Goal: Task Accomplishment & Management: Complete application form

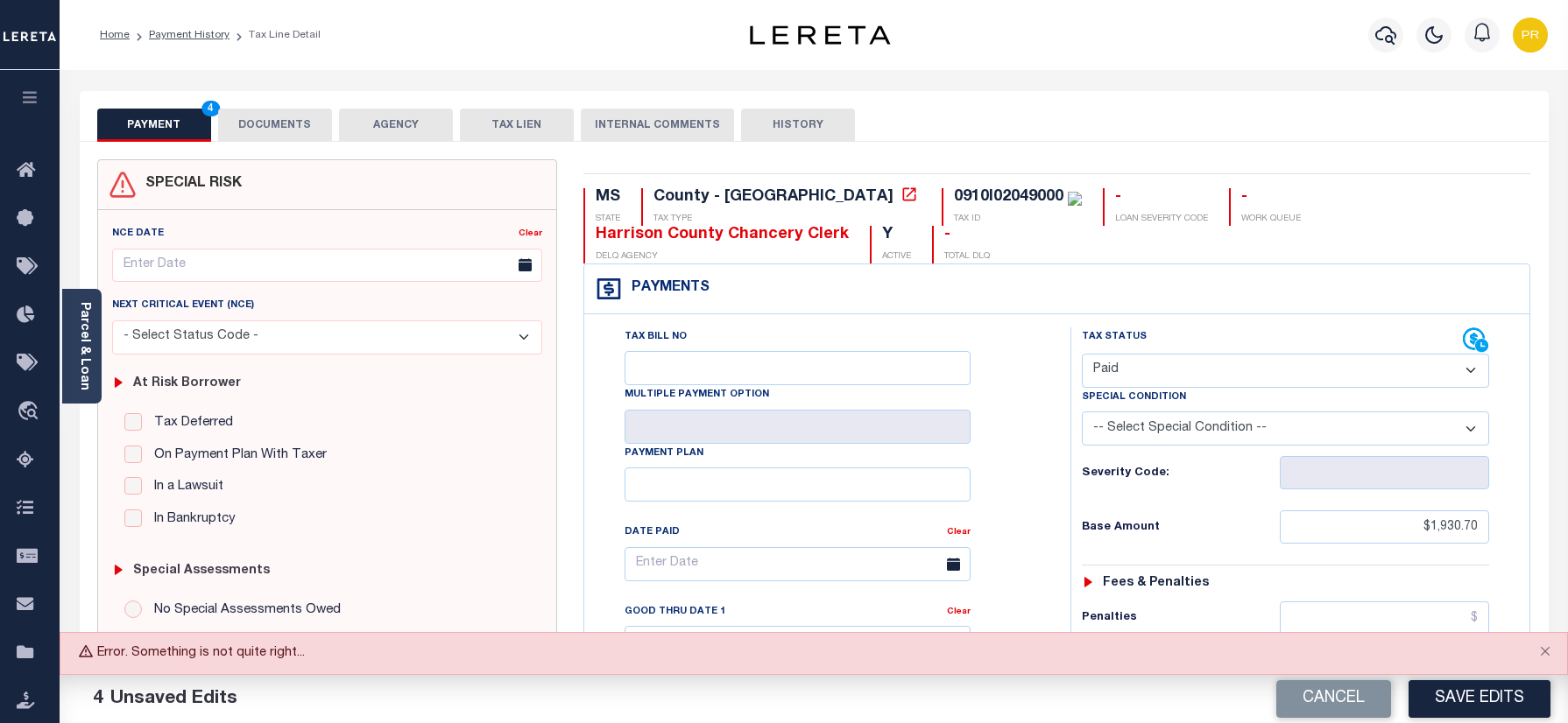
select select "PYD"
drag, startPoint x: 0, startPoint y: 0, endPoint x: 1579, endPoint y: 625, distance: 1698.2
click at [1540, 655] on button "Close" at bounding box center [1546, 652] width 44 height 38
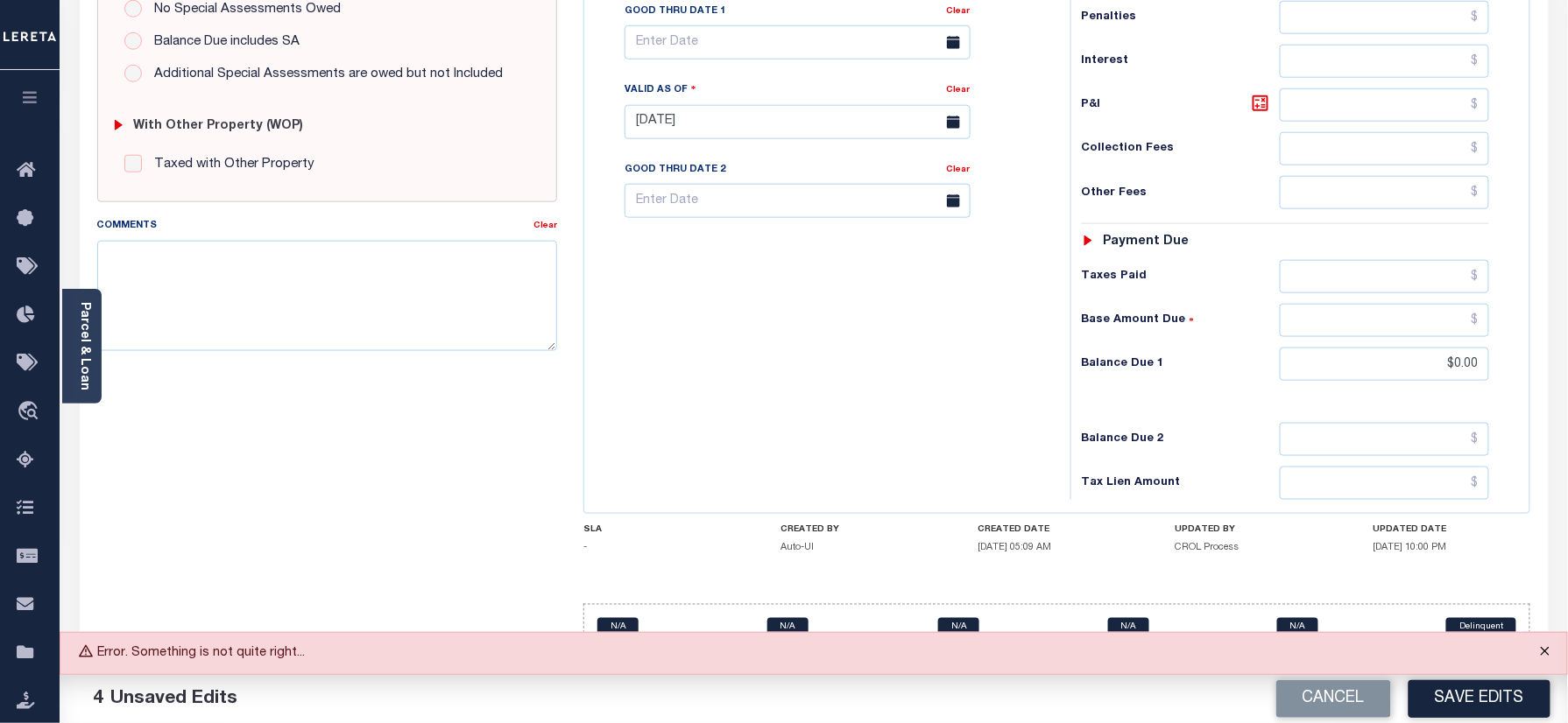
scroll to position [614, 0]
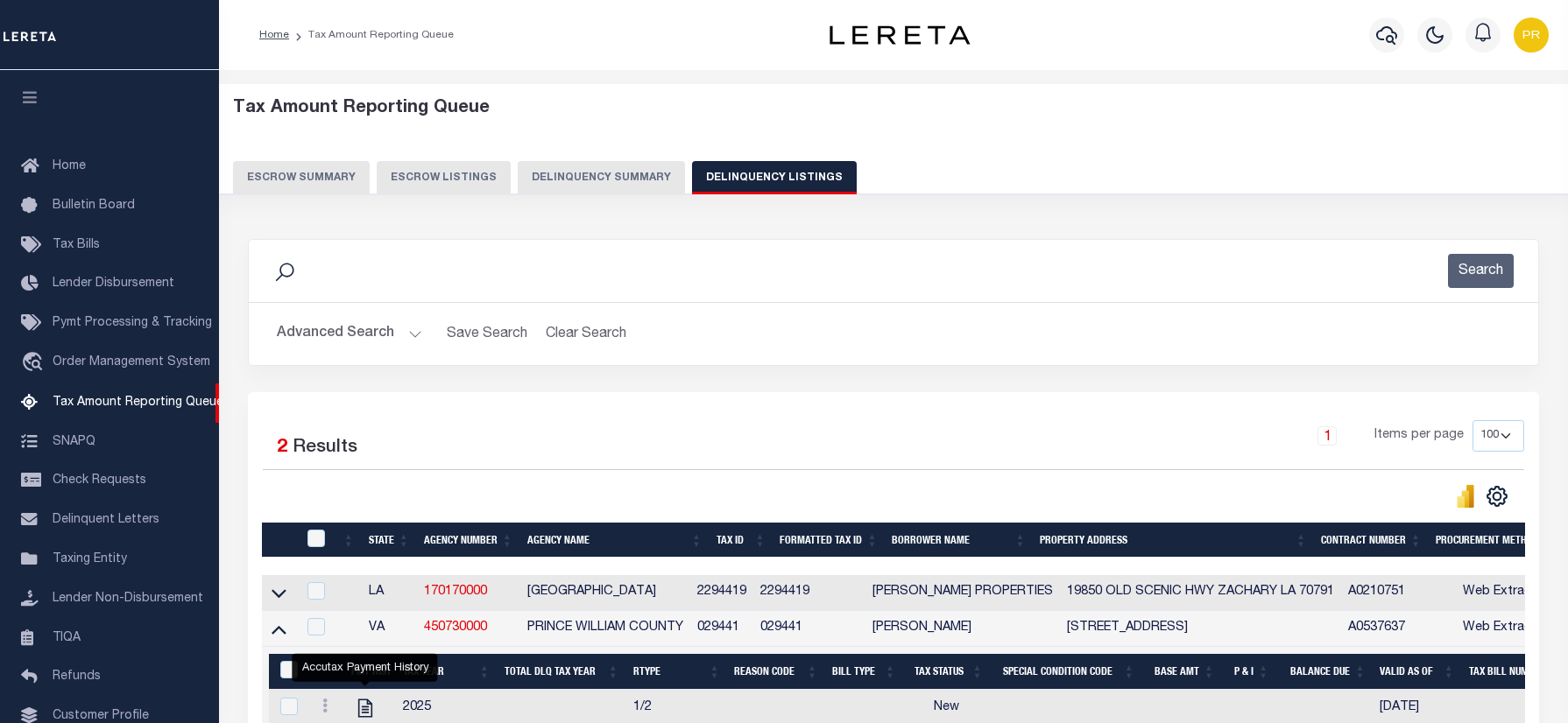
select select "100"
click at [1535, 48] on img "button" at bounding box center [1531, 34] width 35 height 35
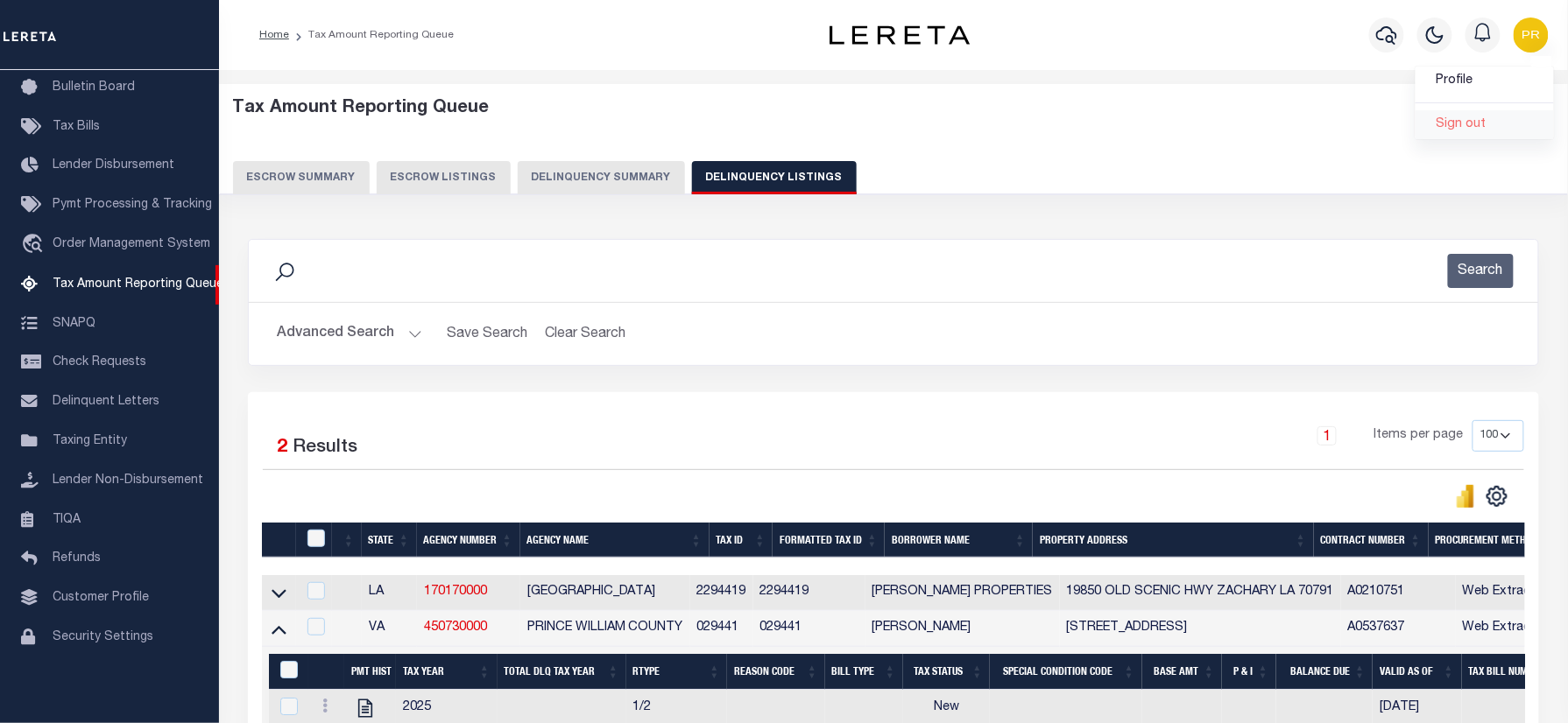
click at [1471, 133] on link "Sign out" at bounding box center [1485, 125] width 139 height 29
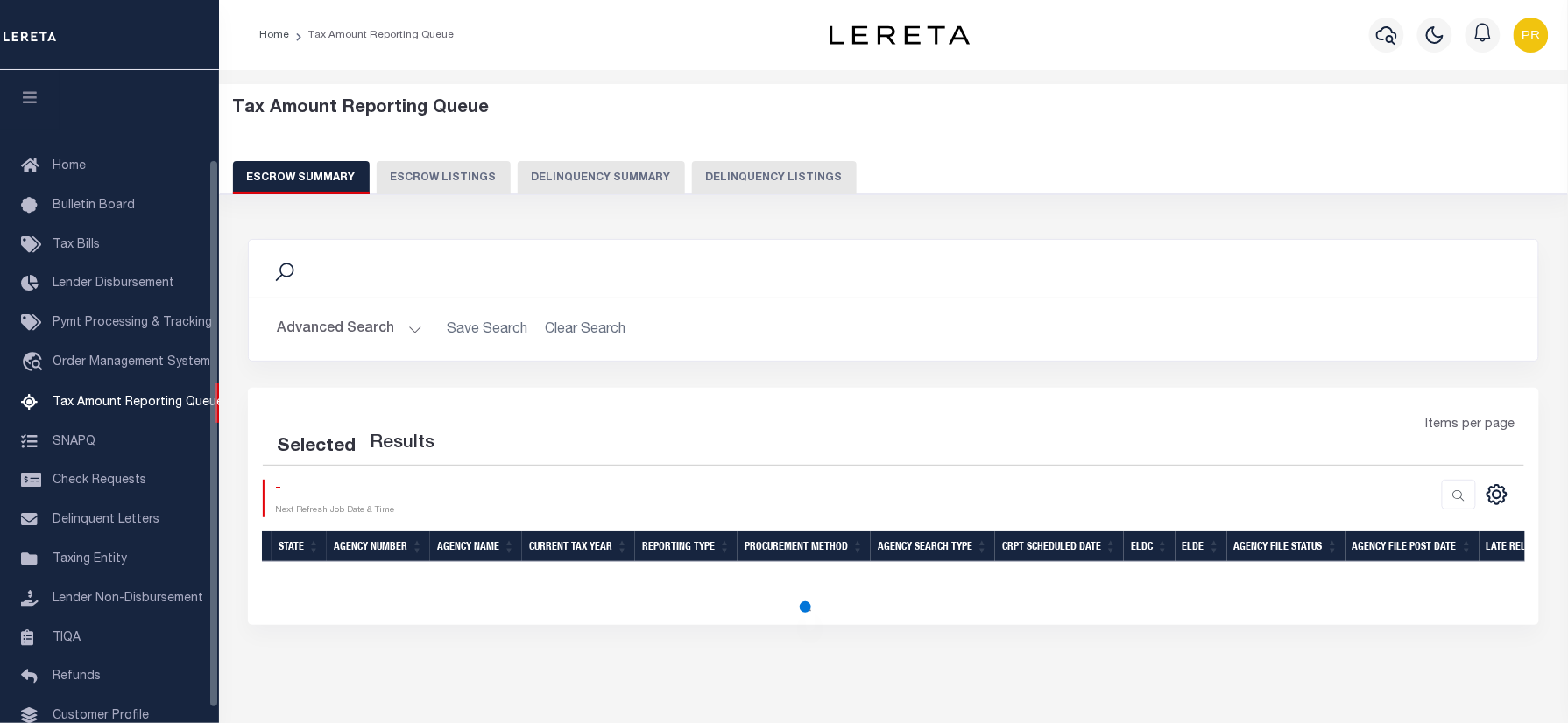
scroll to position [106, 0]
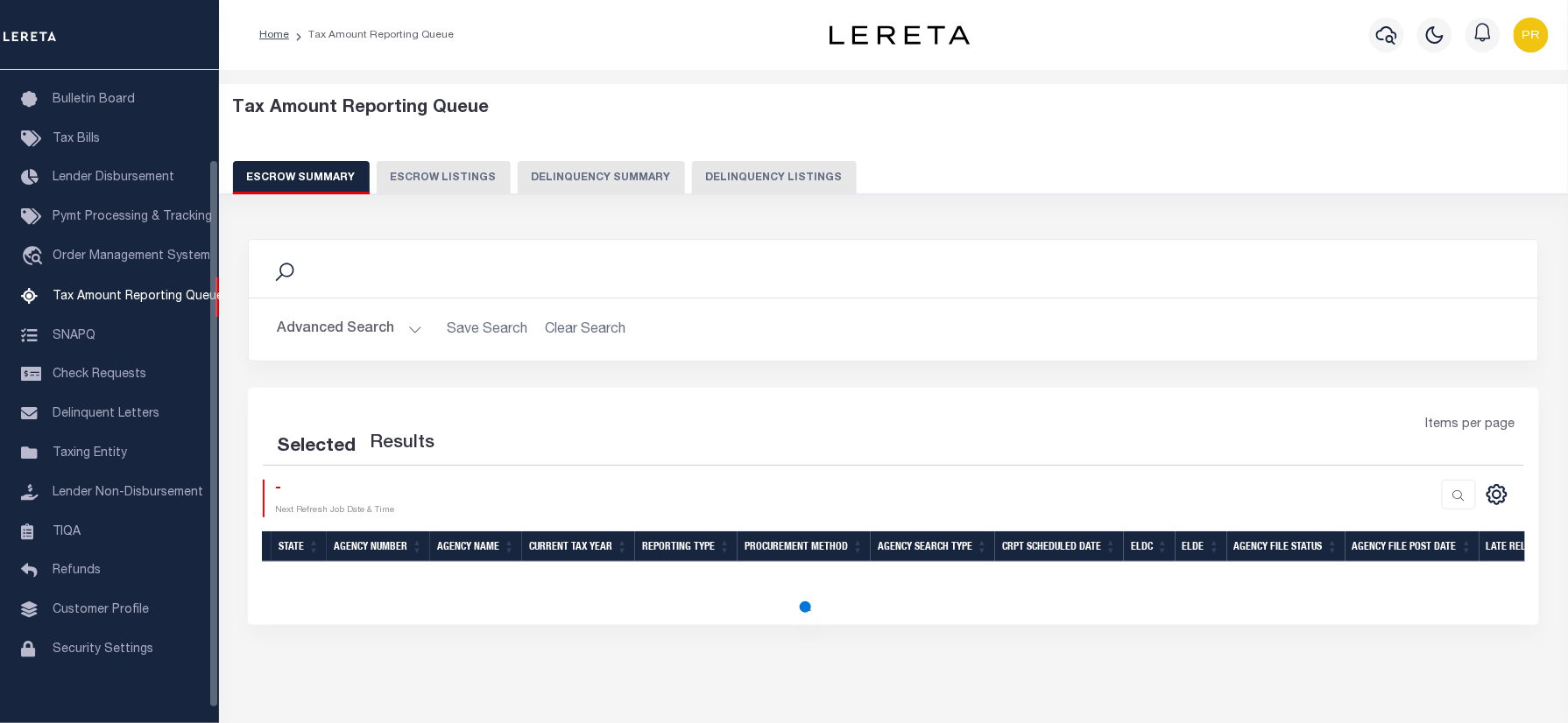
select select "100"
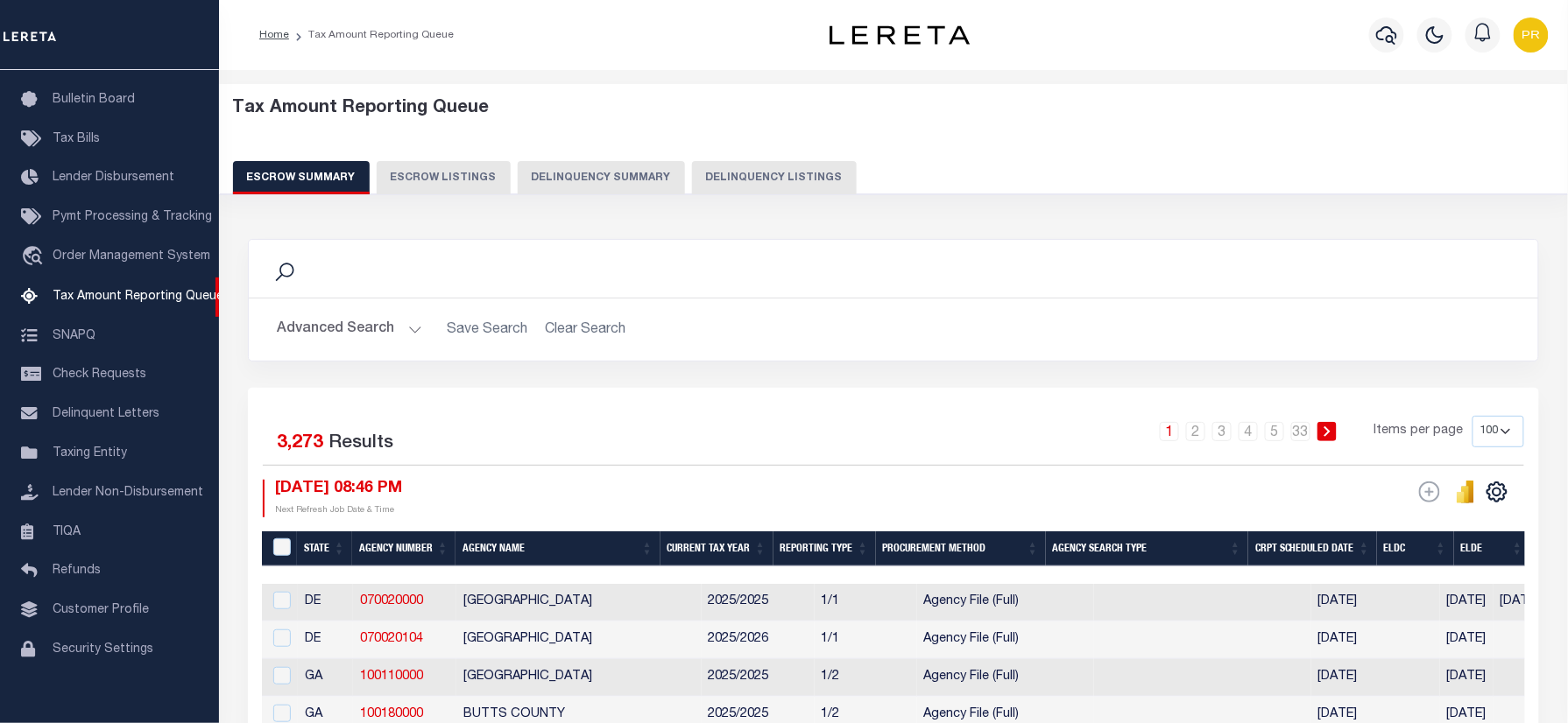
click at [762, 187] on button "Delinquency Listings" at bounding box center [774, 178] width 164 height 33
select select "100"
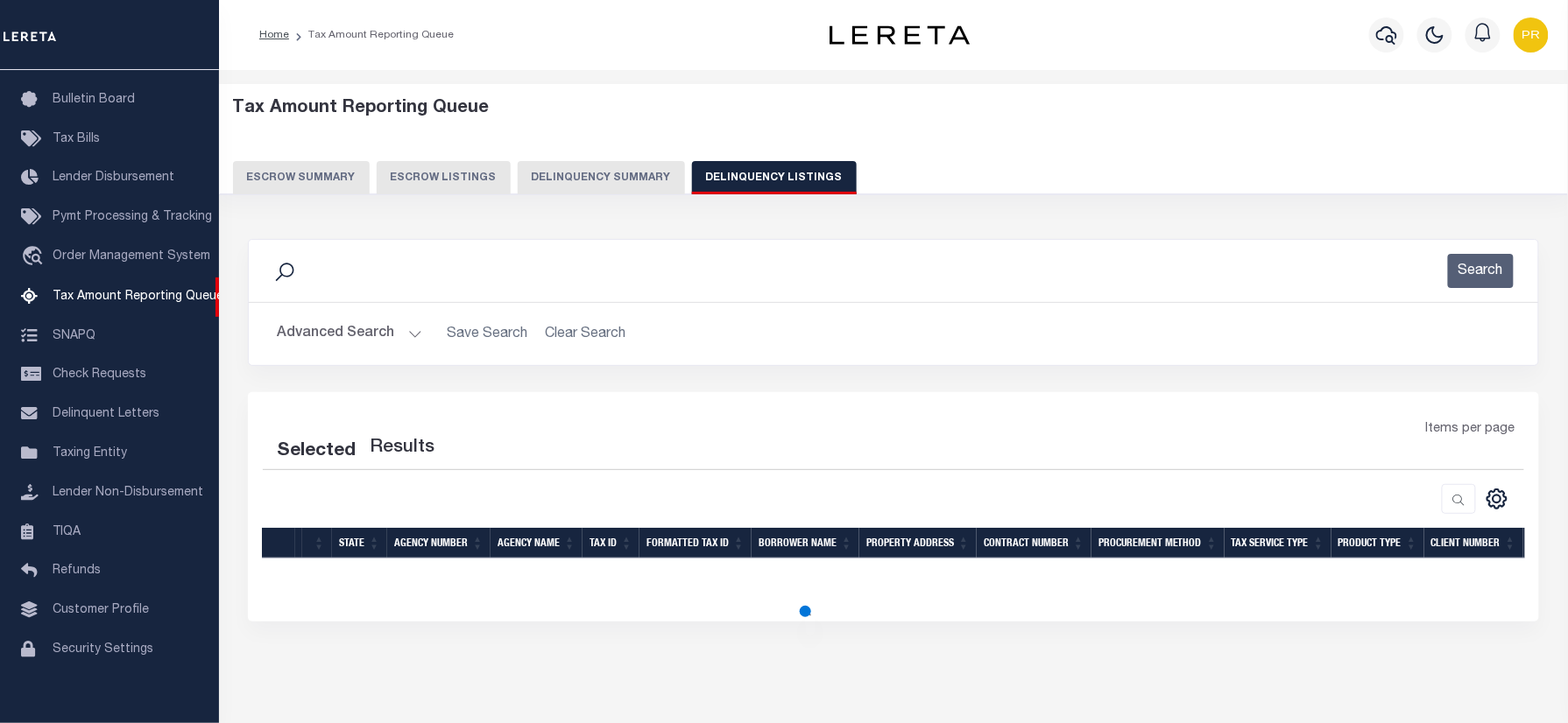
select select "100"
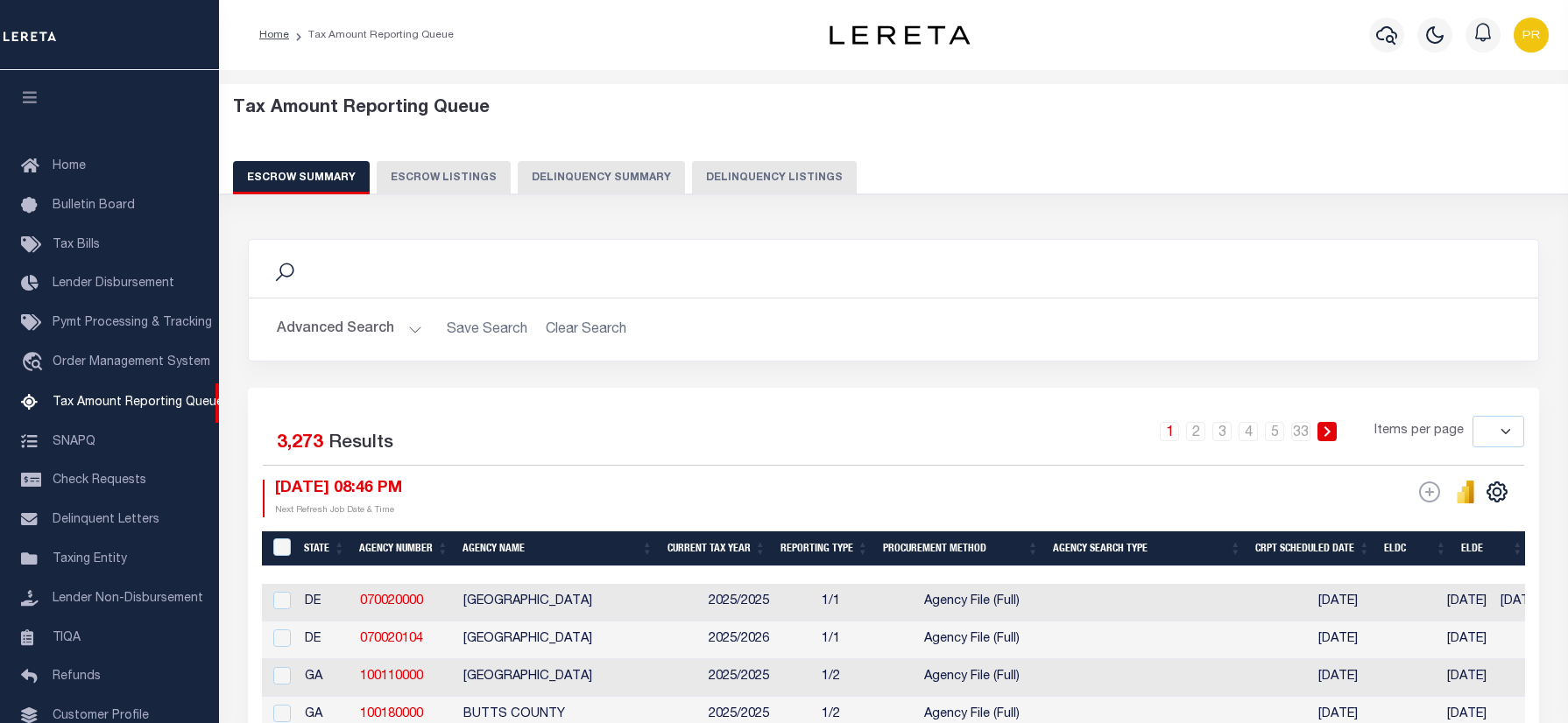
select select
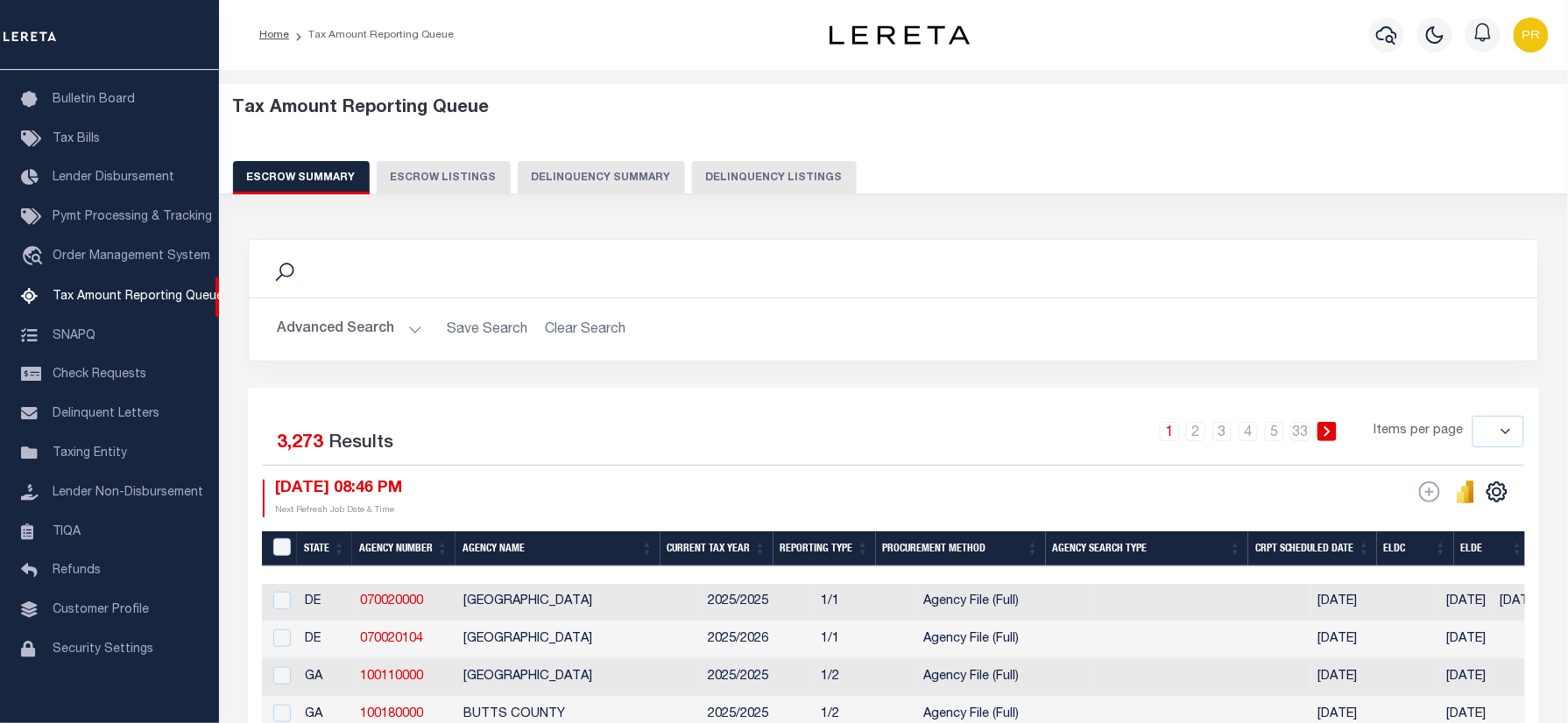
click at [746, 169] on button "Delinquency Listings" at bounding box center [774, 178] width 164 height 33
select select "100"
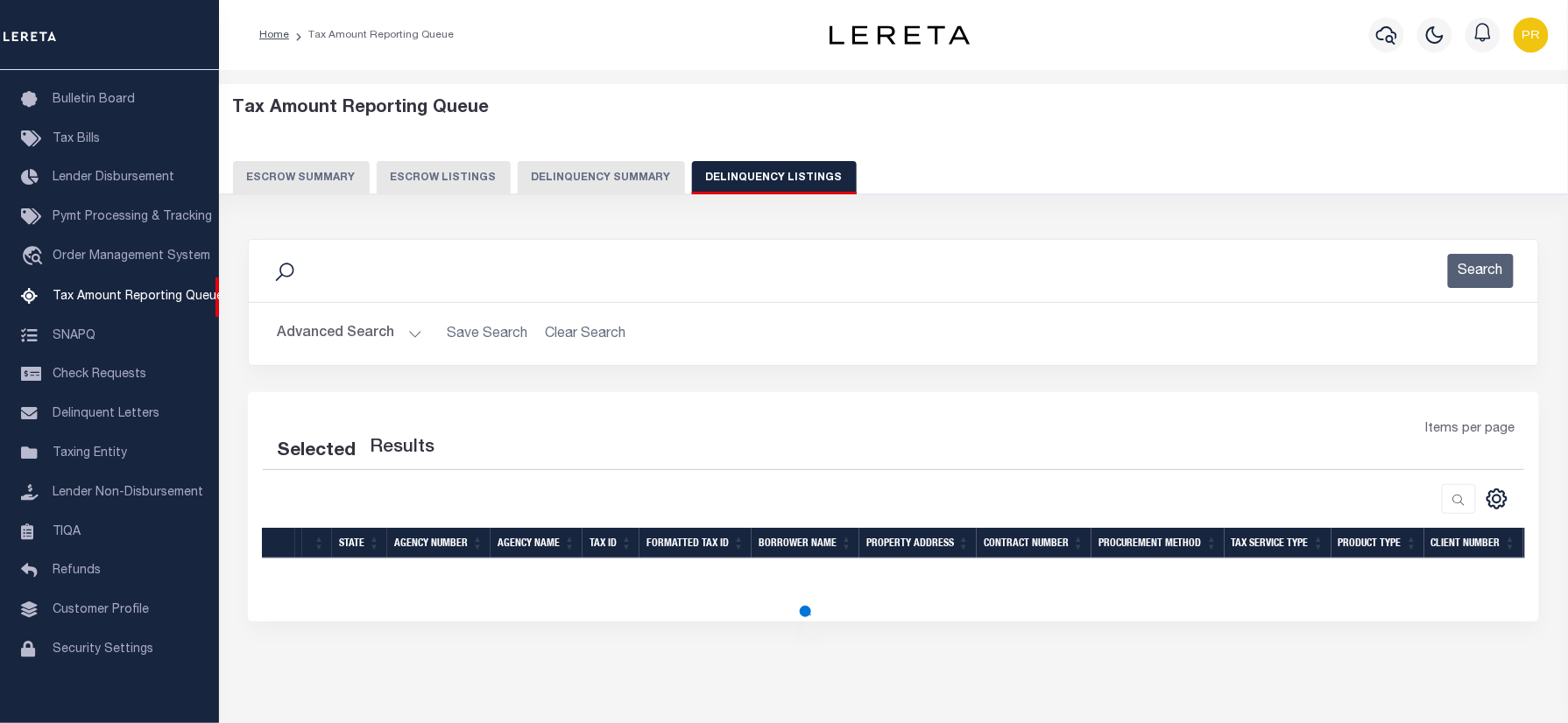
select select "100"
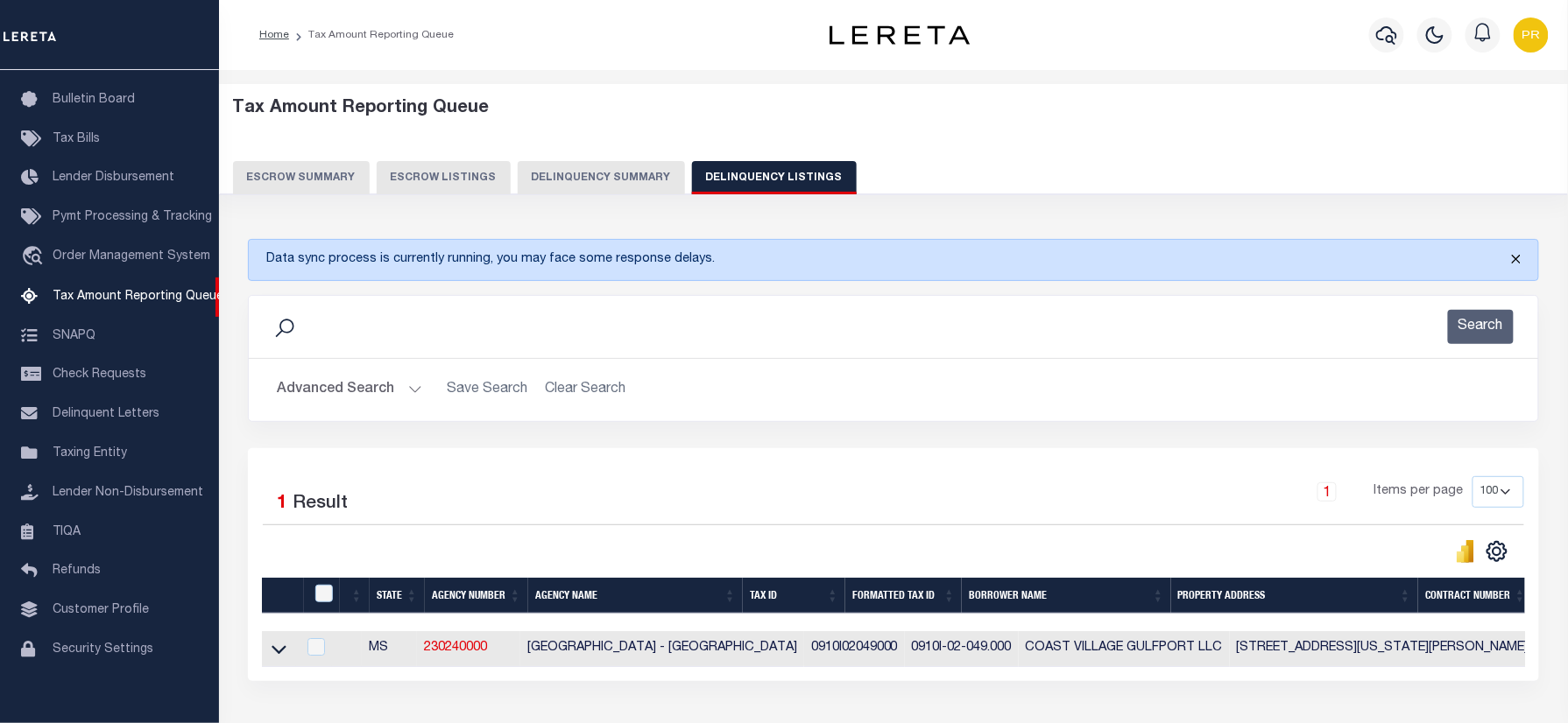
click at [1513, 254] on button "Close" at bounding box center [1516, 259] width 44 height 38
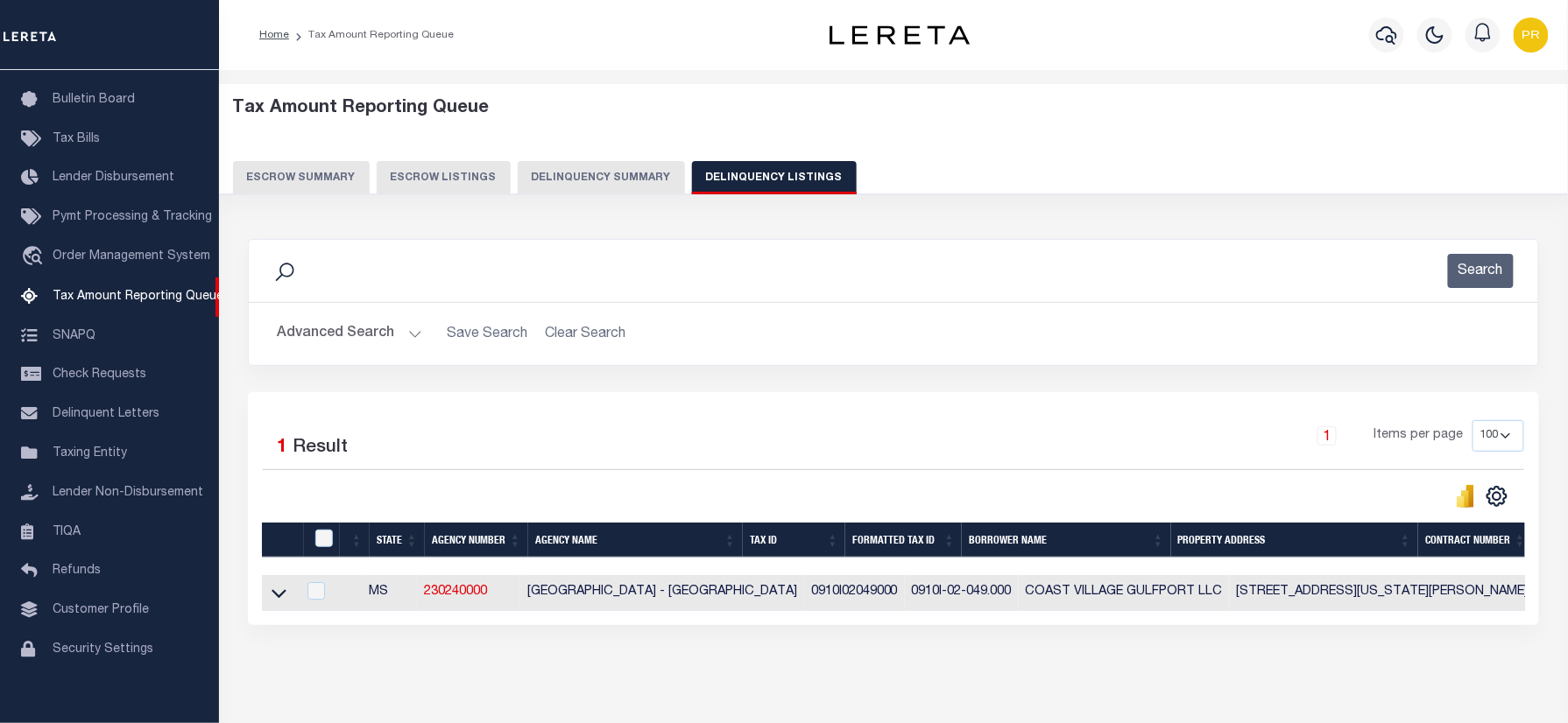
click at [401, 334] on button "Advanced Search" at bounding box center [350, 334] width 145 height 34
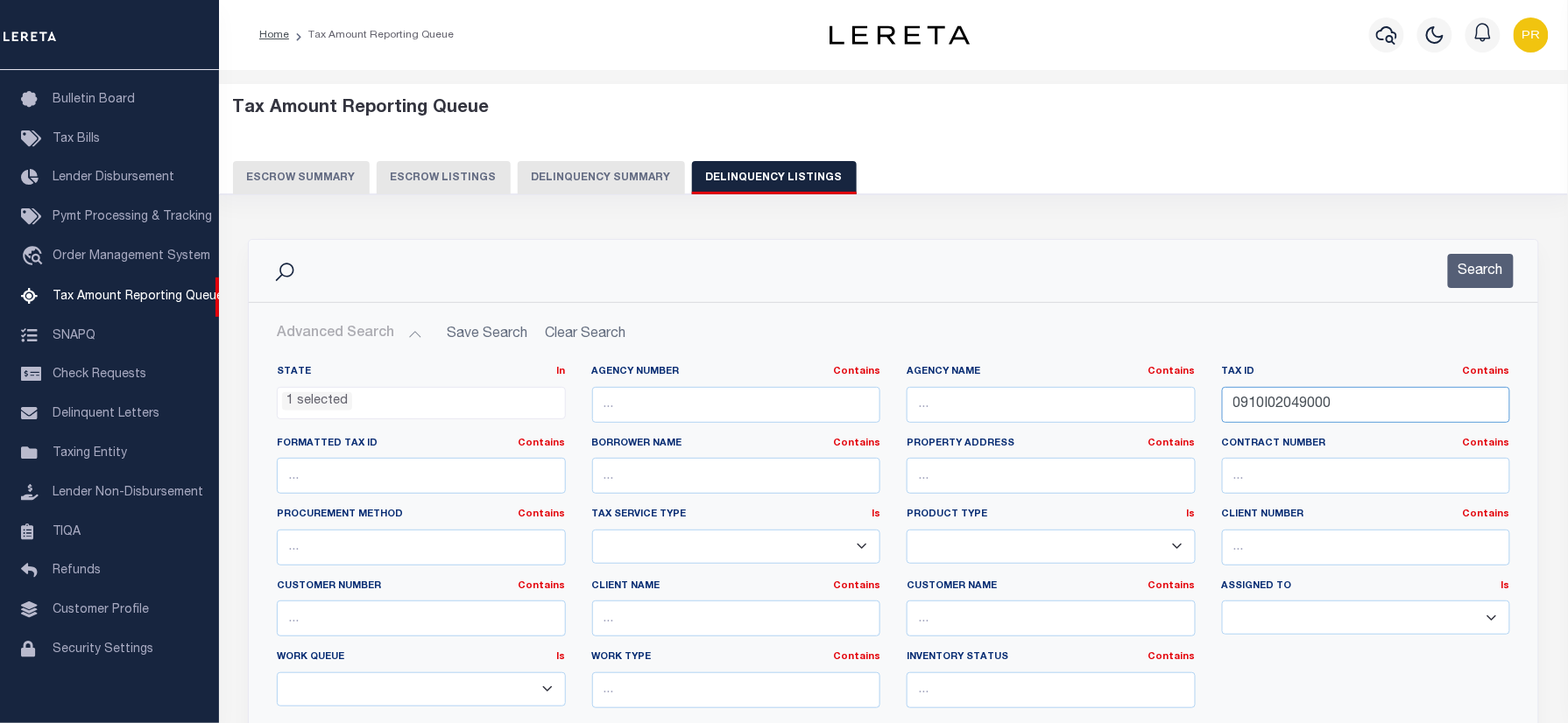
drag, startPoint x: 1356, startPoint y: 401, endPoint x: 1000, endPoint y: 401, distance: 356.0
click at [1000, 401] on div "State In In AK AL AR AZ CA CO CT DC DE FL GA GU HI IA ID IL IN KS KY LA MA MD M…" at bounding box center [893, 543] width 1260 height 357
click at [1477, 280] on button "Search" at bounding box center [1481, 271] width 66 height 34
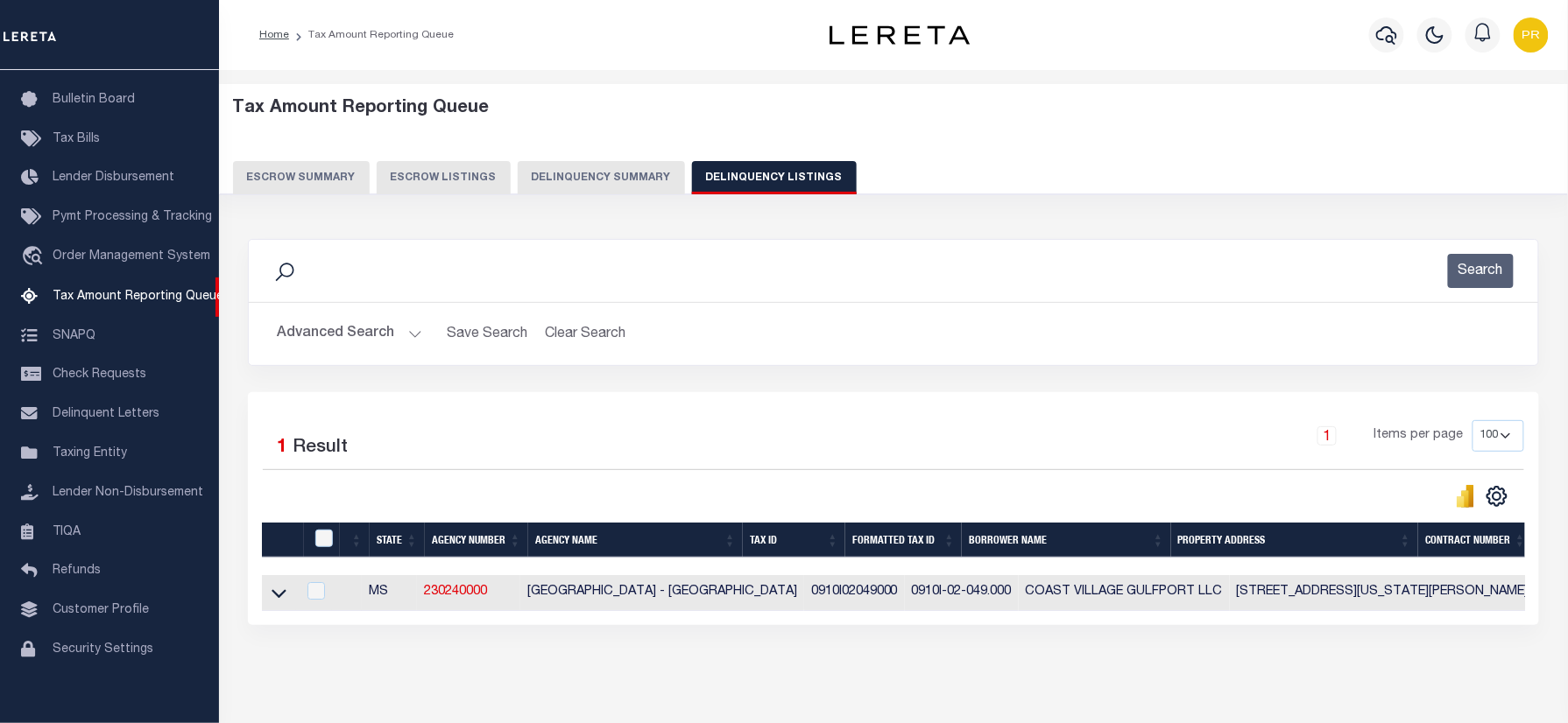
click at [835, 410] on div "Selected 1 Result 1 Items per page 10 25 50 100 500" at bounding box center [893, 509] width 1292 height 233
drag, startPoint x: 284, startPoint y: 600, endPoint x: 842, endPoint y: 378, distance: 600.5
click at [284, 600] on icon at bounding box center [279, 593] width 15 height 18
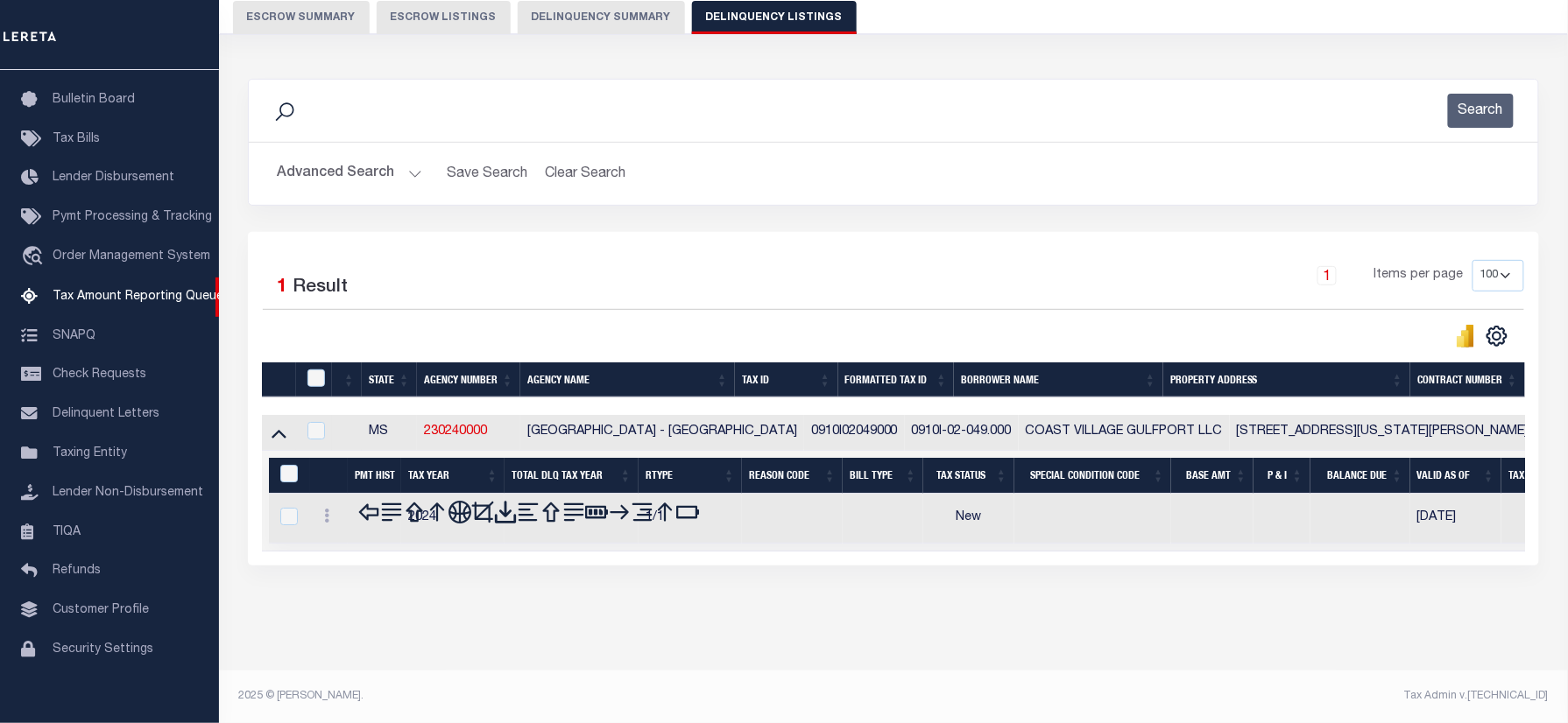
scroll to position [165, 0]
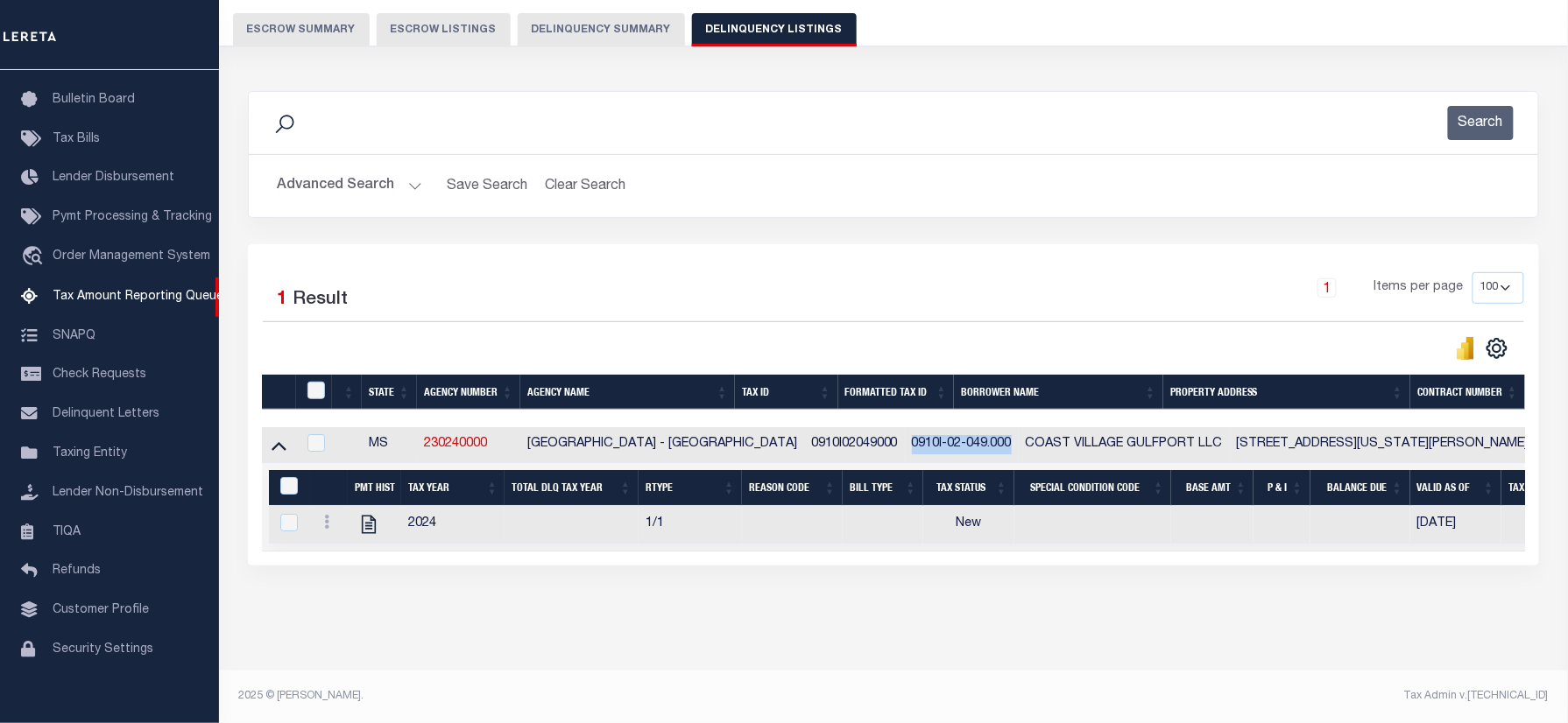
drag, startPoint x: 856, startPoint y: 427, endPoint x: 962, endPoint y: 426, distance: 106.0
click at [962, 427] on td "0910I-02-049.000" at bounding box center [961, 445] width 114 height 36
copy td "0910I-02-049.000"
checkbox input "true"
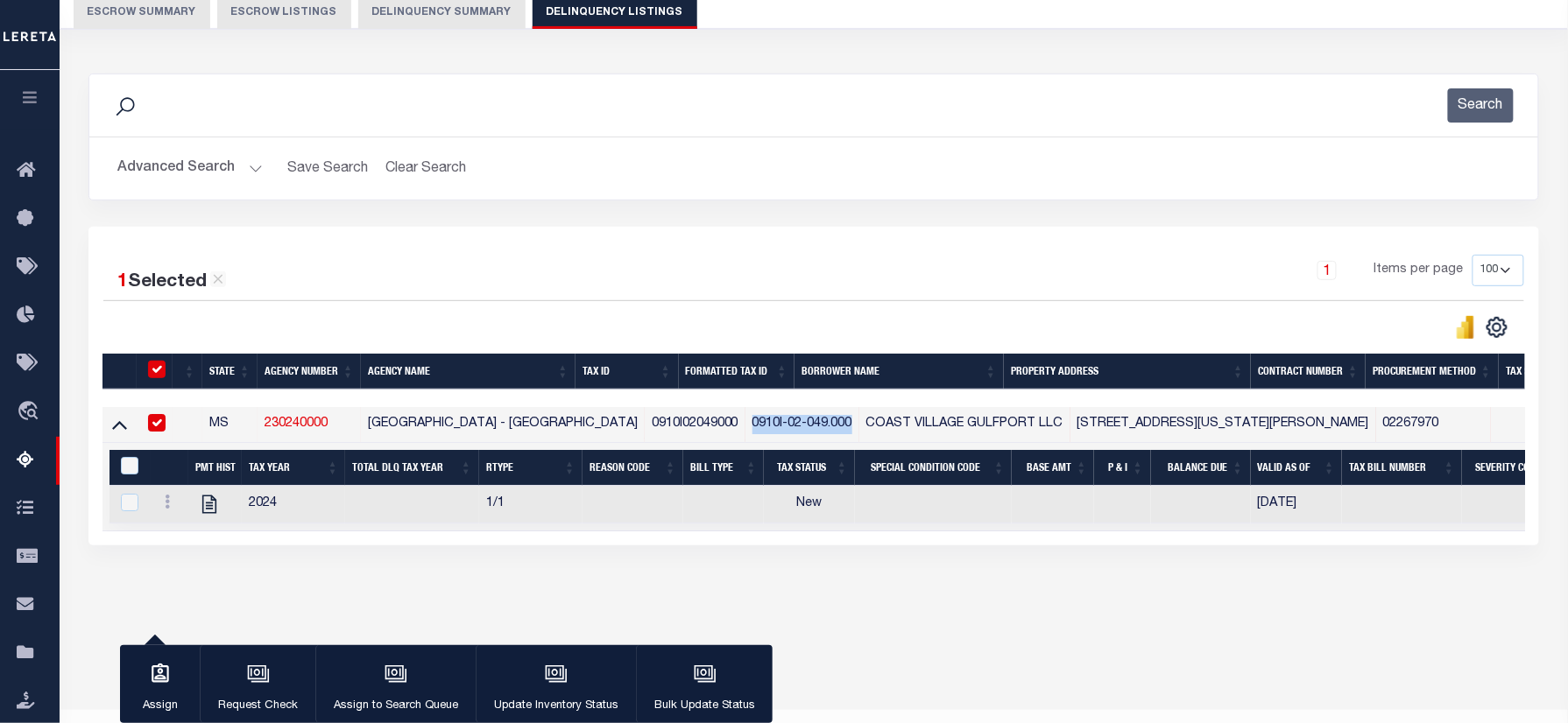
scroll to position [162, 0]
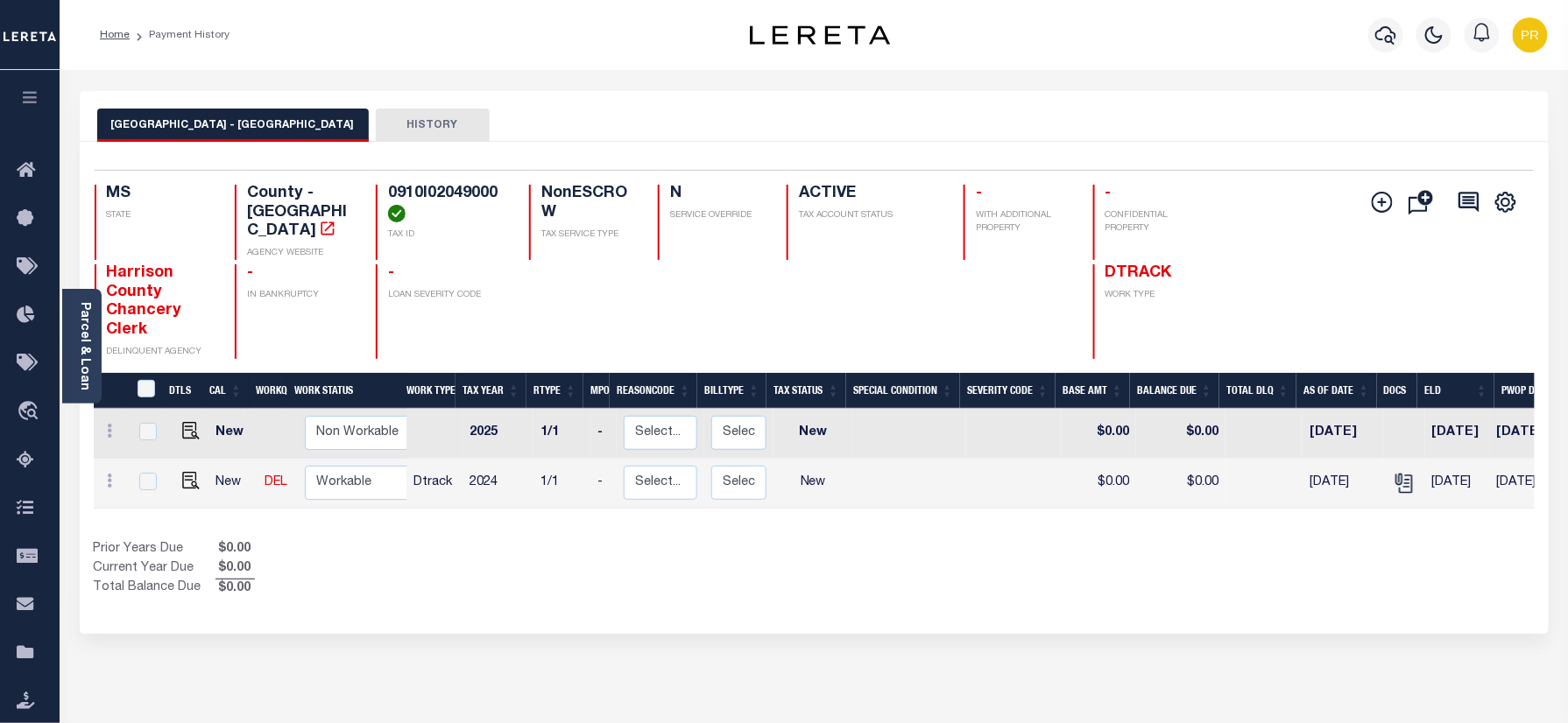
click at [654, 102] on div "[GEOGRAPHIC_DATA] - GULFPORT HISTORY" at bounding box center [814, 116] width 1470 height 51
click at [183, 472] on img "" at bounding box center [191, 480] width 17 height 17
checkbox input "true"
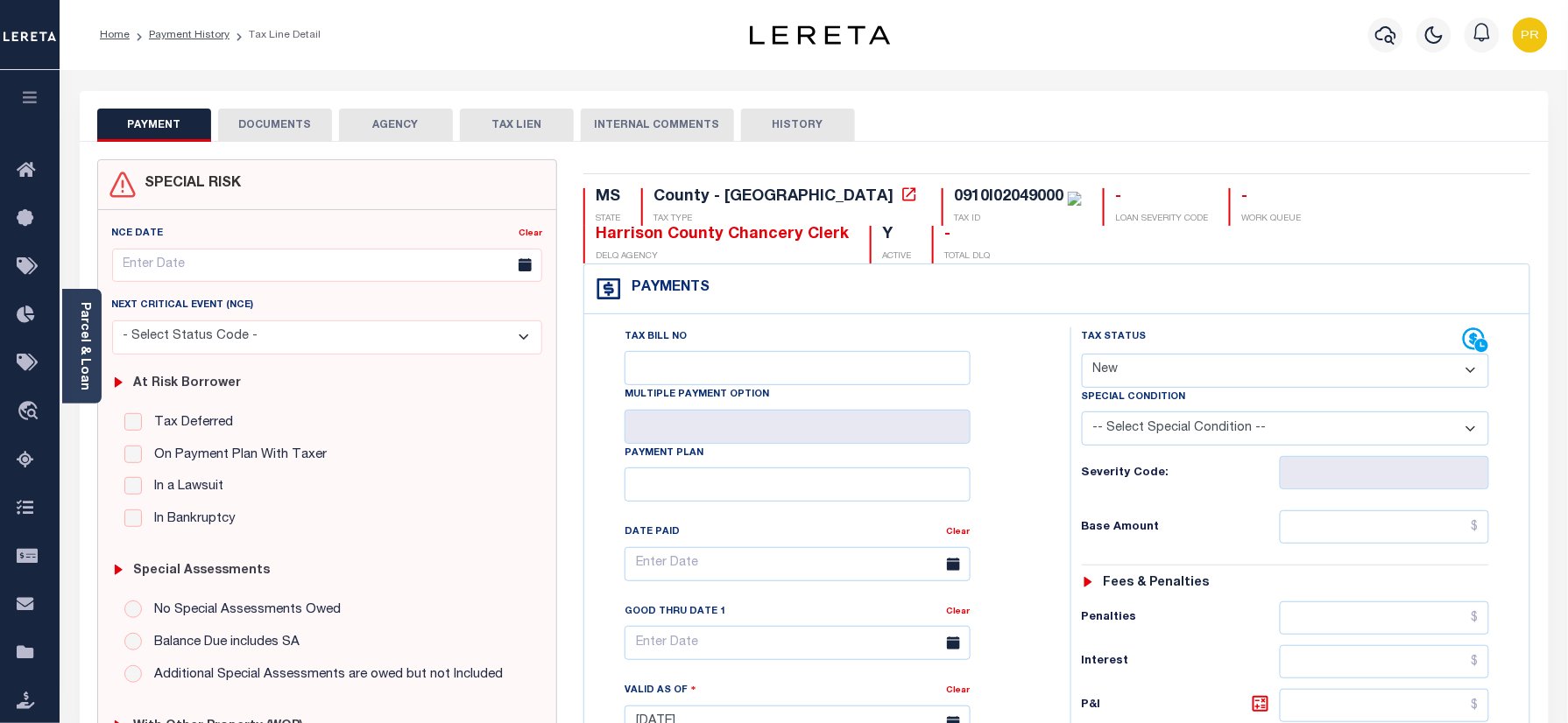
click at [1083, 120] on div "PAYMENT DOCUMENTS AGENCY DELINQUENT PAYEE TAX LIEN HISTORY" at bounding box center [814, 125] width 1434 height 32
drag, startPoint x: 1244, startPoint y: 366, endPoint x: 1237, endPoint y: 386, distance: 21.2
click at [1244, 366] on select "- Select Status Code - Open Due/Unpaid Paid Incomplete No Tax Due Internal Refu…" at bounding box center [1285, 371] width 408 height 34
select select "PYD"
click at [1082, 355] on select "- Select Status Code - Open Due/Unpaid Paid Incomplete No Tax Due Internal Refu…" at bounding box center [1285, 371] width 408 height 34
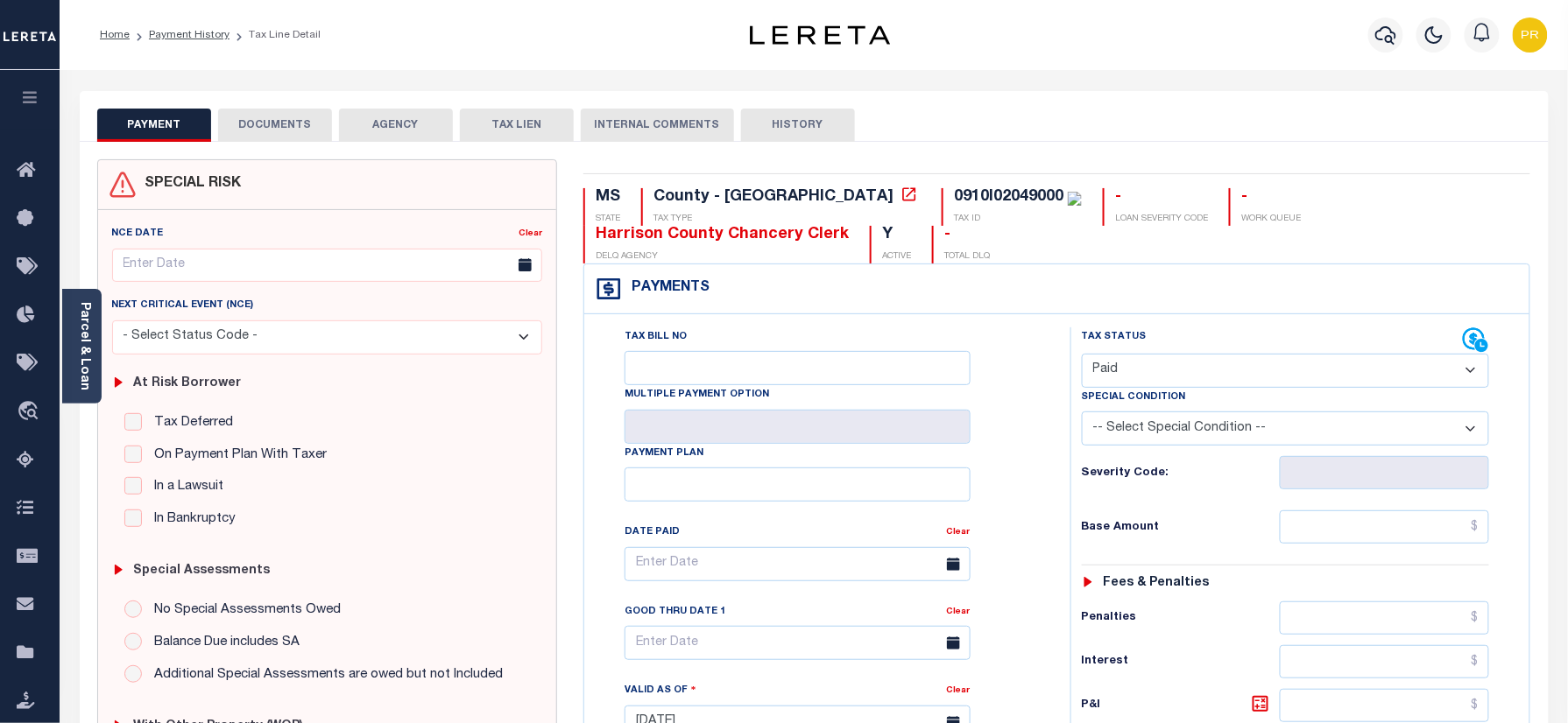
type input "09/04/2025"
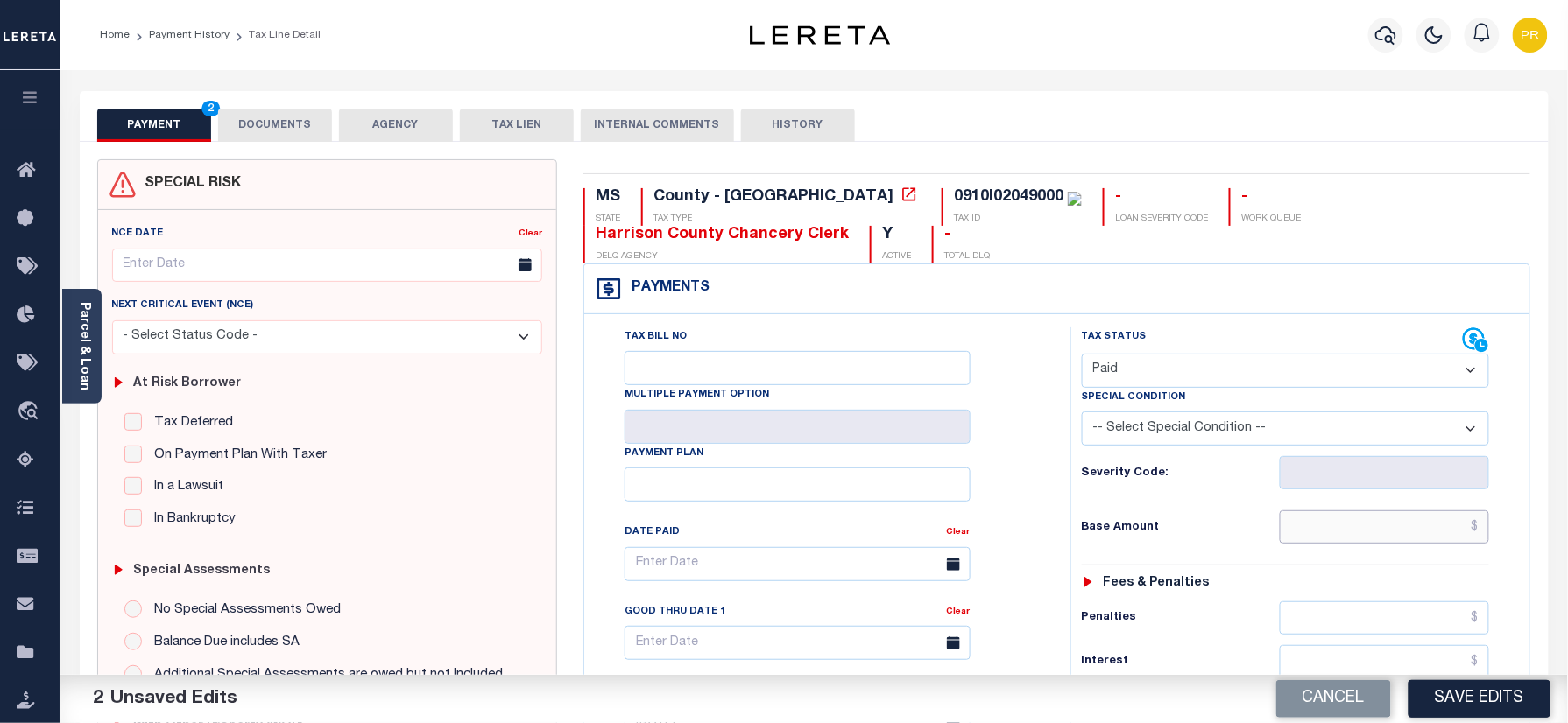
click at [1347, 543] on input "text" at bounding box center [1385, 527] width 210 height 33
click at [1328, 550] on div "Tax Status Status - Select Status Code -" at bounding box center [1291, 714] width 442 height 774
click at [1345, 534] on input "text" at bounding box center [1385, 527] width 210 height 33
paste input "1930.70"
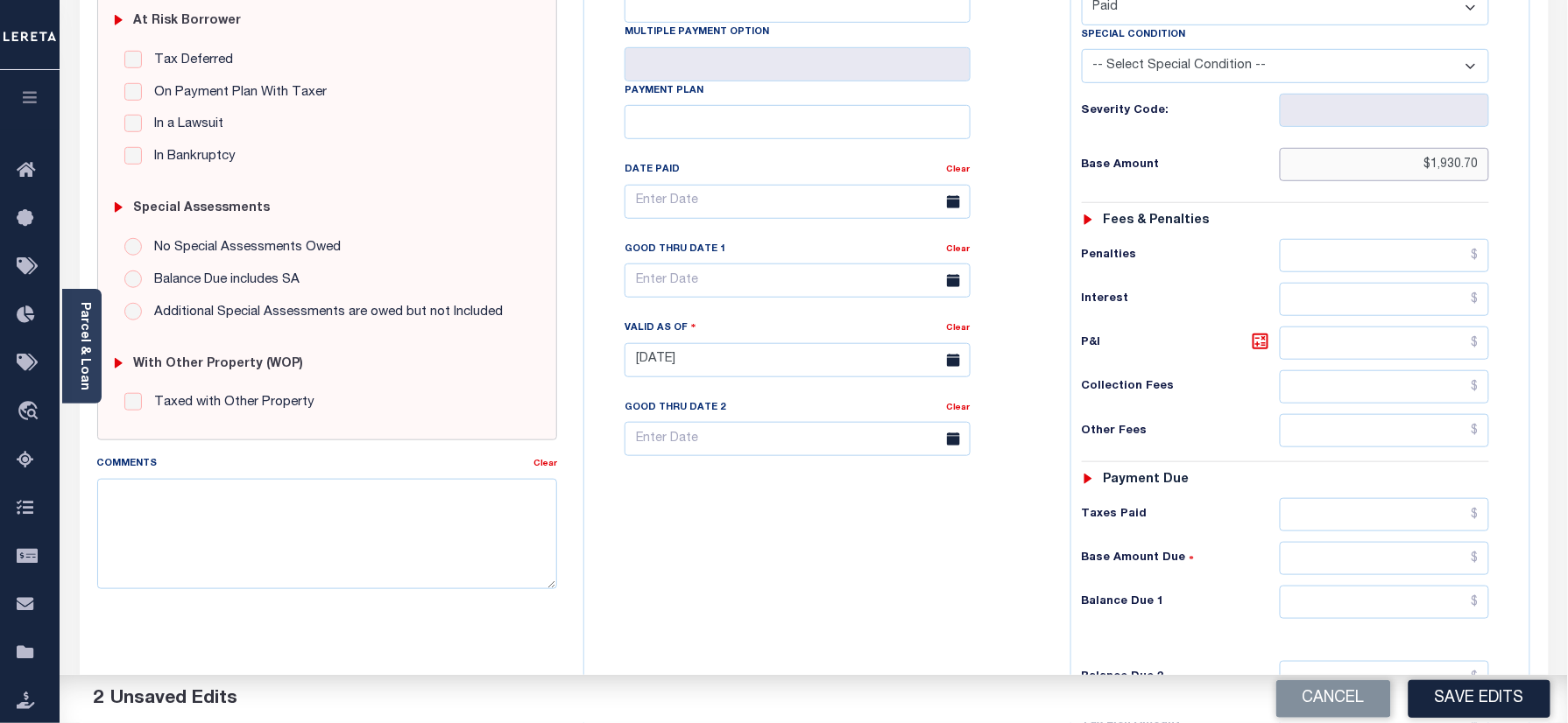
scroll to position [614, 0]
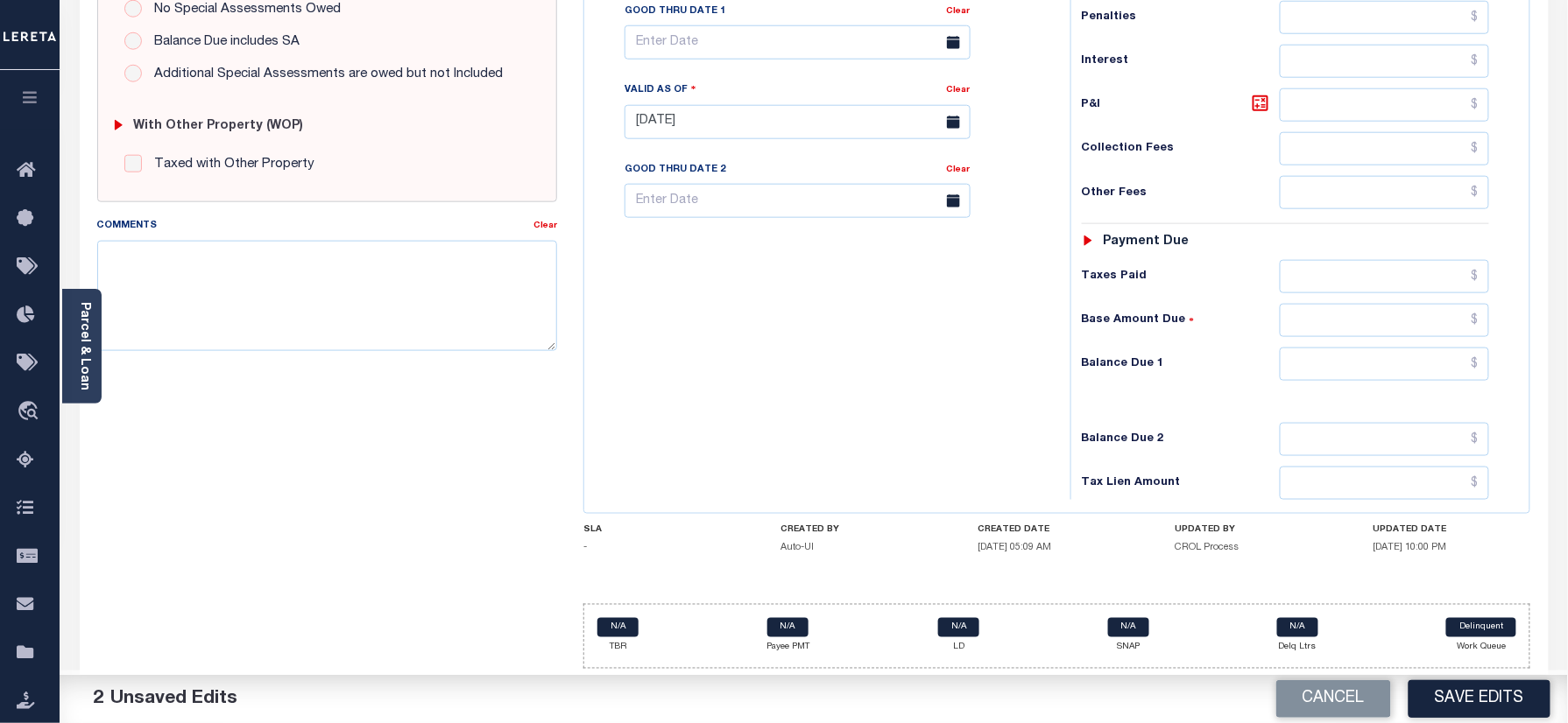
type input "$1,930.70"
click at [1428, 348] on input "text" at bounding box center [1385, 364] width 210 height 33
type input "$0.00"
click at [1107, 366] on h6 "Balance Due 1" at bounding box center [1180, 364] width 198 height 14
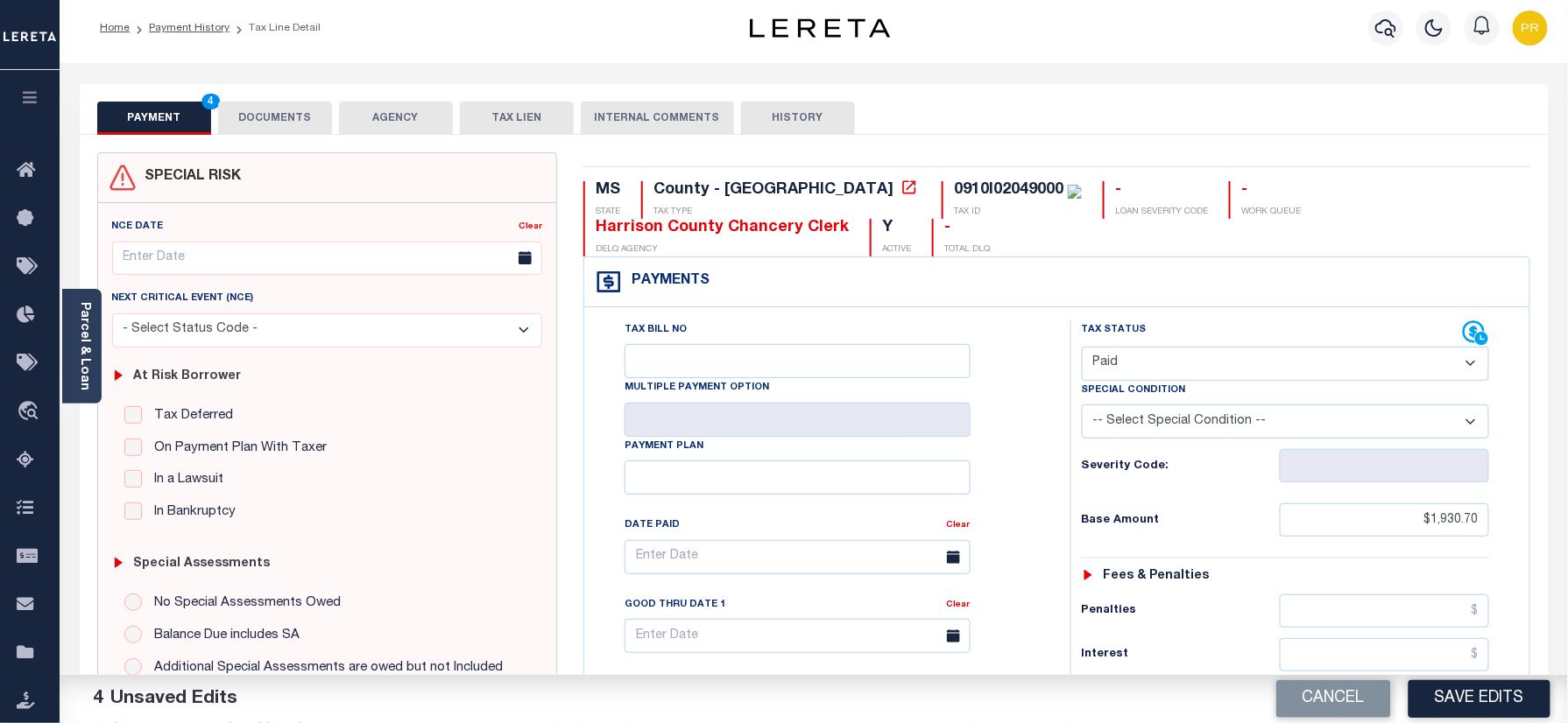
scroll to position [0, 0]
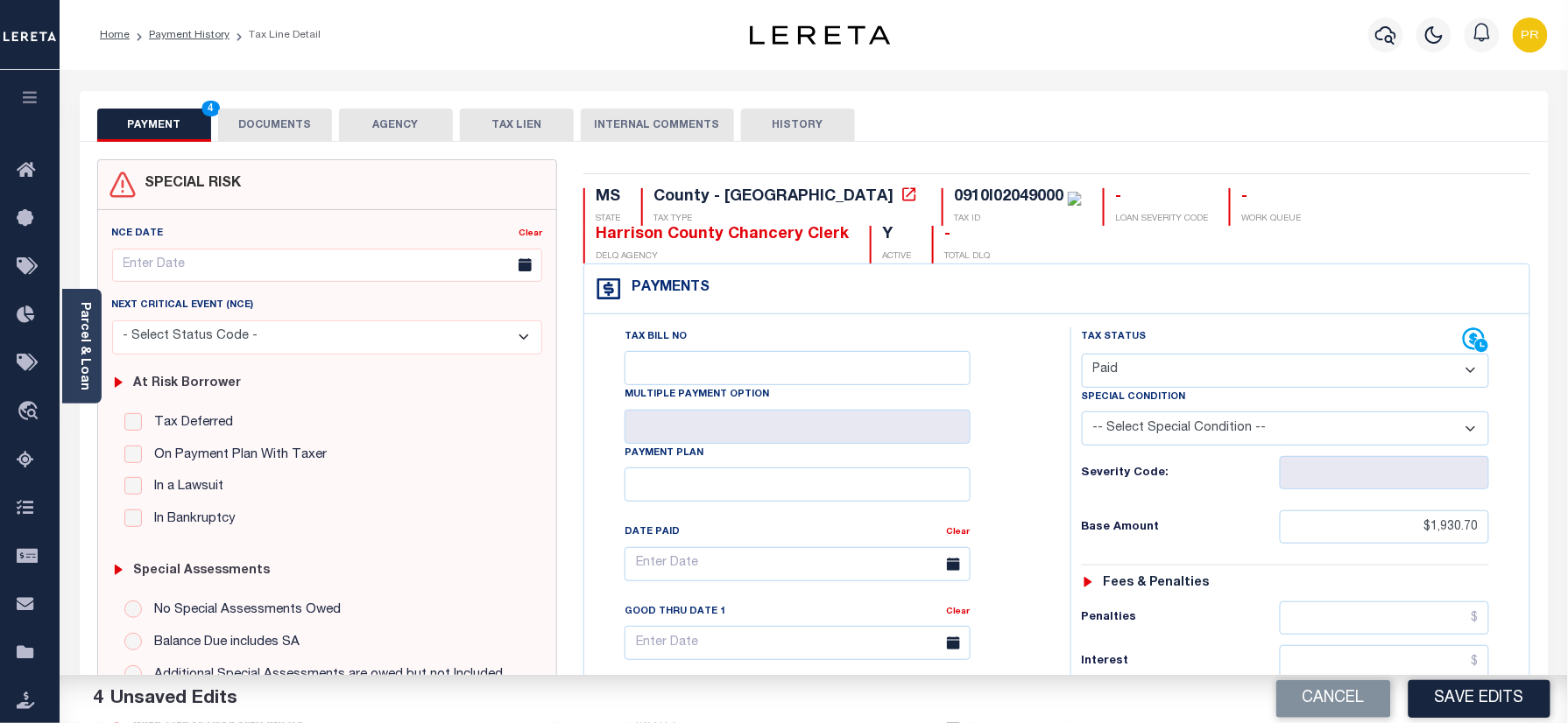
click at [284, 134] on button "DOCUMENTS" at bounding box center [274, 125] width 114 height 33
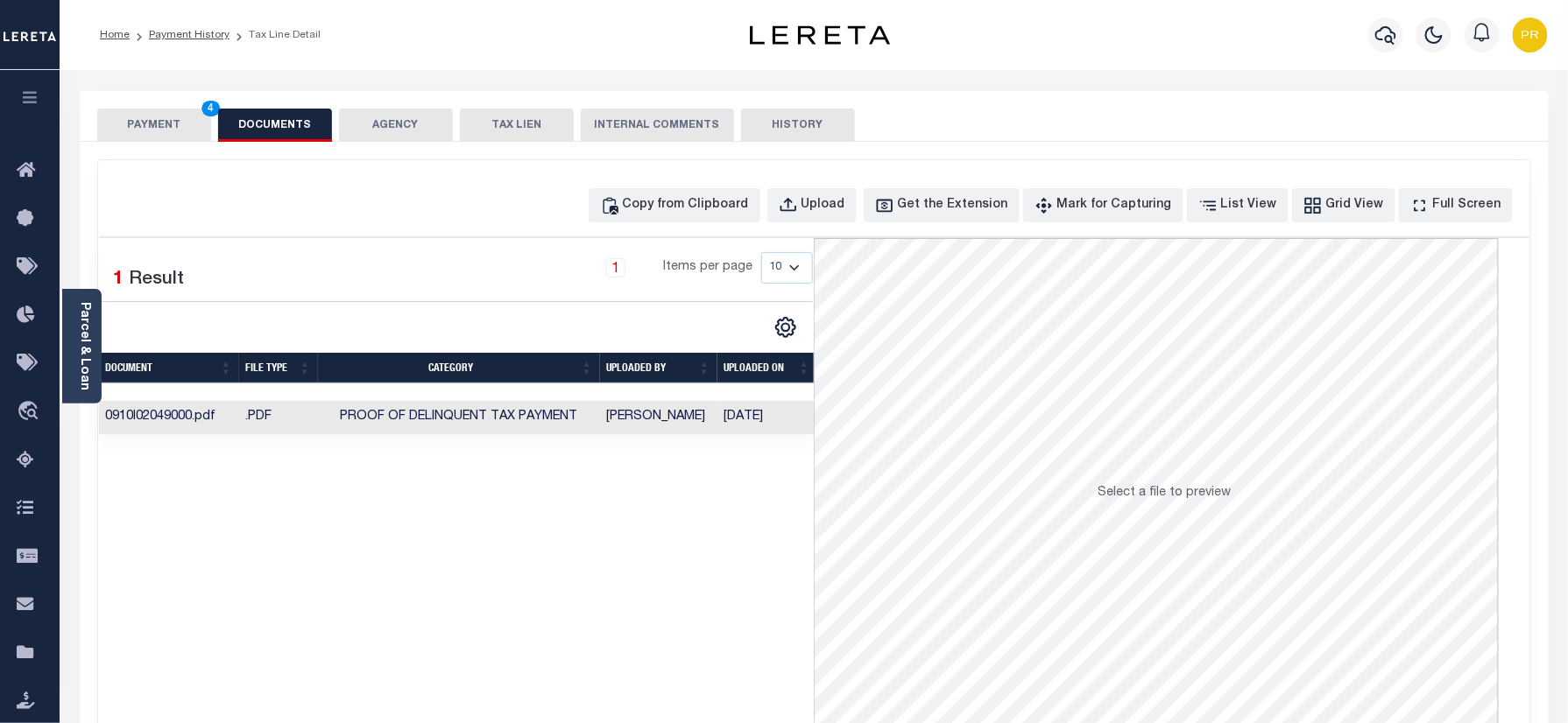
click at [681, 421] on td "Preethi Ramesh" at bounding box center [658, 418] width 118 height 34
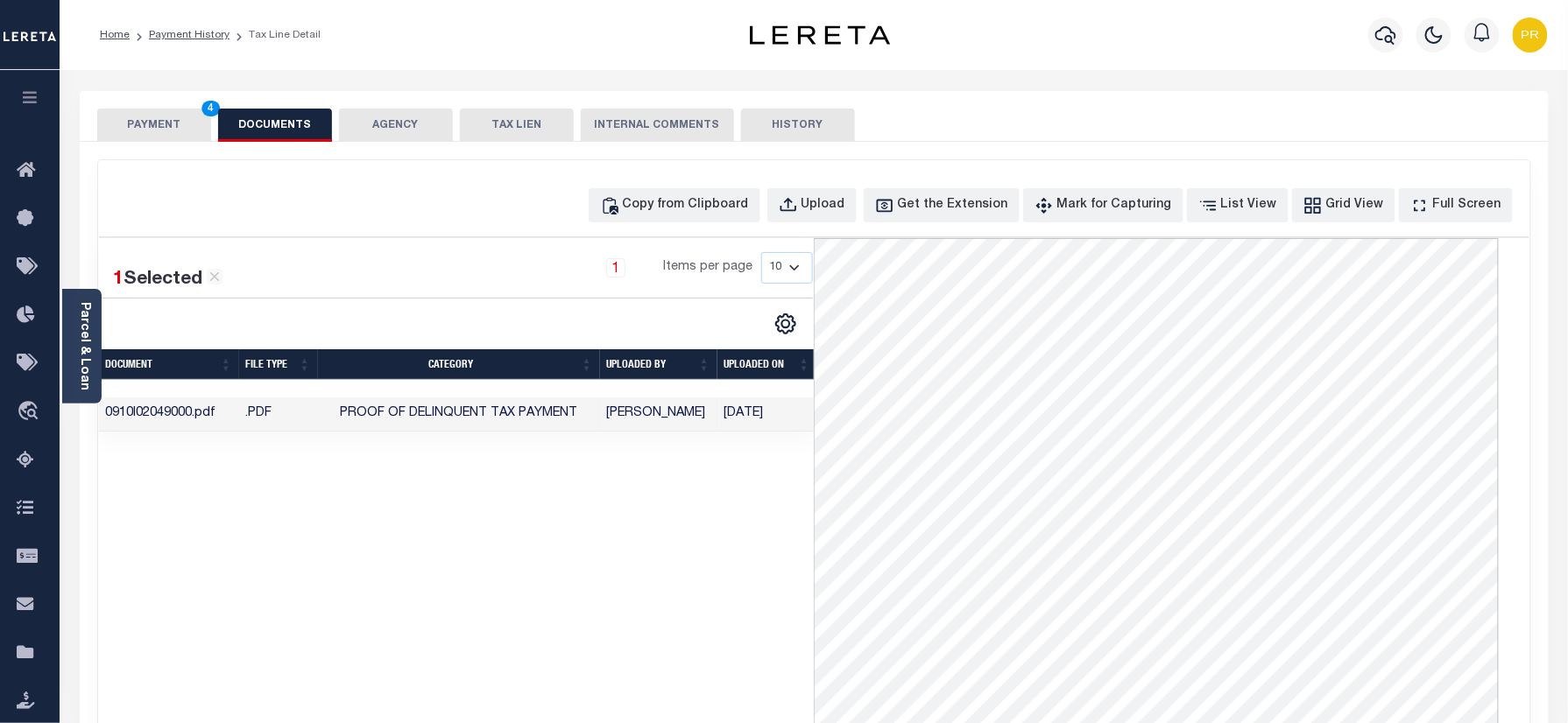
scroll to position [159, 0]
click at [183, 132] on button "PAYMENT 4" at bounding box center [154, 125] width 114 height 33
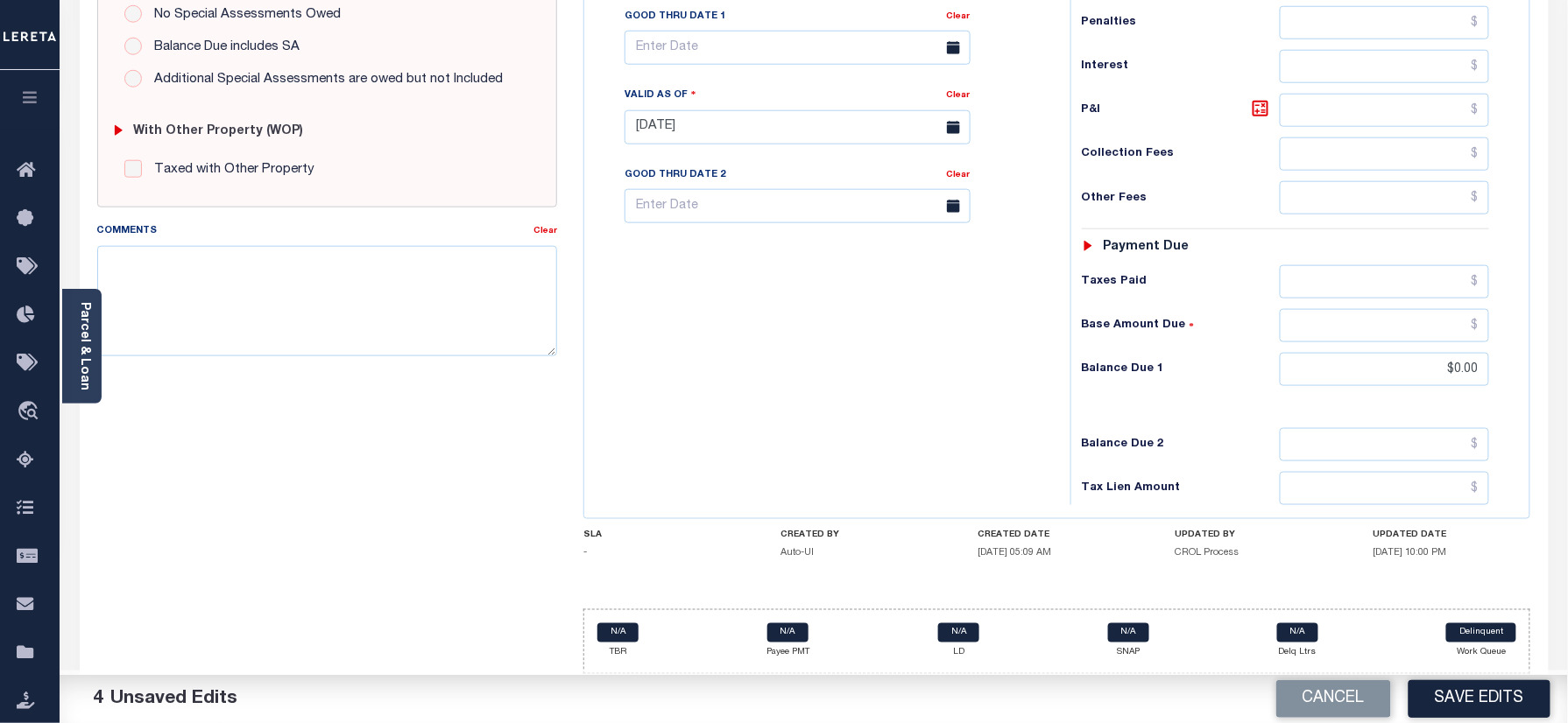
scroll to position [607, 0]
click at [1467, 684] on button "Save Edits" at bounding box center [1479, 698] width 142 height 37
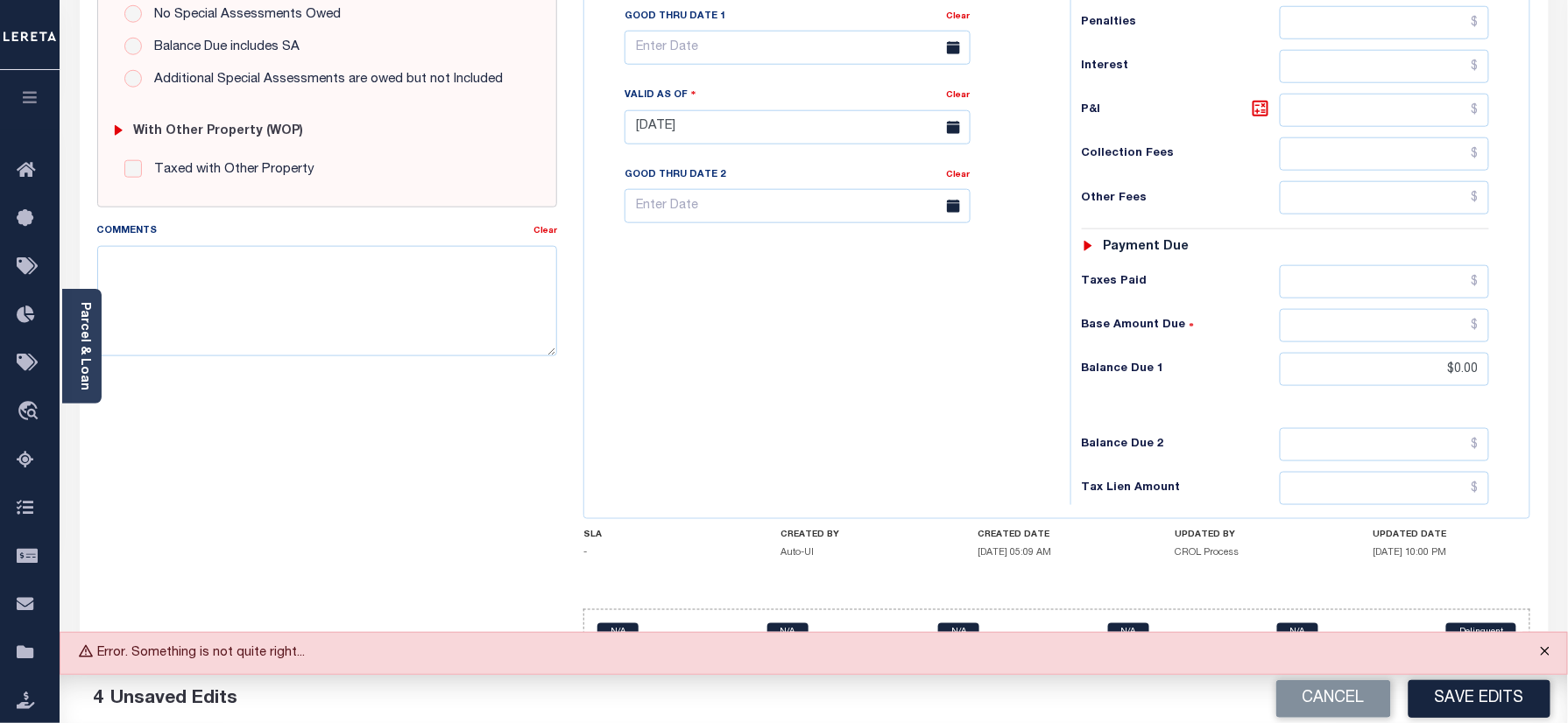
click at [1555, 656] on button "Close" at bounding box center [1546, 652] width 44 height 38
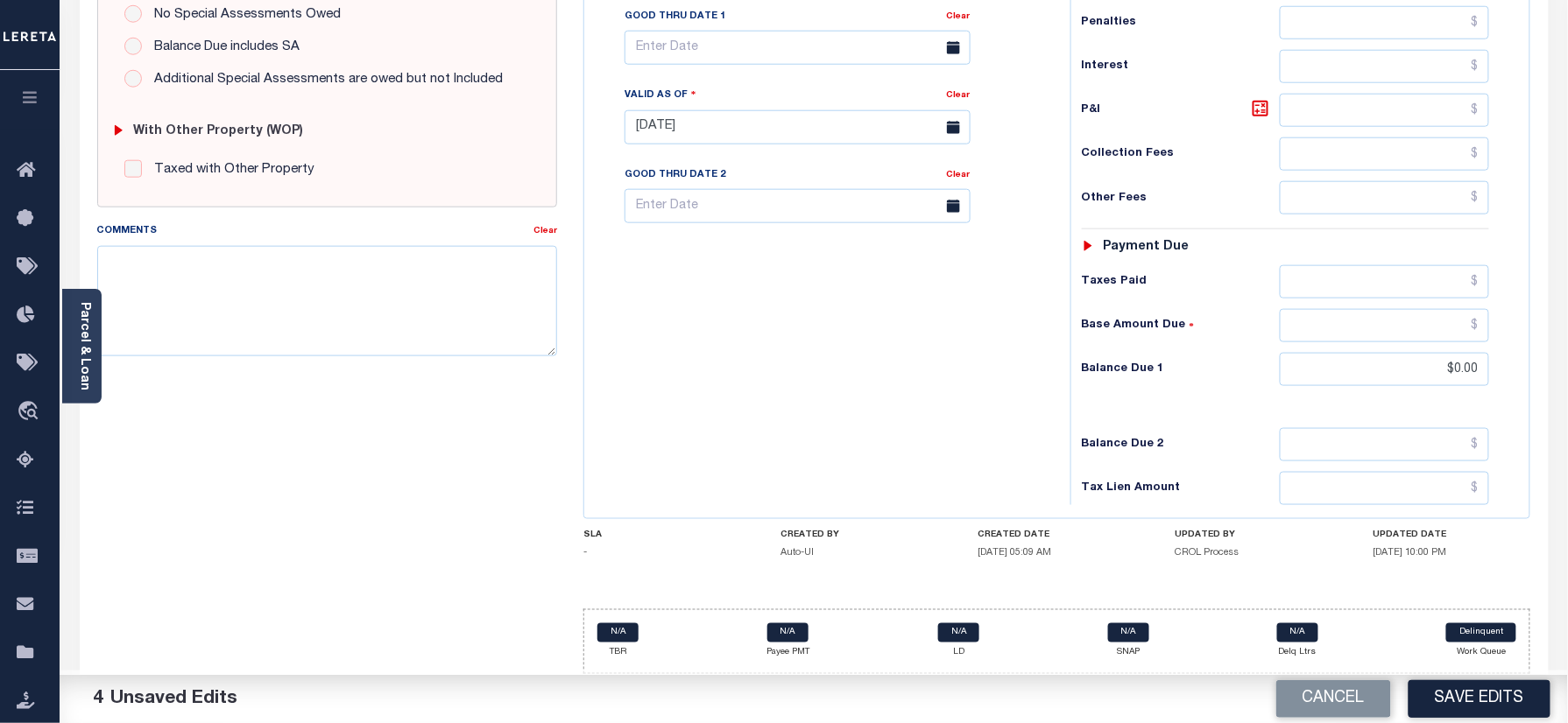
drag, startPoint x: 1512, startPoint y: 693, endPoint x: 1519, endPoint y: 718, distance: 26.0
click at [1513, 691] on button "Save Edits" at bounding box center [1479, 698] width 142 height 37
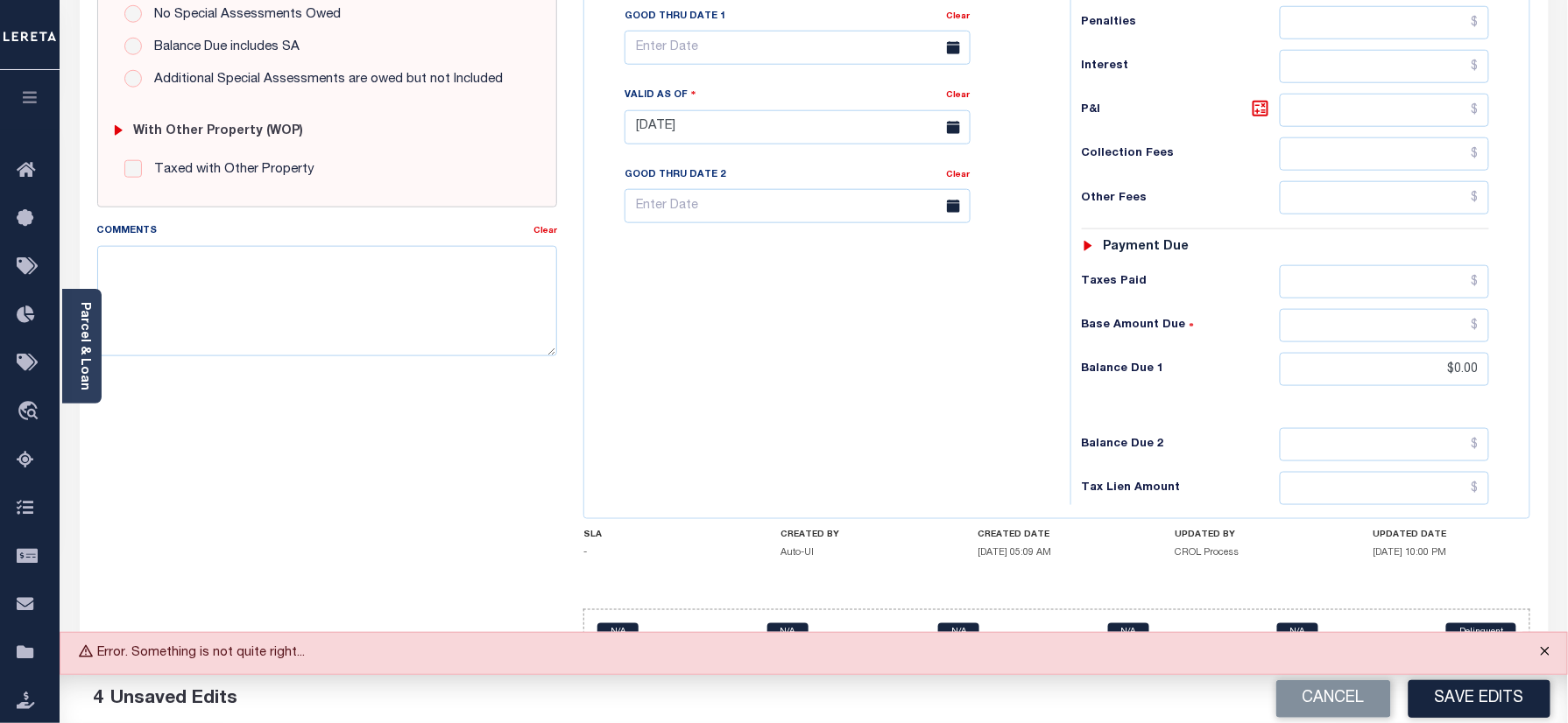
click at [1556, 649] on button "Close" at bounding box center [1546, 652] width 44 height 38
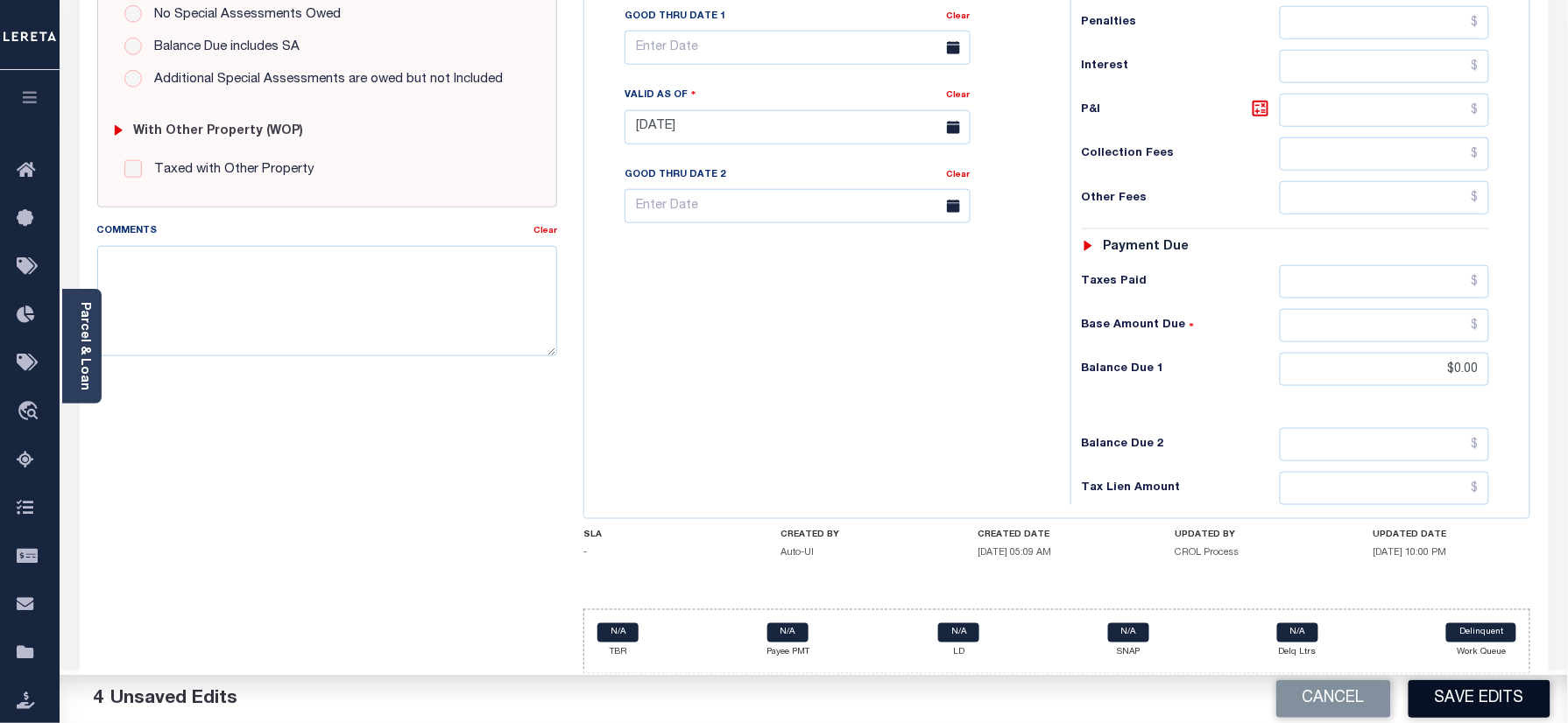
click at [1517, 704] on button "Save Edits" at bounding box center [1479, 698] width 142 height 37
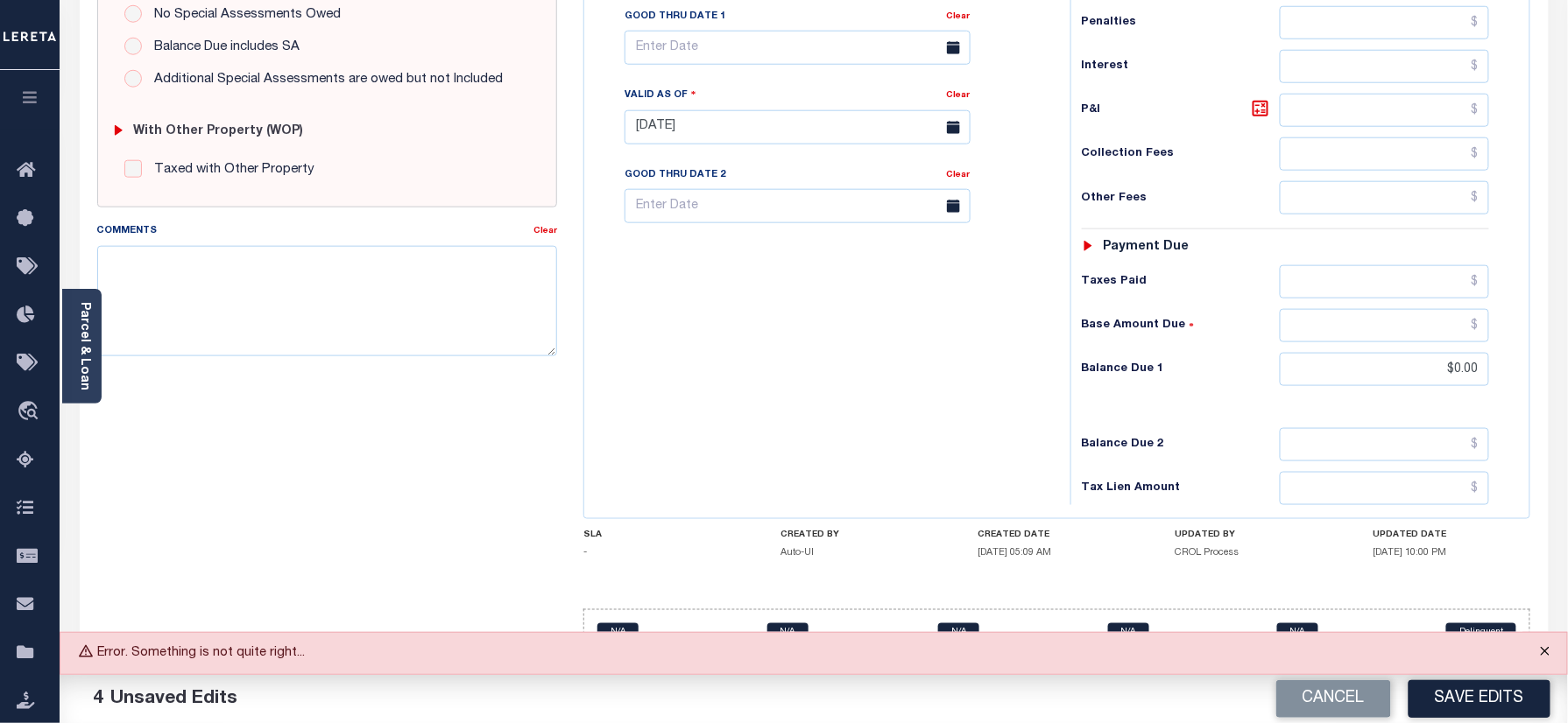
click at [1540, 645] on button "Close" at bounding box center [1546, 652] width 44 height 38
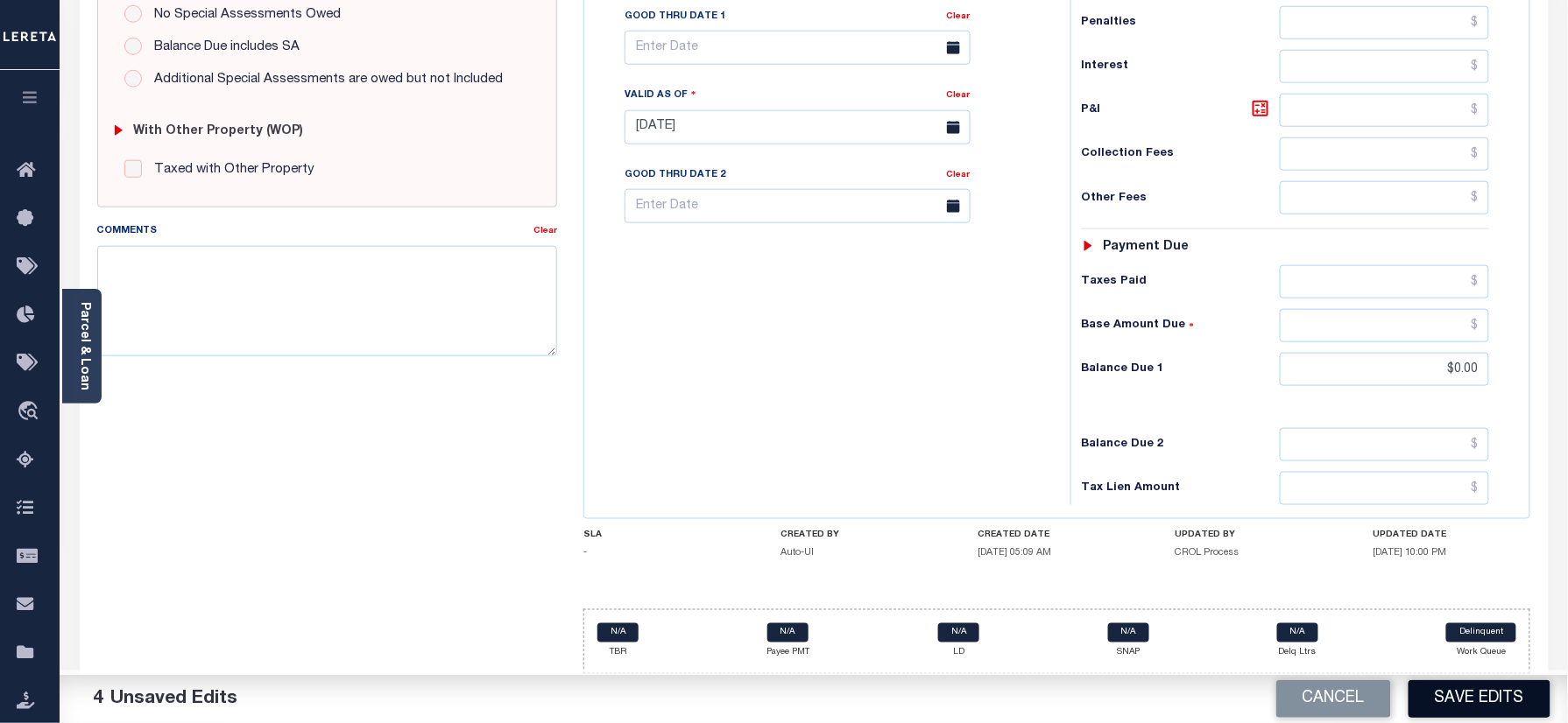
click at [1438, 701] on button "Save Edits" at bounding box center [1479, 698] width 142 height 37
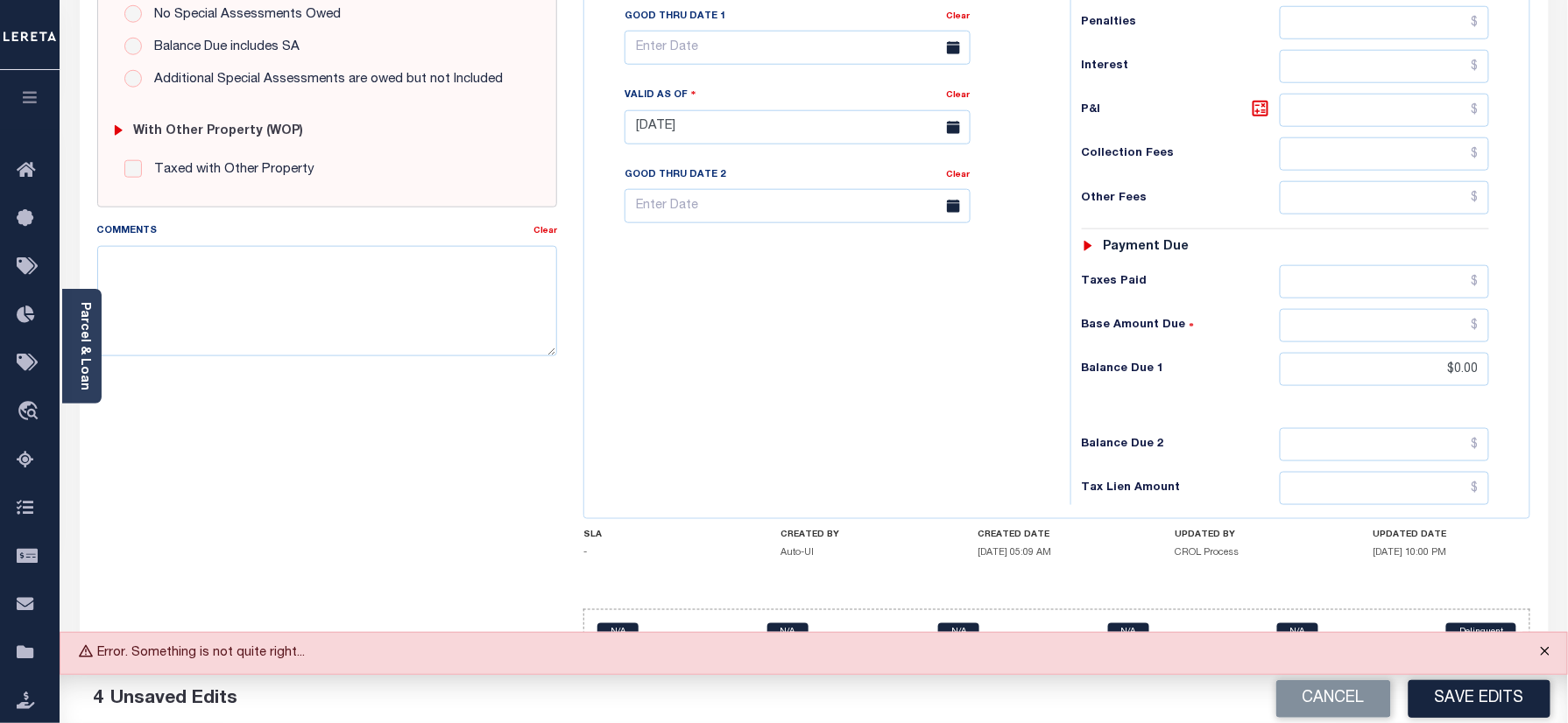
click at [1549, 643] on button "Close" at bounding box center [1546, 652] width 44 height 38
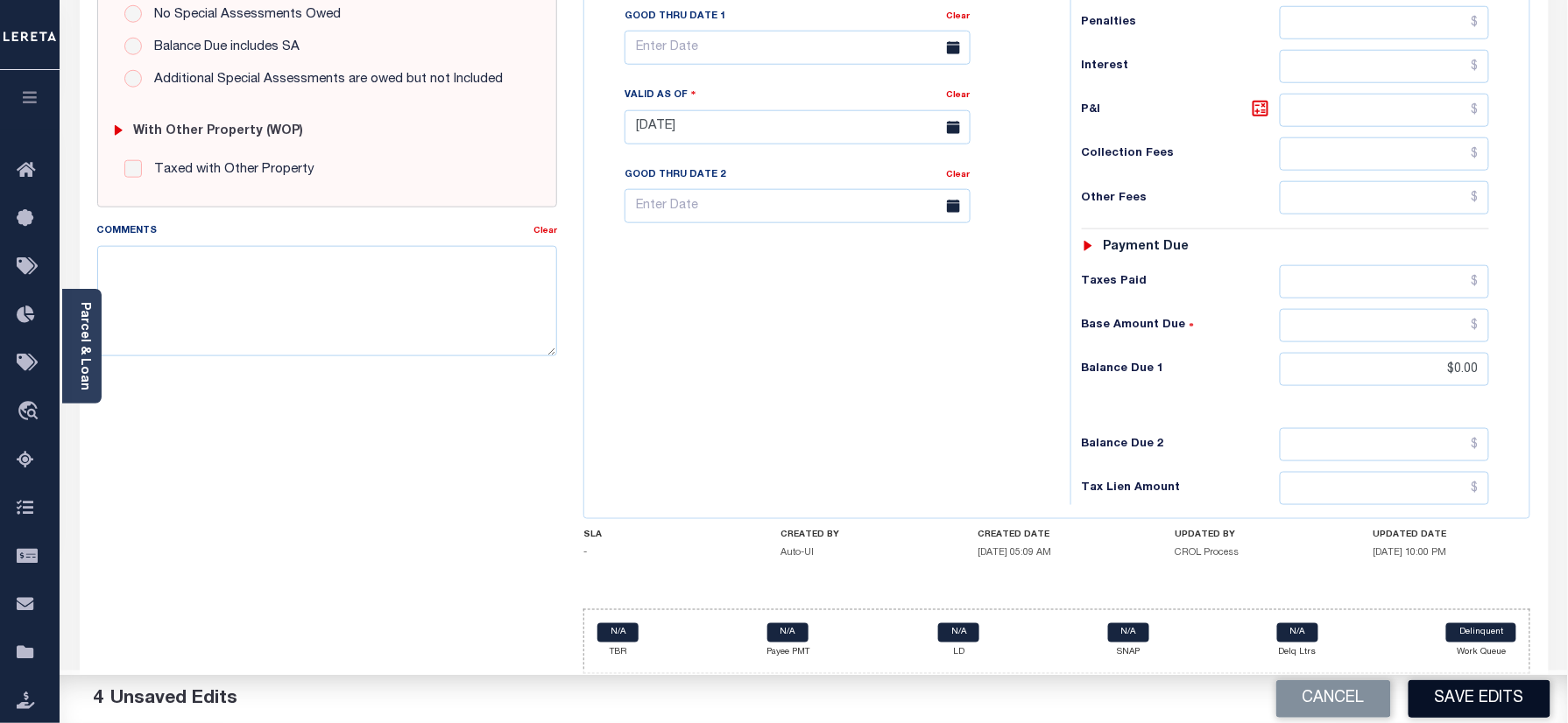
click at [1514, 697] on button "Save Edits" at bounding box center [1479, 698] width 142 height 37
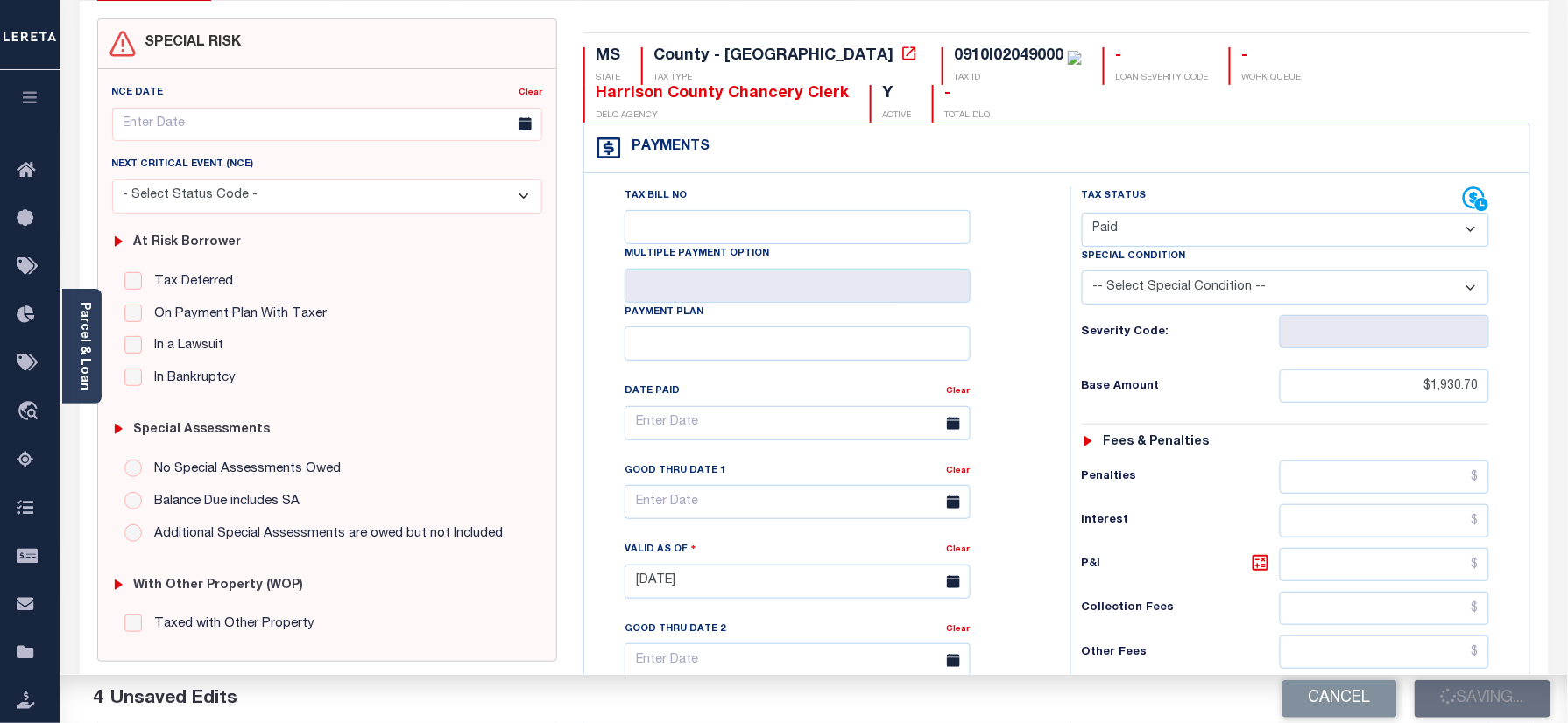
scroll to position [0, 0]
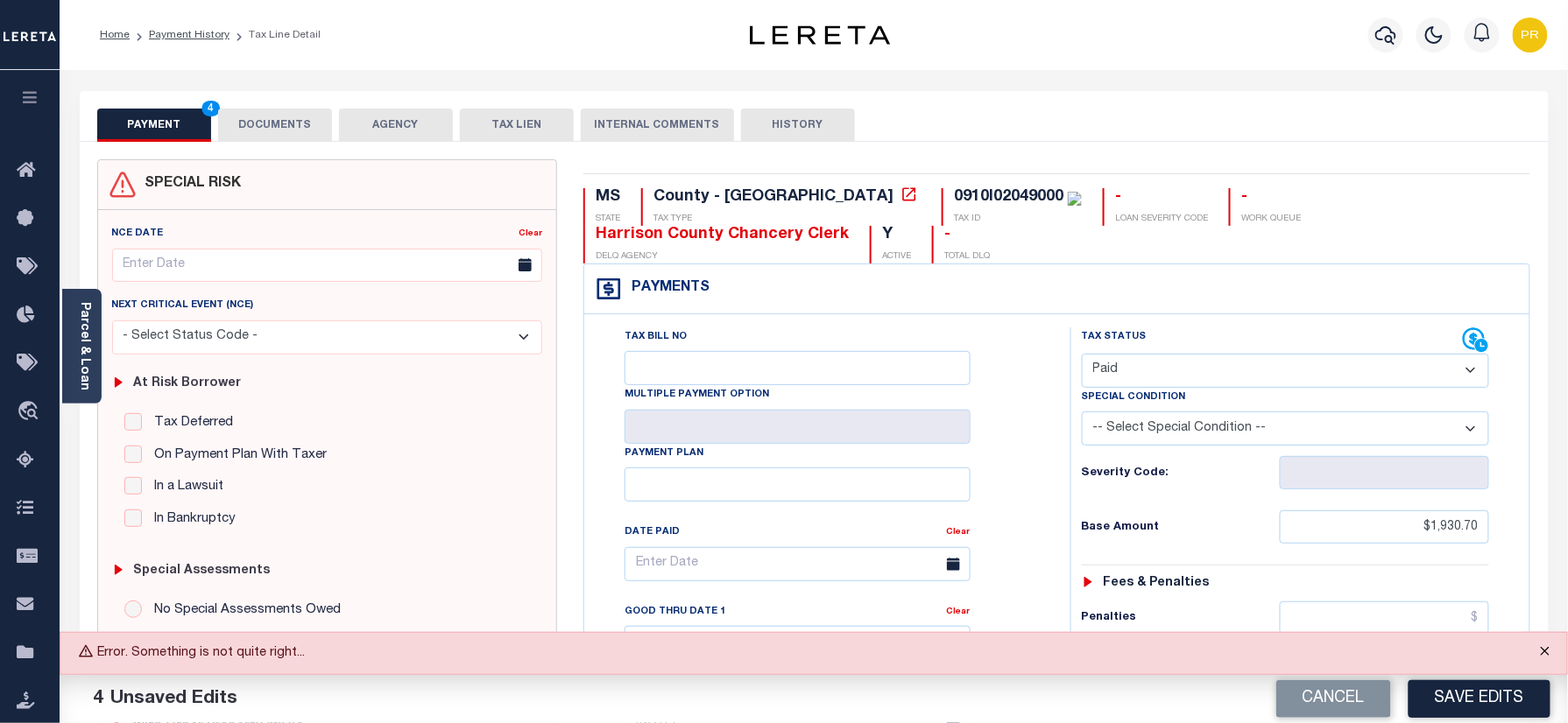
click at [1544, 655] on button "Close" at bounding box center [1546, 652] width 44 height 38
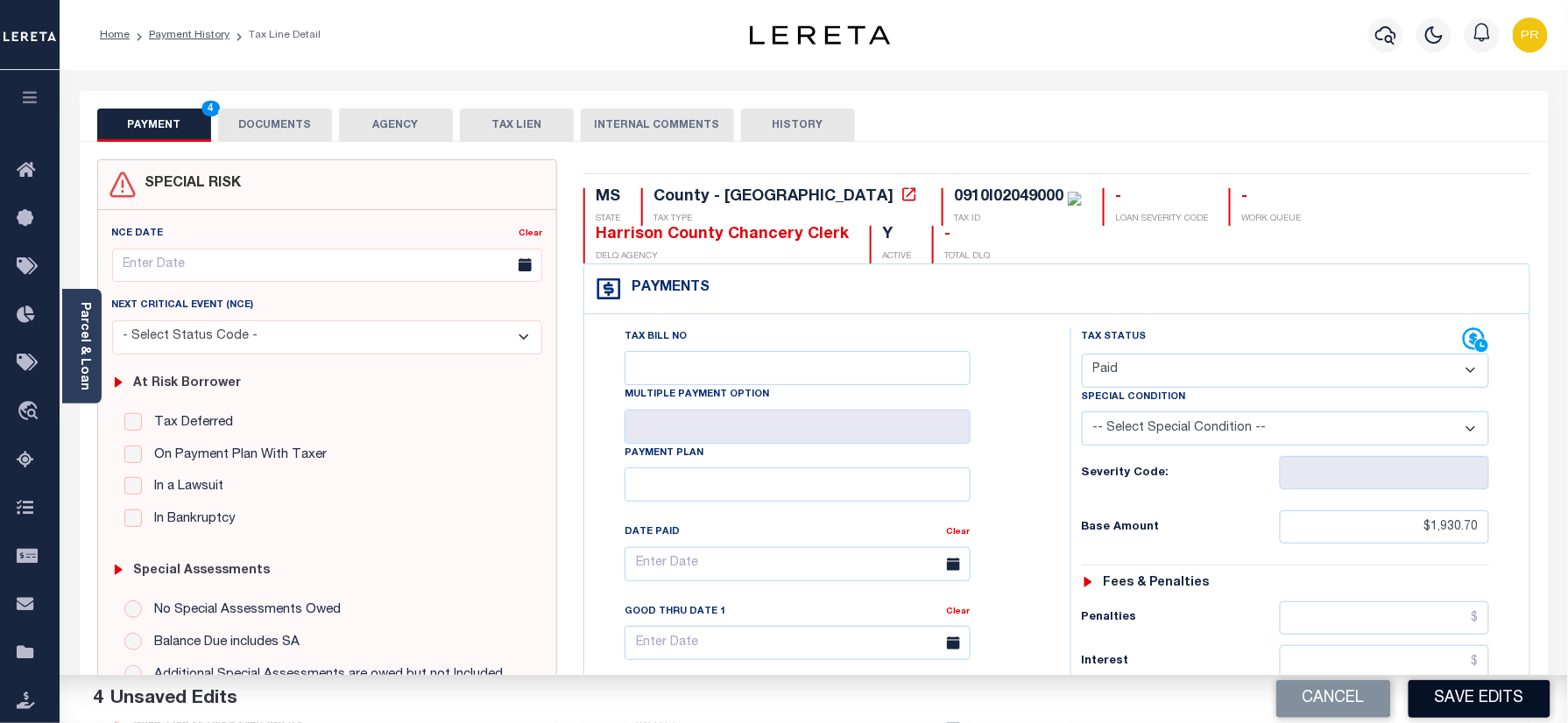
click at [1494, 699] on button "Save Edits" at bounding box center [1479, 698] width 142 height 37
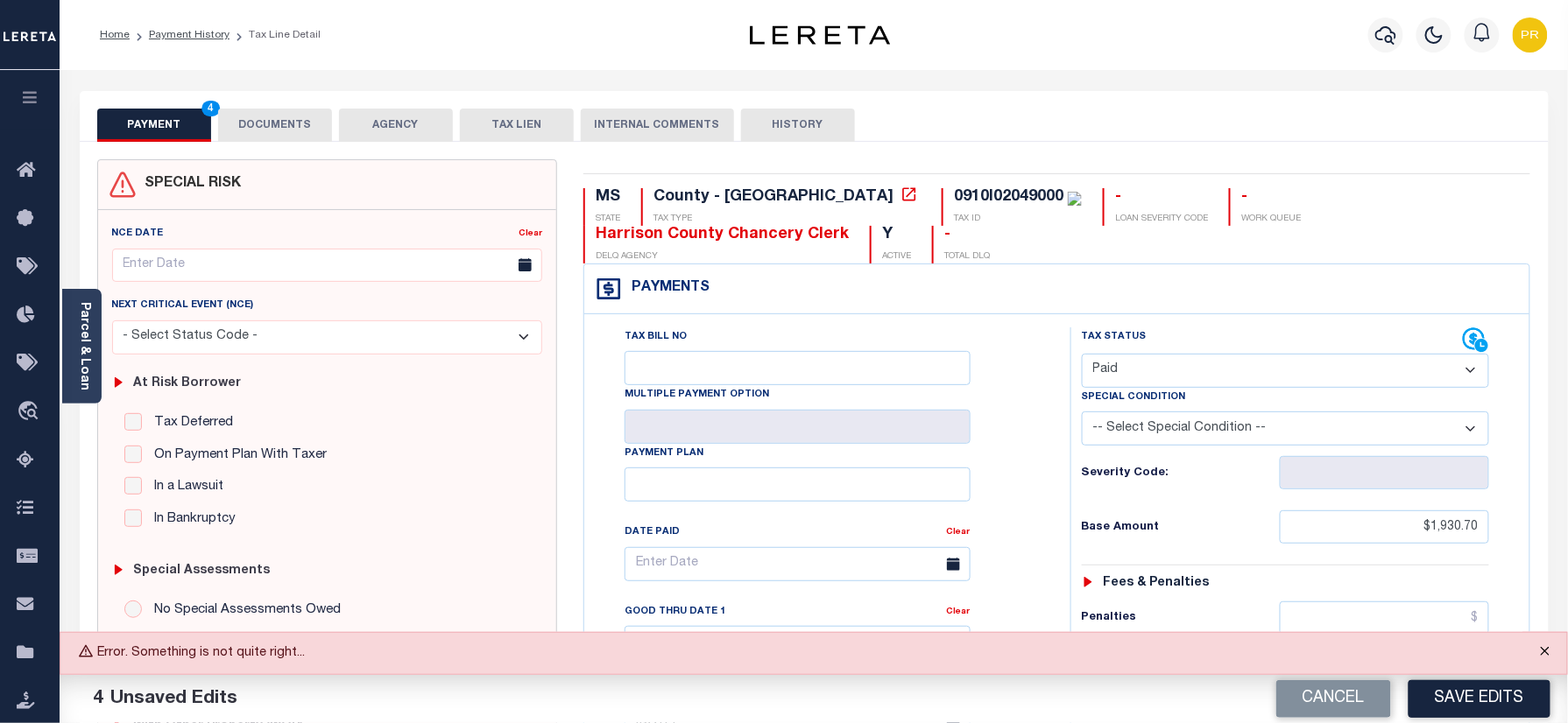
click at [1546, 657] on button "Close" at bounding box center [1546, 652] width 44 height 38
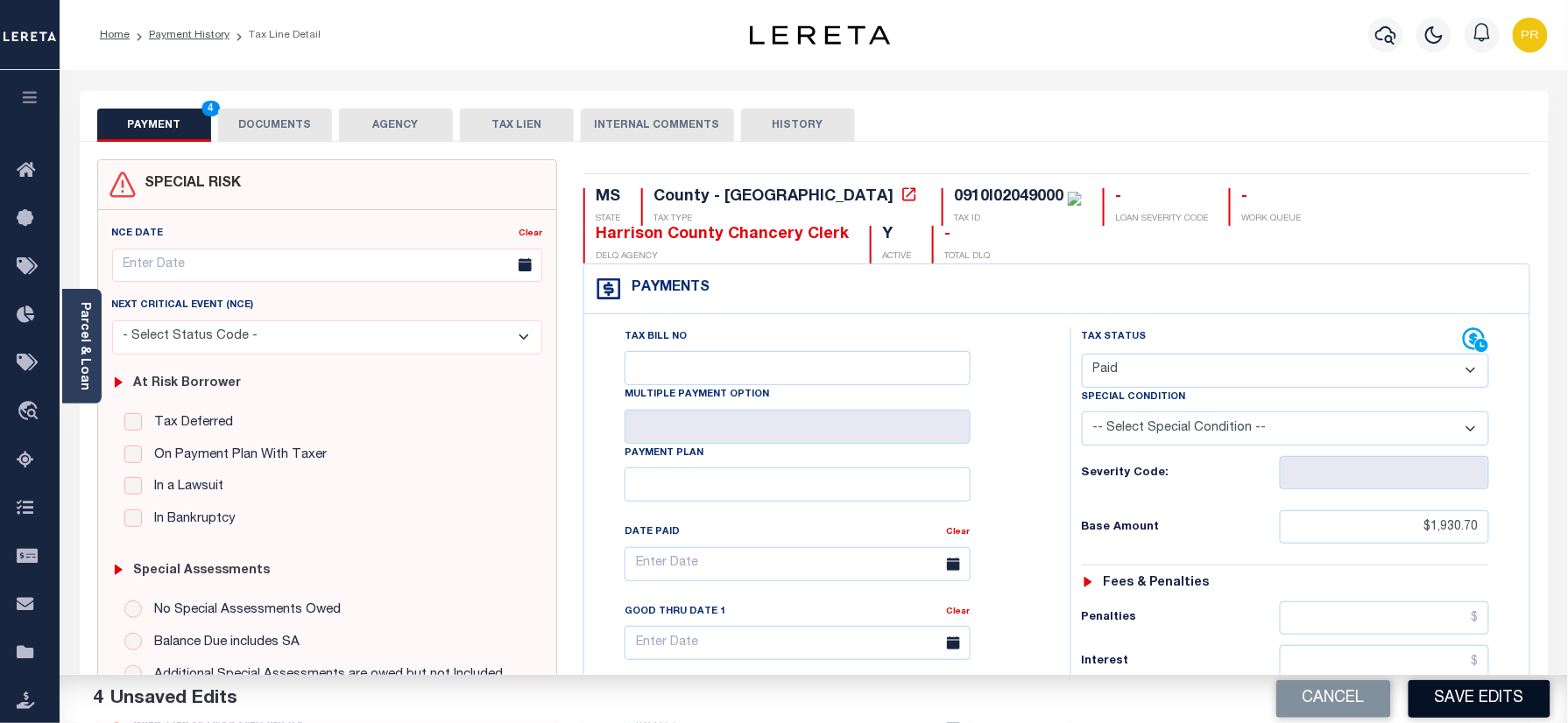
click at [1455, 694] on button "Save Edits" at bounding box center [1479, 698] width 142 height 37
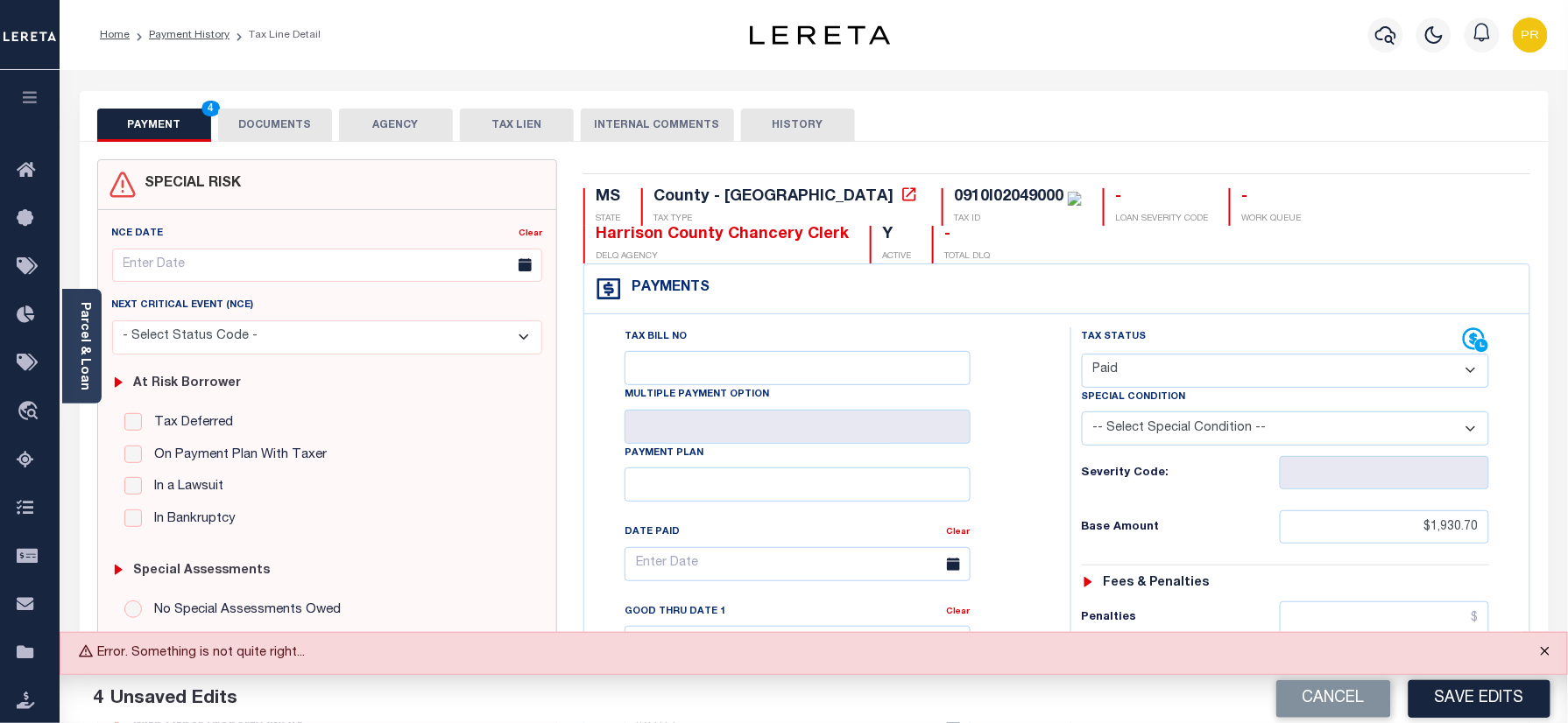
drag, startPoint x: 1534, startPoint y: 649, endPoint x: 1480, endPoint y: 670, distance: 57.9
click at [1534, 649] on button "Close" at bounding box center [1546, 652] width 44 height 38
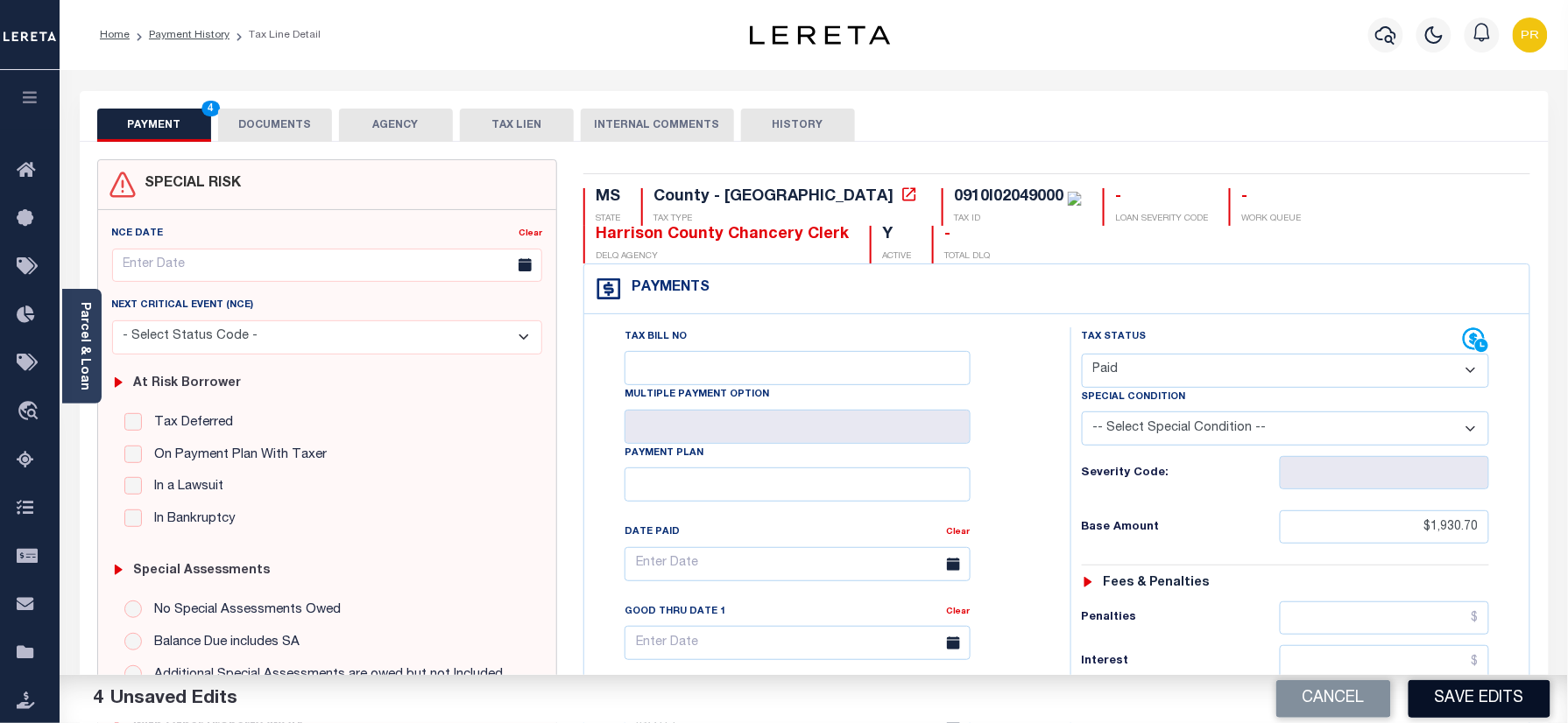
click at [1484, 701] on button "Save Edits" at bounding box center [1479, 698] width 142 height 37
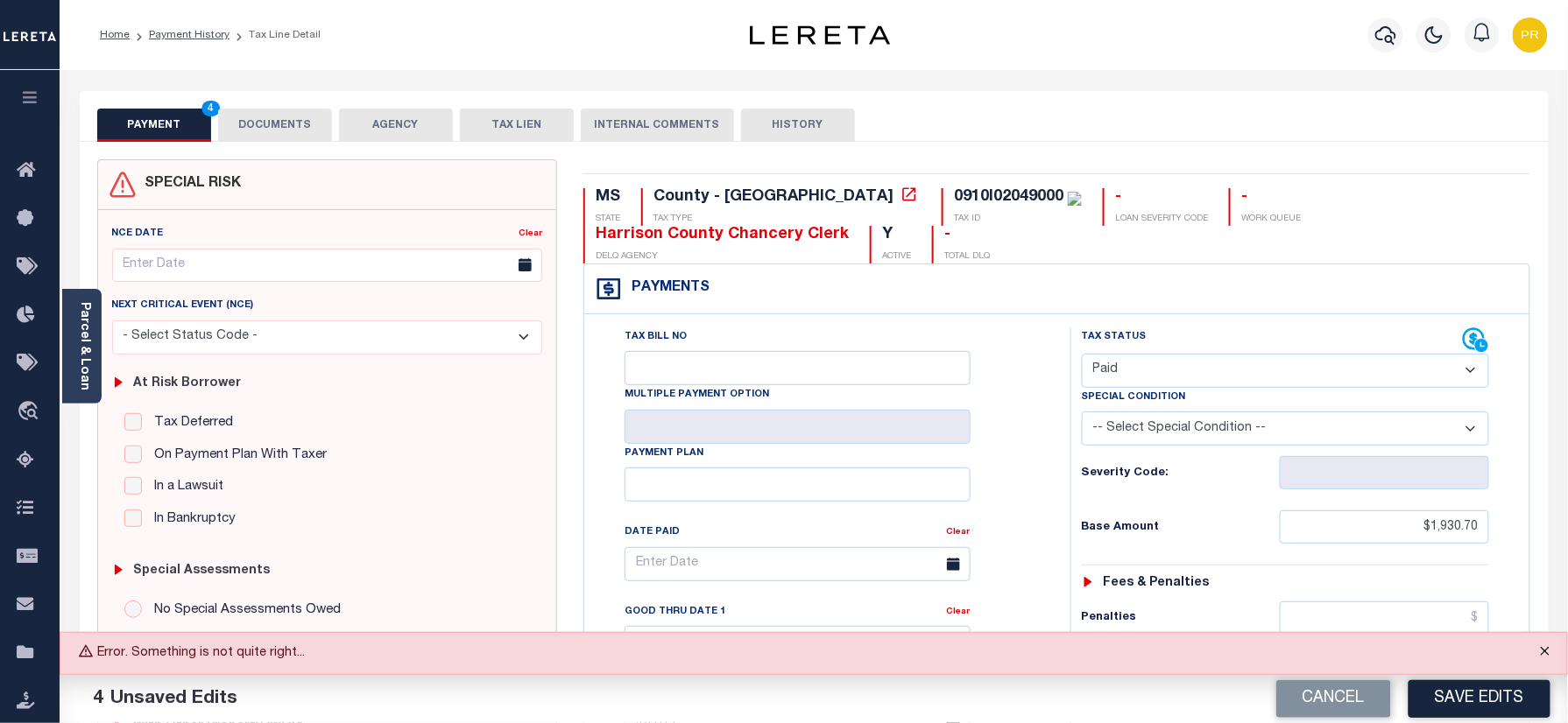
click at [1543, 645] on button "Close" at bounding box center [1546, 652] width 44 height 38
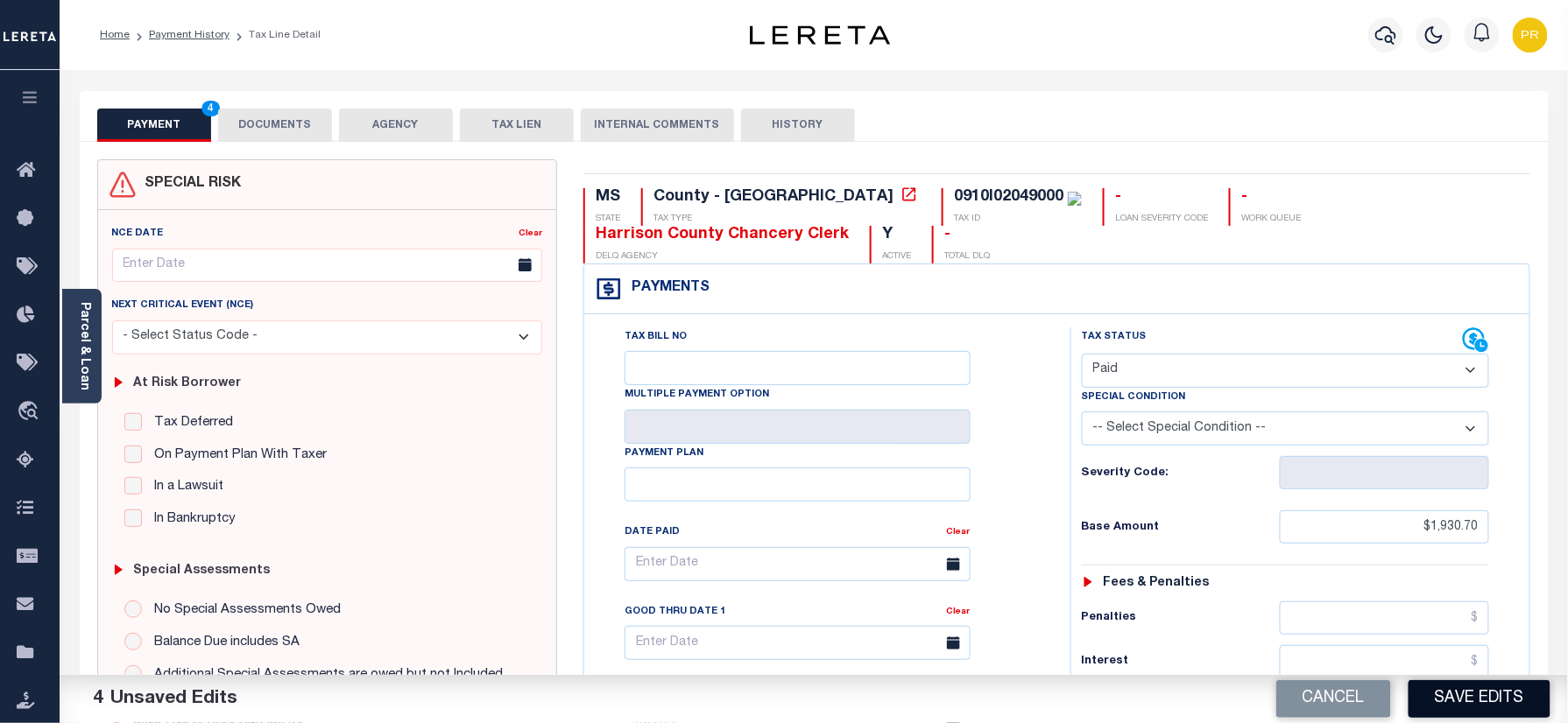
click at [1477, 701] on button "Save Edits" at bounding box center [1479, 698] width 142 height 37
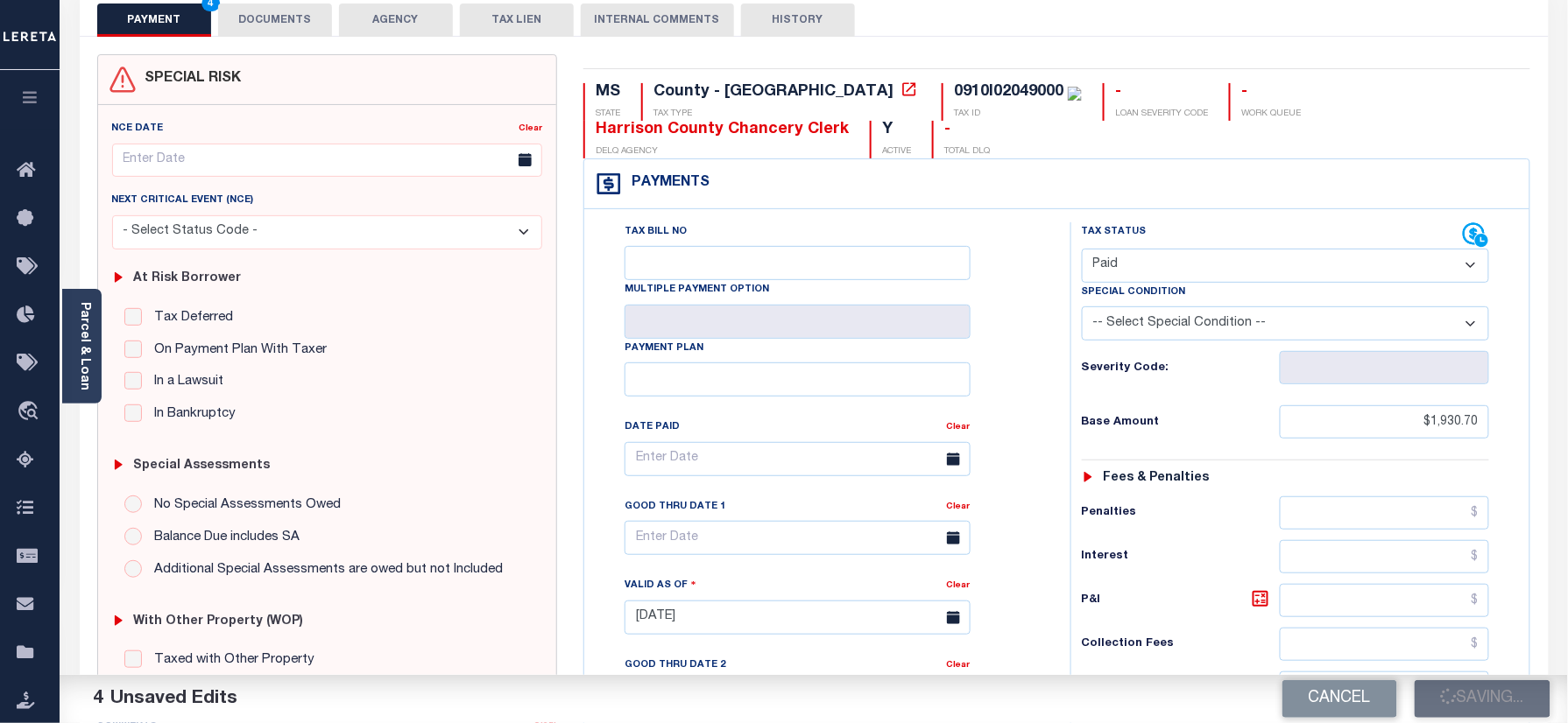
scroll to position [233, 0]
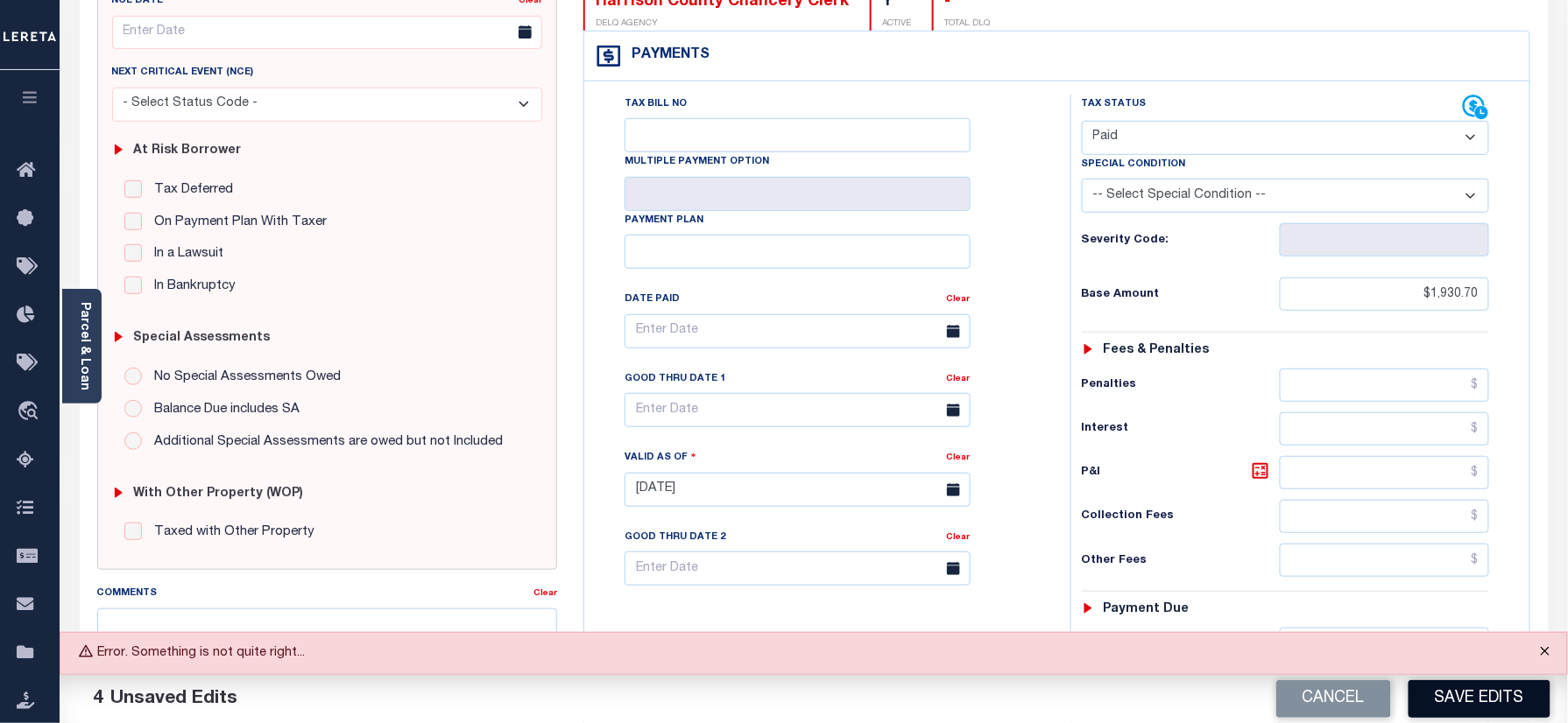
drag, startPoint x: 1540, startPoint y: 649, endPoint x: 1418, endPoint y: 691, distance: 129.0
click at [1540, 649] on button "Close" at bounding box center [1546, 652] width 44 height 38
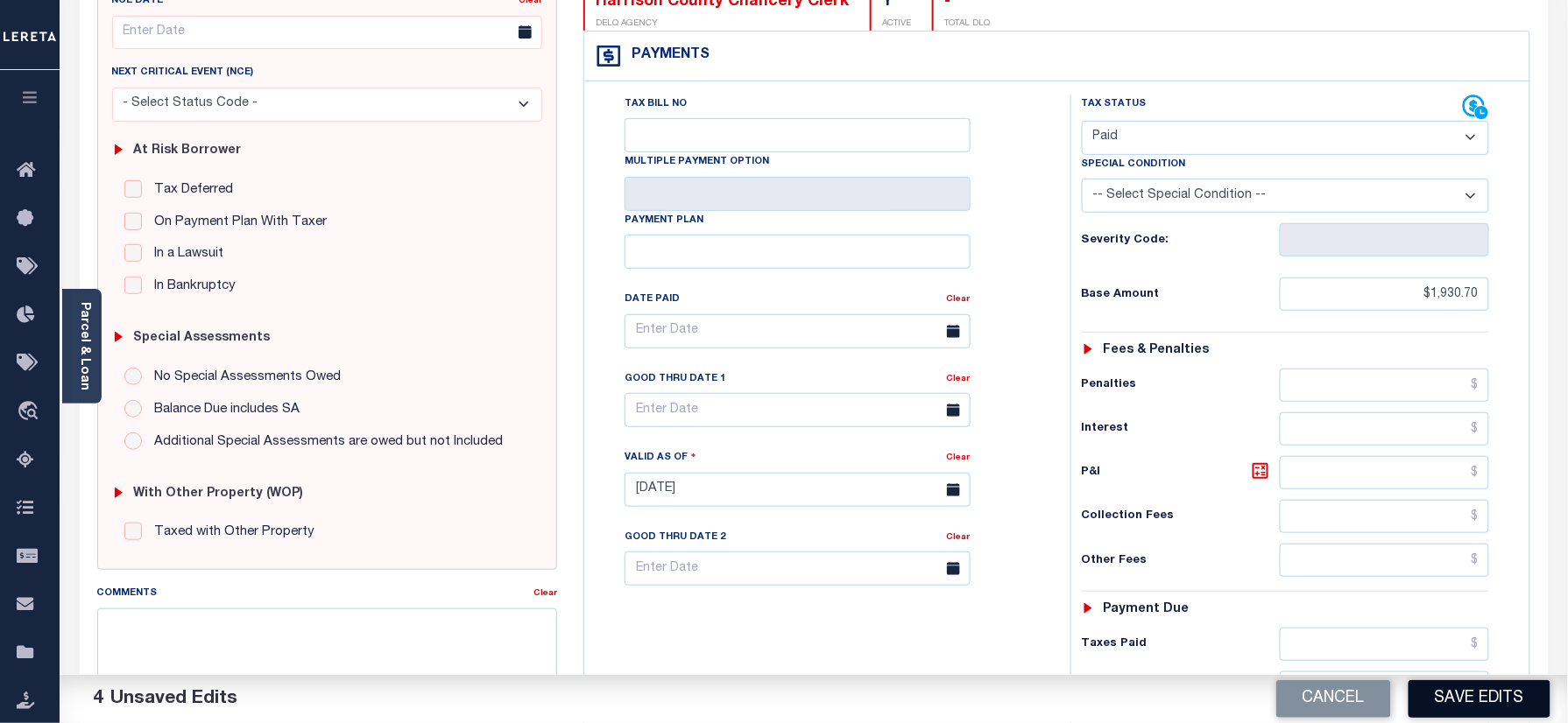
click at [1433, 695] on button "Save Edits" at bounding box center [1479, 698] width 142 height 37
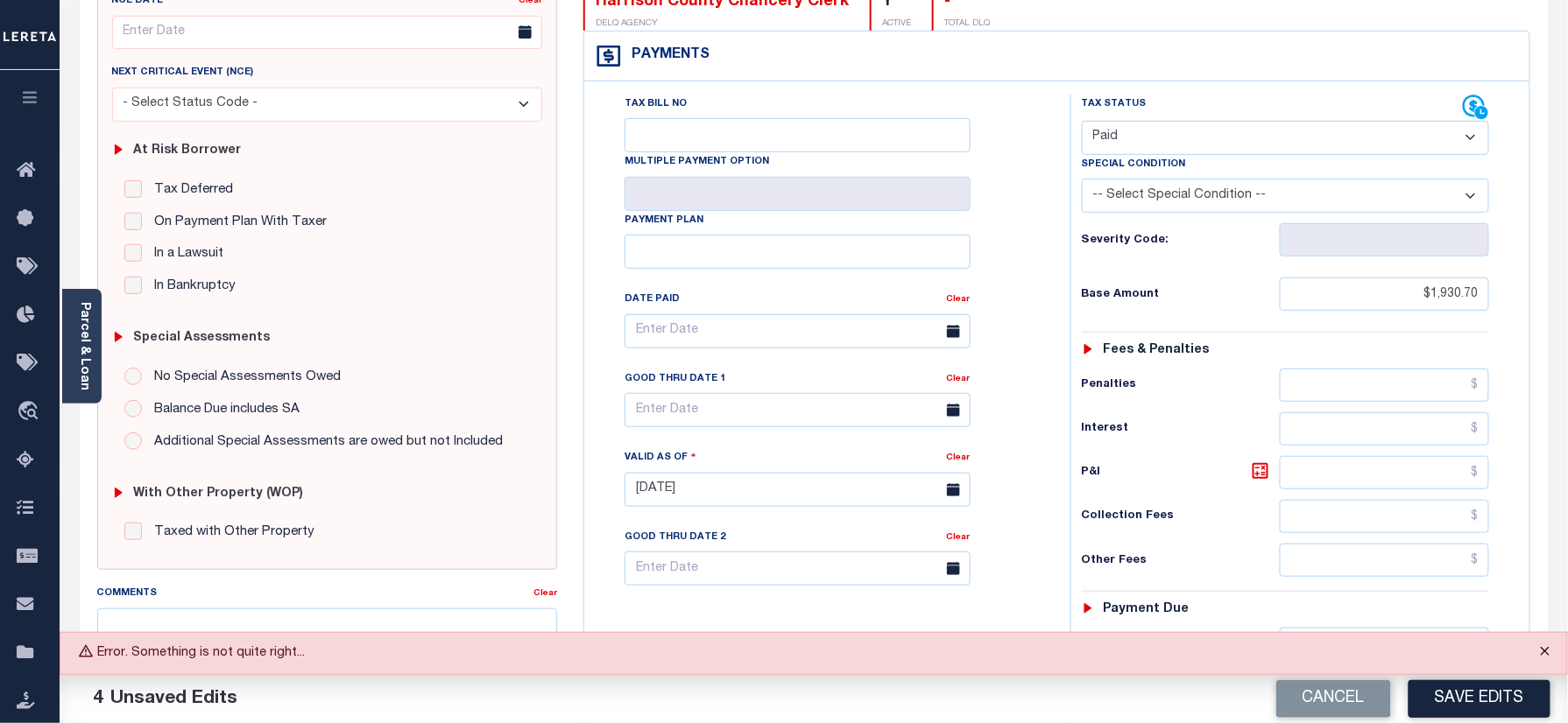
click at [1550, 651] on button "Close" at bounding box center [1546, 652] width 44 height 38
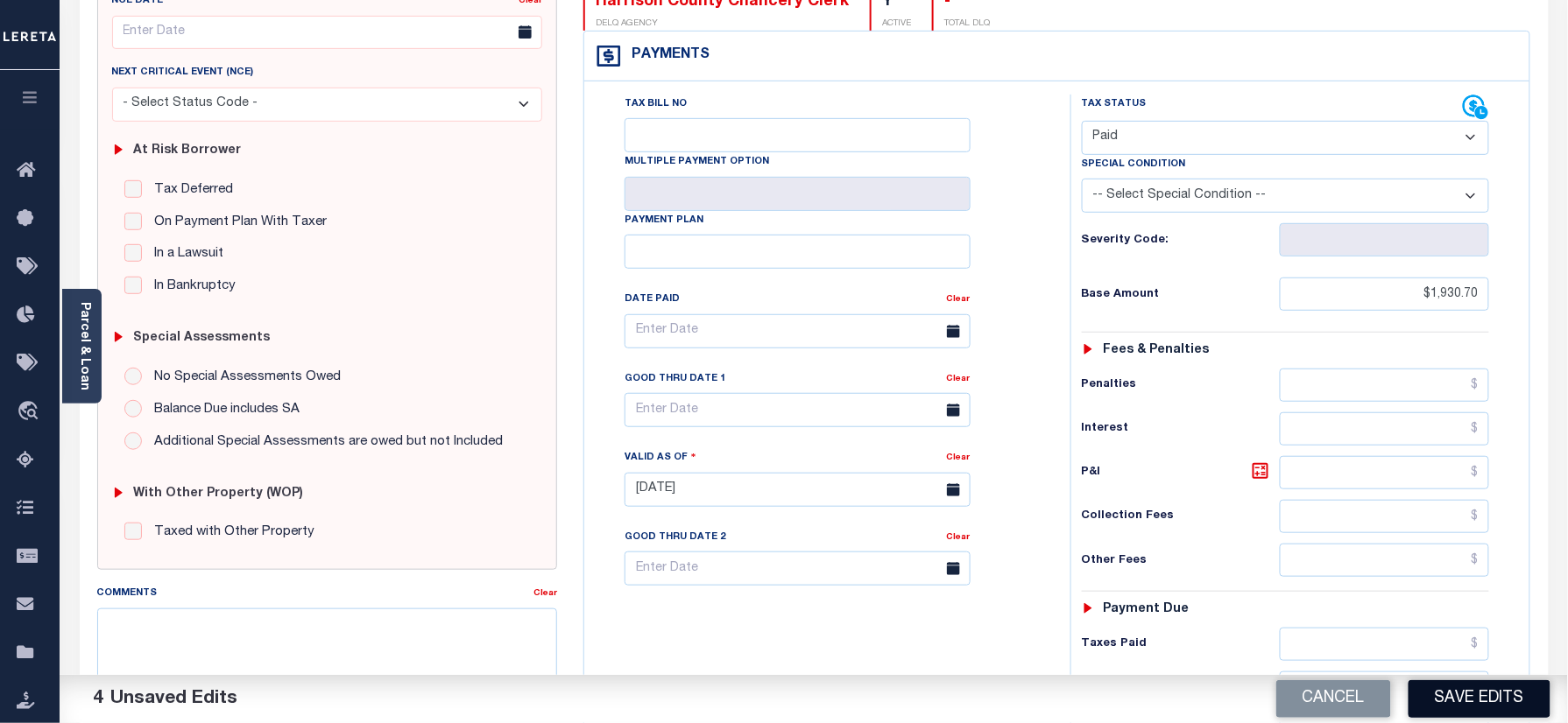
click at [1482, 712] on button "Save Edits" at bounding box center [1479, 698] width 142 height 37
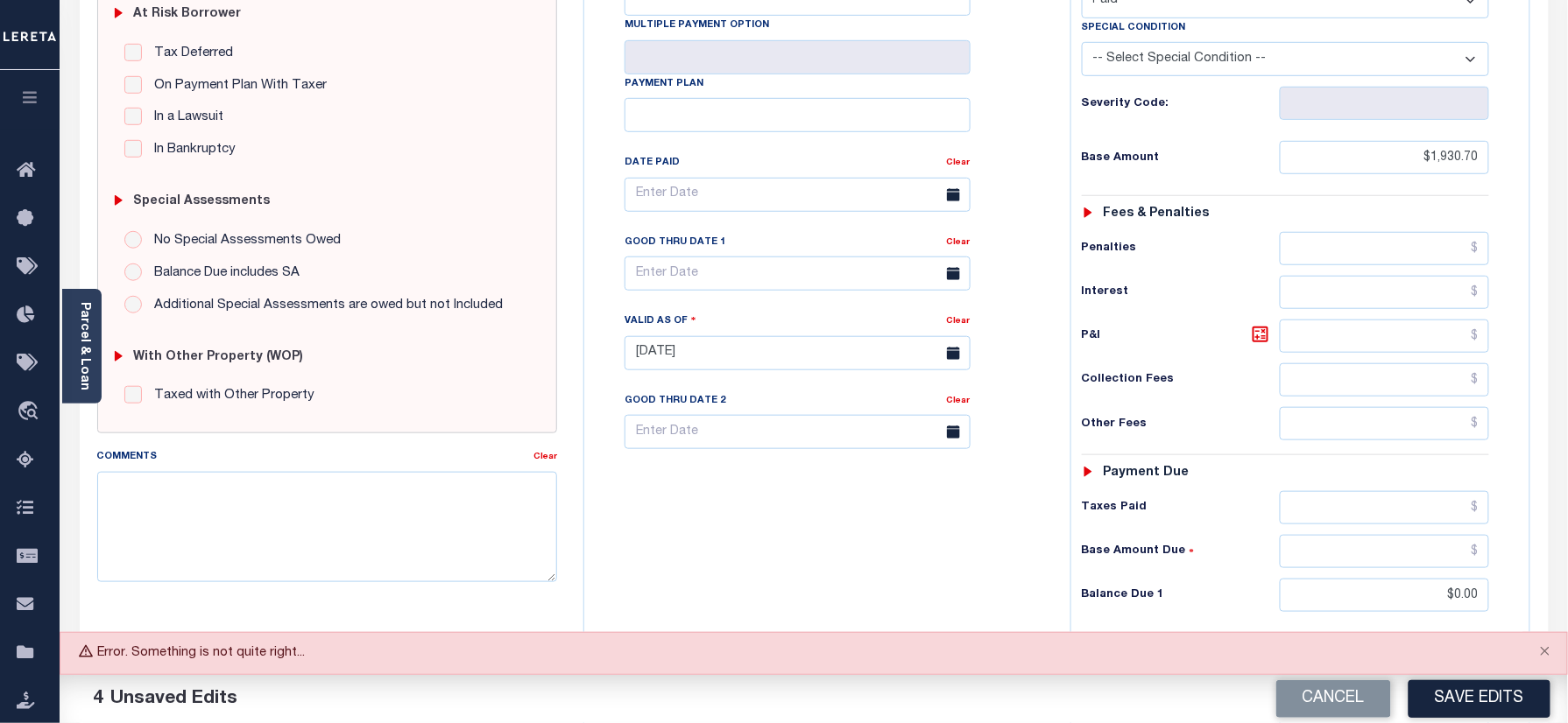
scroll to position [584, 0]
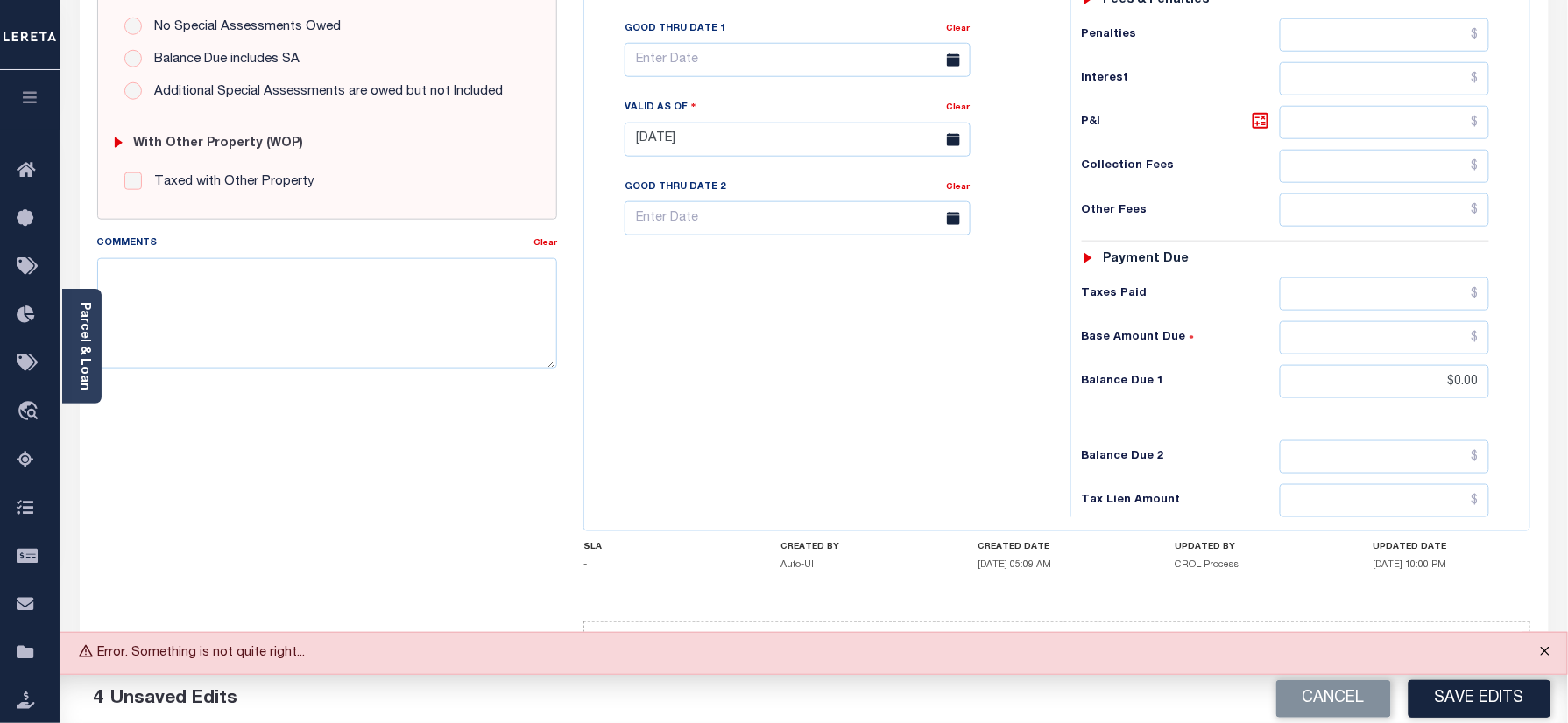
click at [1550, 659] on button "Close" at bounding box center [1546, 652] width 44 height 38
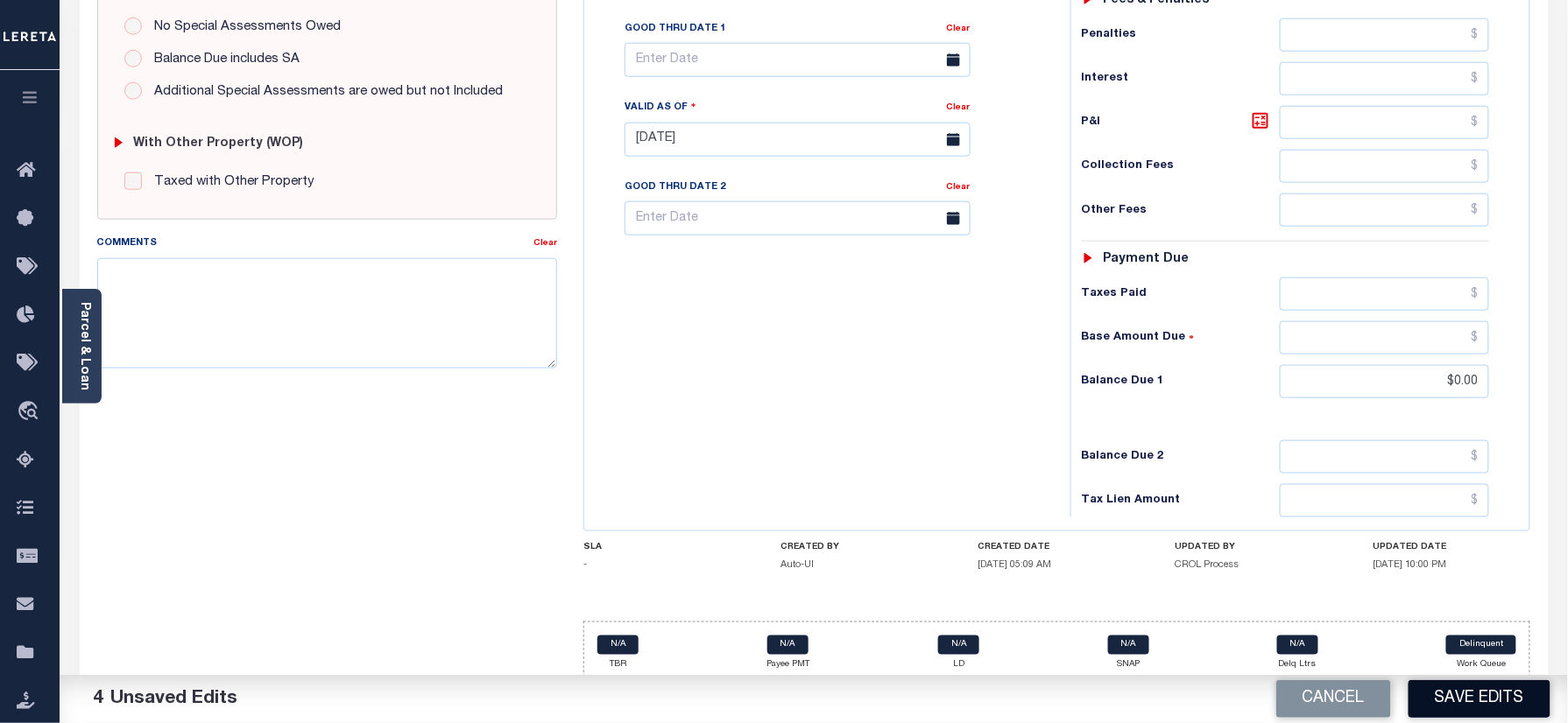
click at [1501, 689] on button "Save Edits" at bounding box center [1479, 698] width 142 height 37
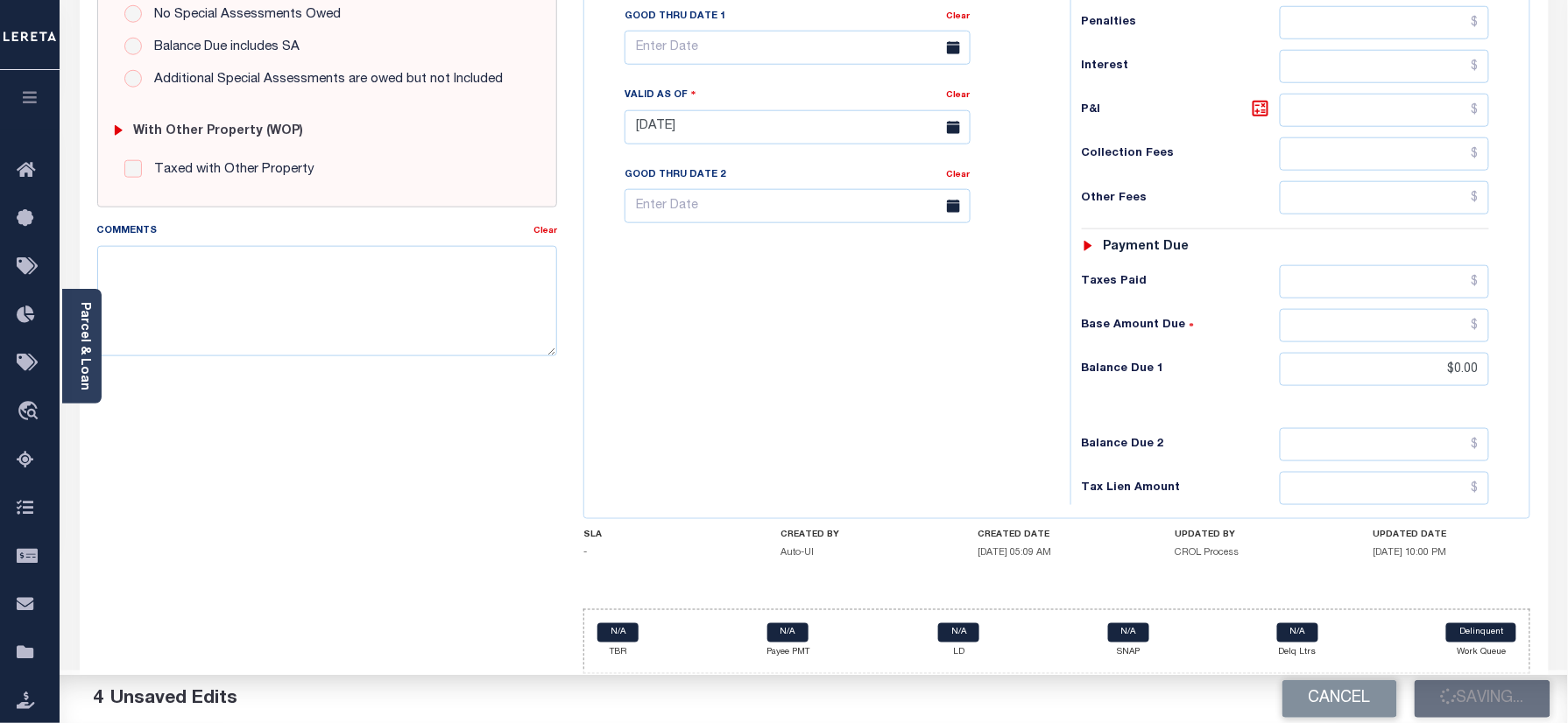
scroll to position [607, 0]
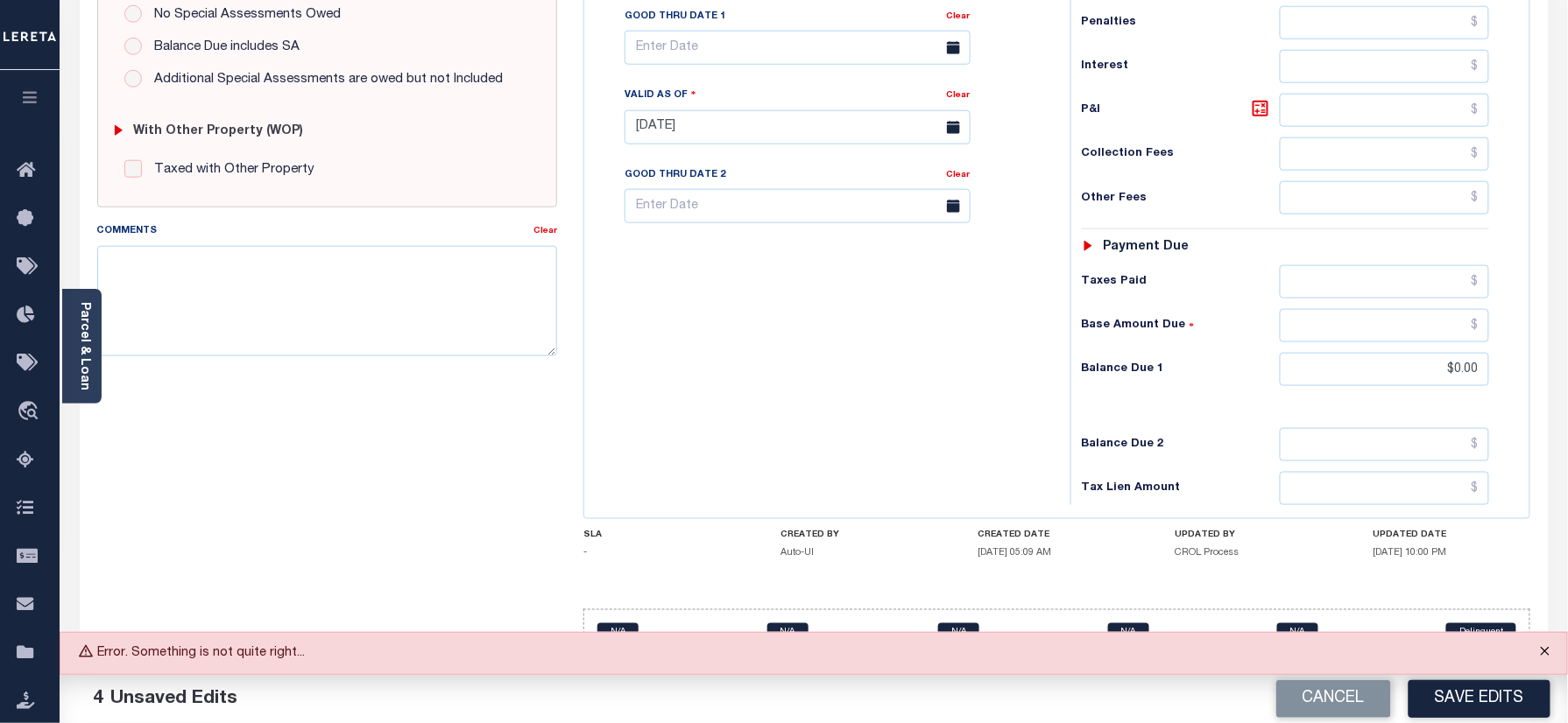
click at [1543, 659] on button "Close" at bounding box center [1546, 652] width 44 height 38
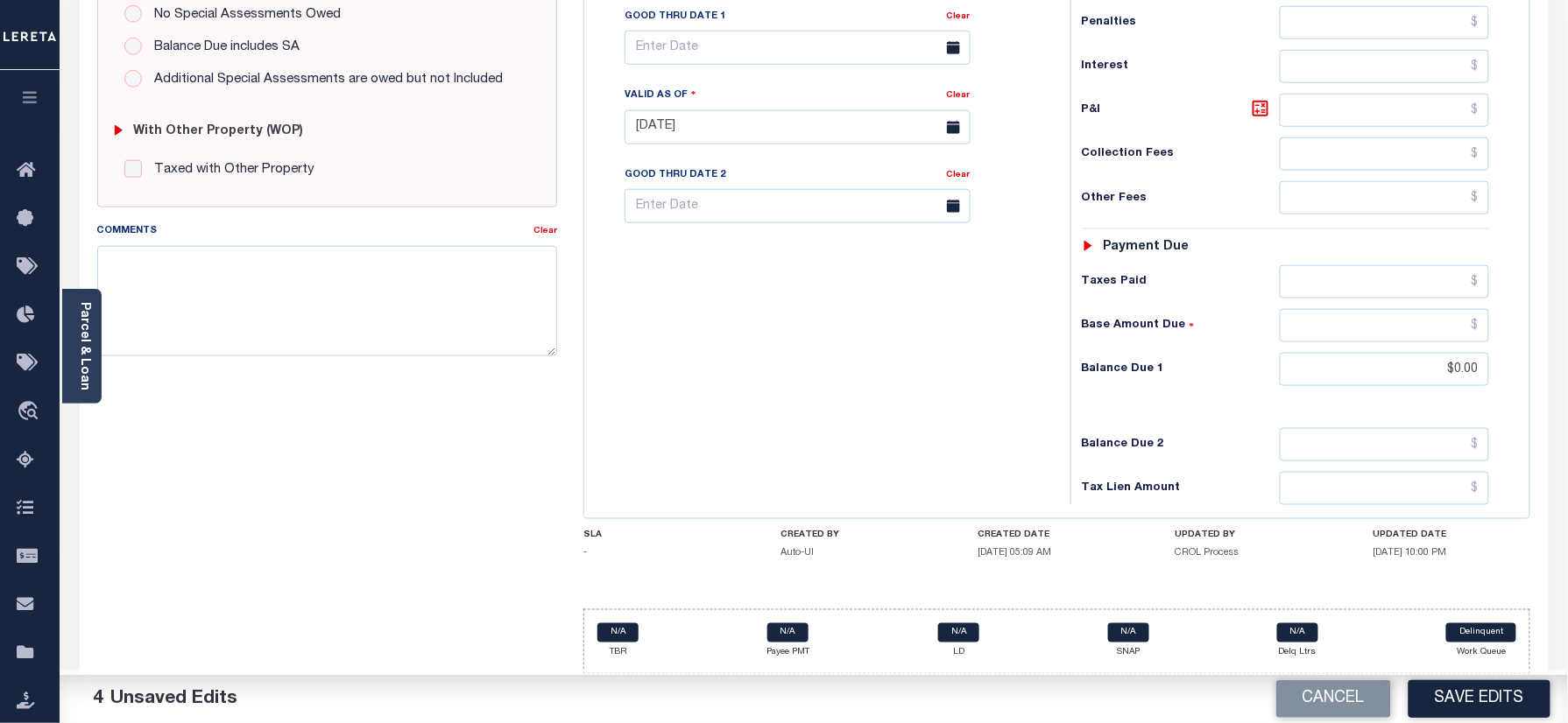
scroll to position [0, 0]
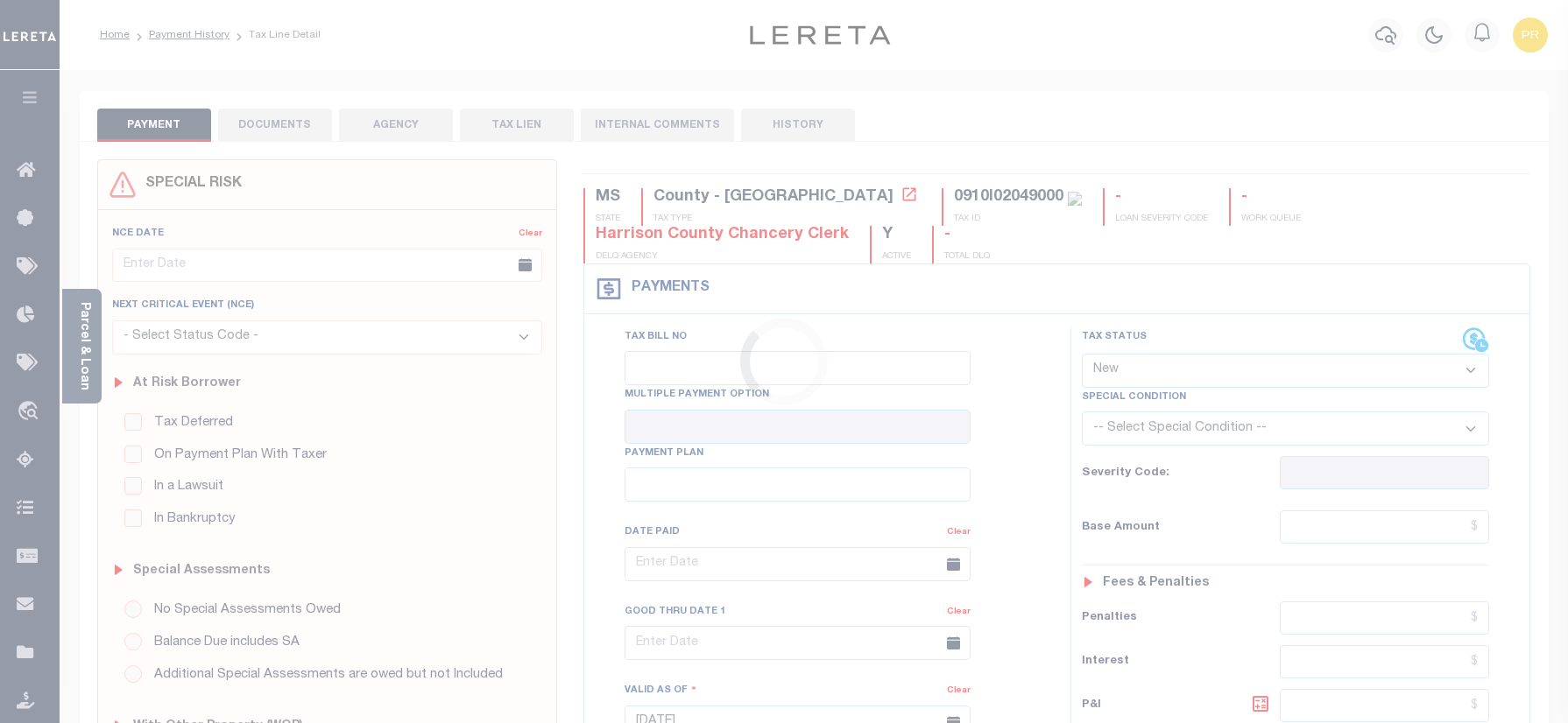
select select "NW2"
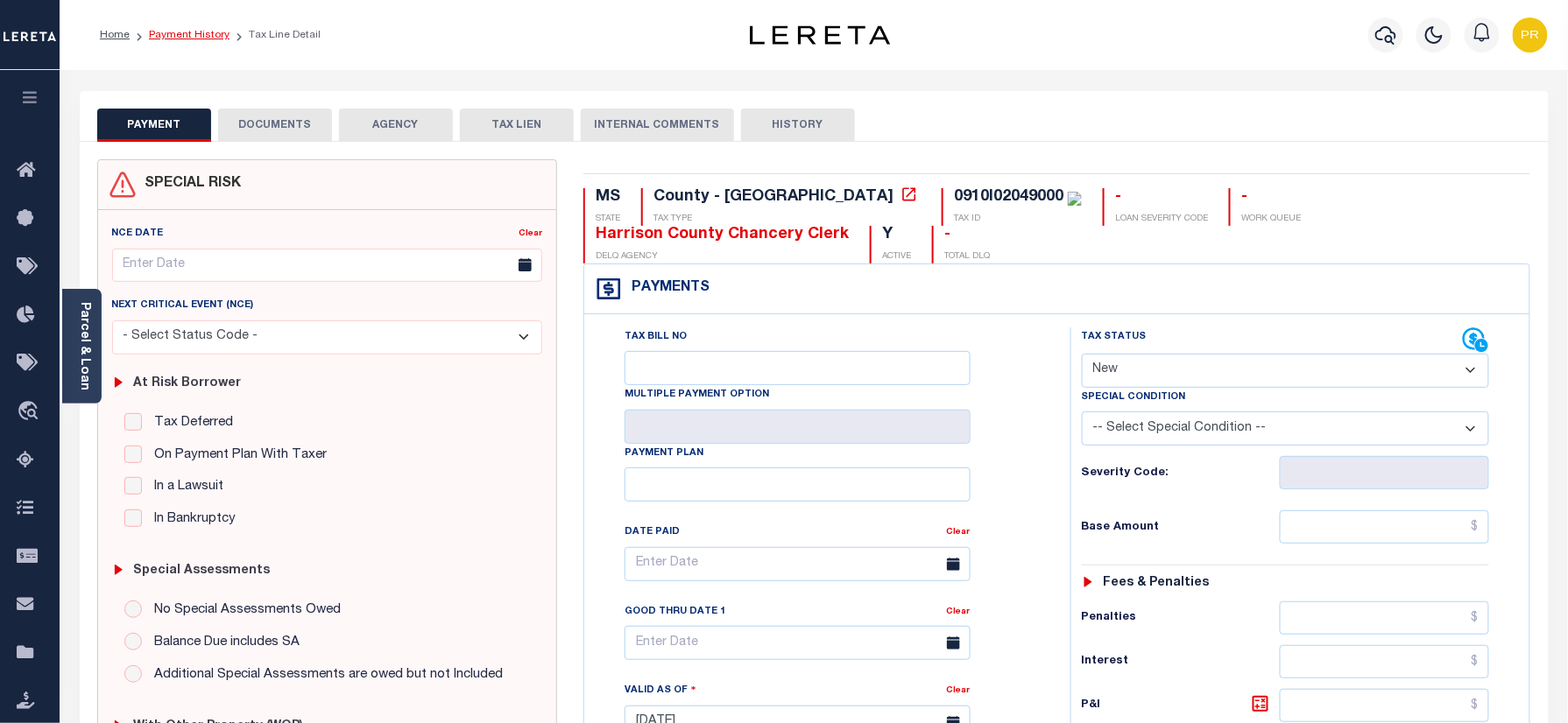
click at [187, 33] on link "Payment History" at bounding box center [189, 34] width 80 height 11
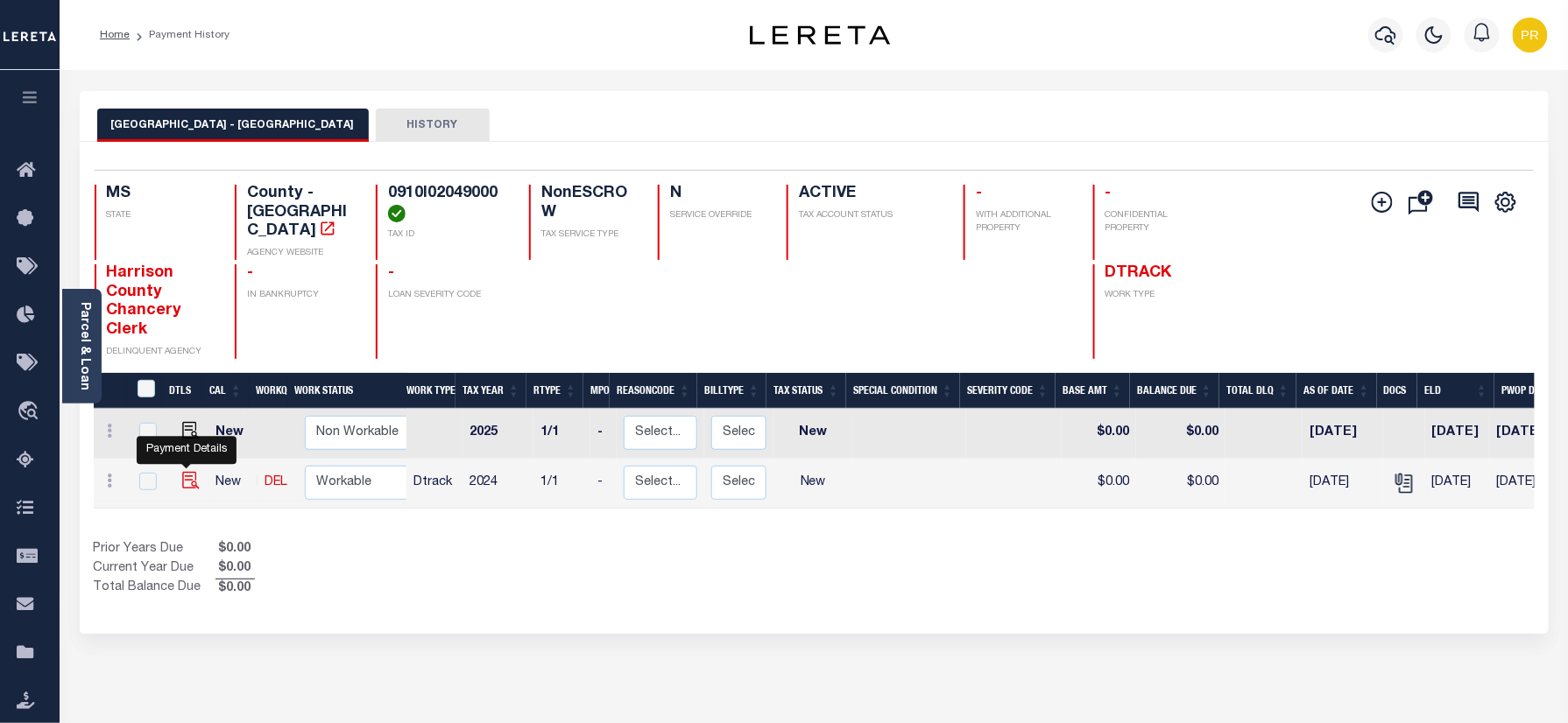
click at [183, 474] on img "" at bounding box center [191, 480] width 17 height 17
checkbox input "true"
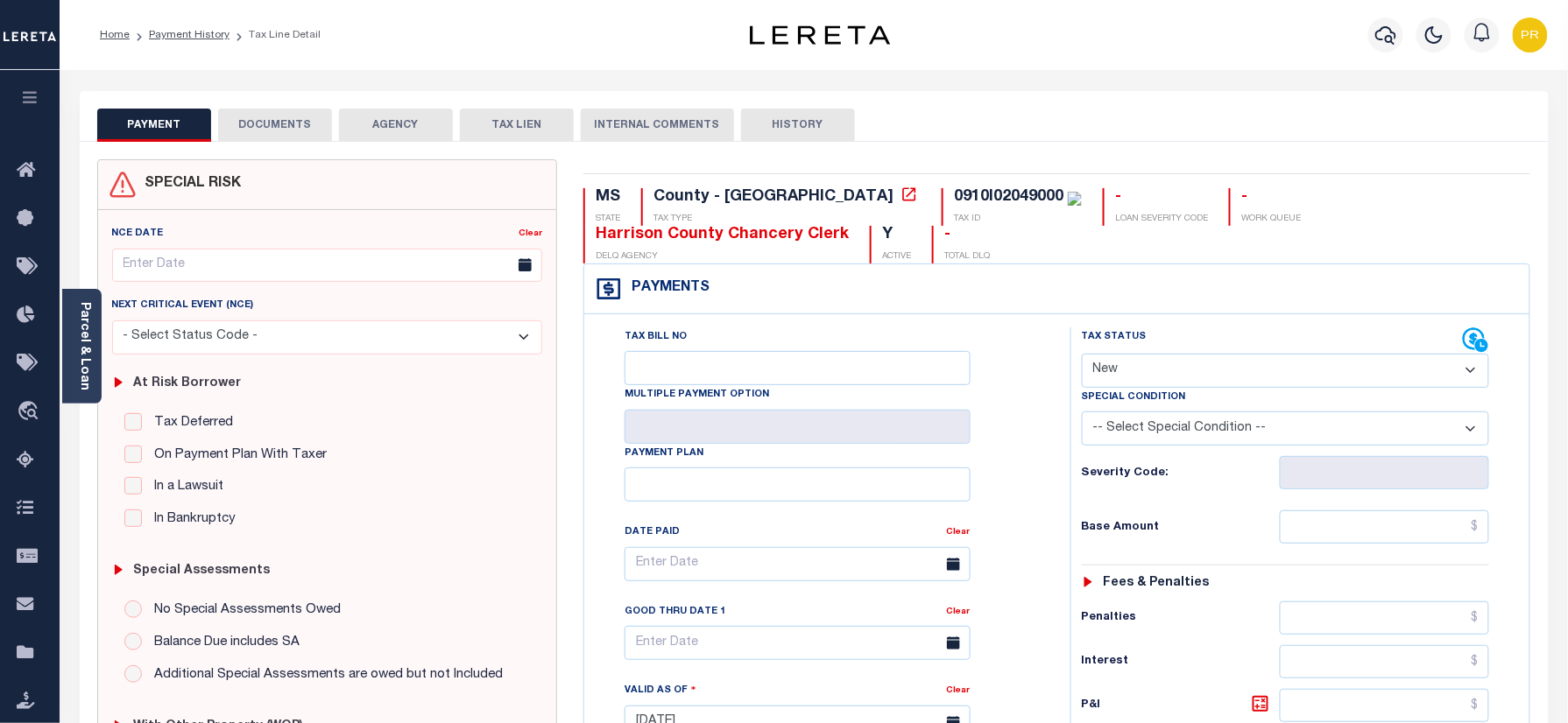
click at [1193, 369] on select "- Select Status Code - Open Due/Unpaid Paid Incomplete No Tax Due Internal Refu…" at bounding box center [1285, 371] width 408 height 34
select select "PYD"
click at [1082, 355] on select "- Select Status Code - Open Due/Unpaid Paid Incomplete No Tax Due Internal Refu…" at bounding box center [1285, 371] width 408 height 34
type input "[DATE]"
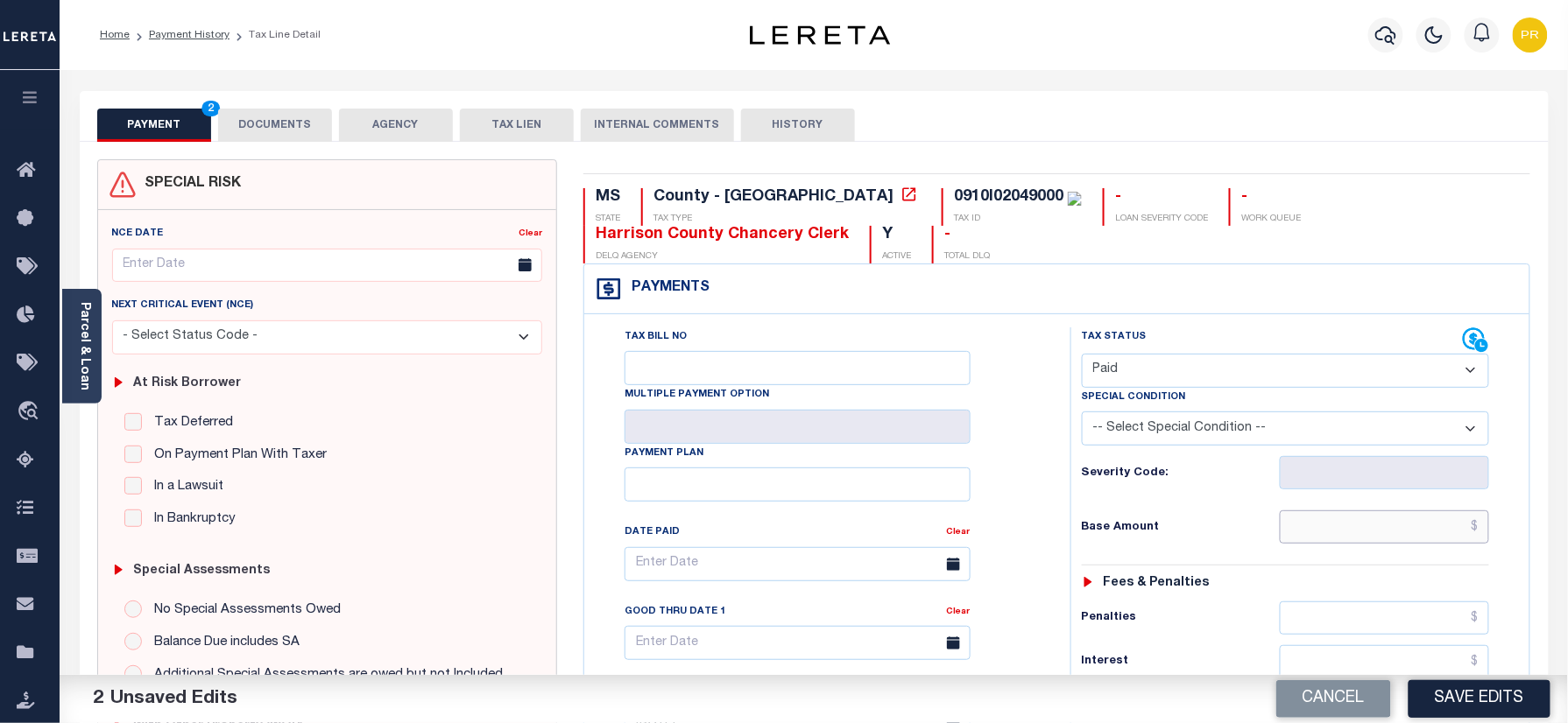
click at [1403, 526] on input "text" at bounding box center [1385, 527] width 210 height 33
paste input "1930.70"
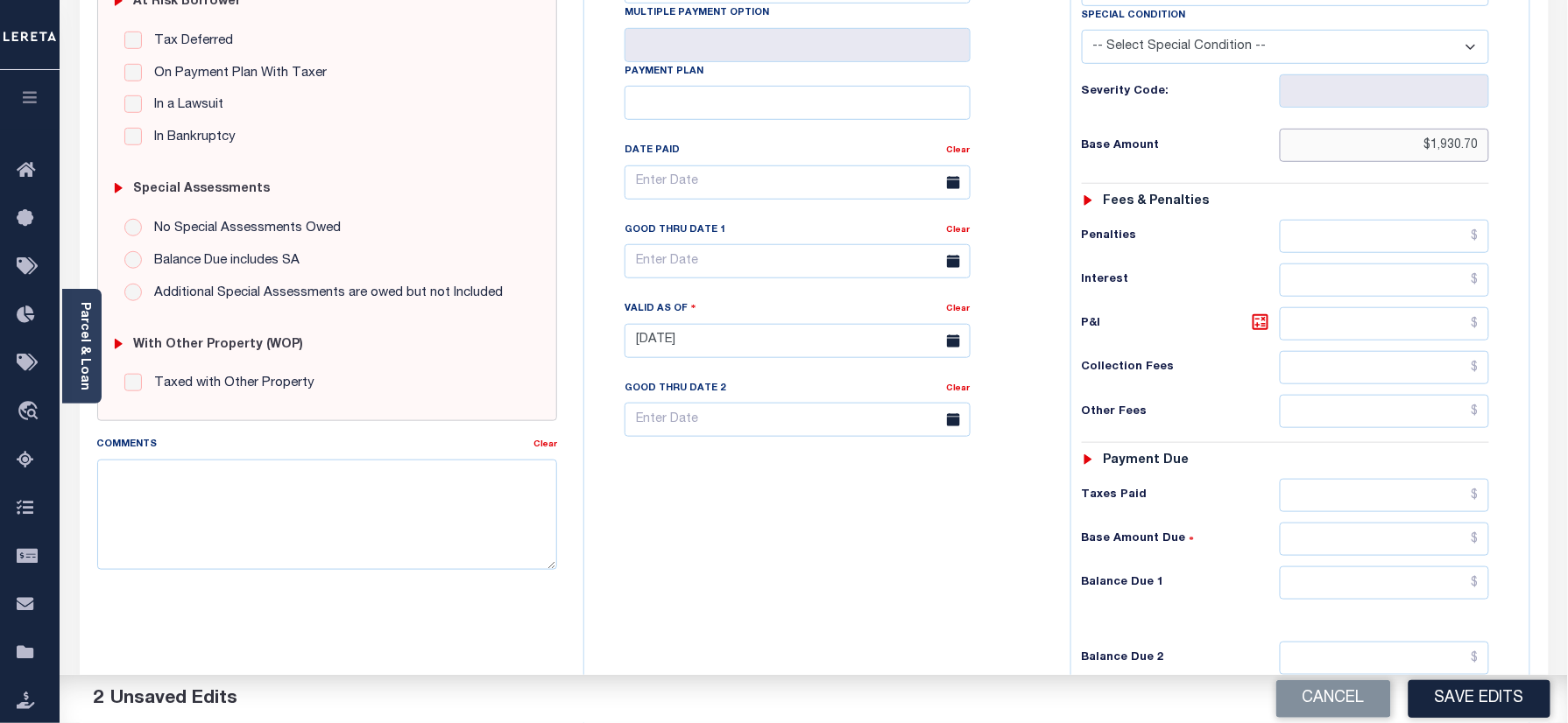
scroll to position [584, 0]
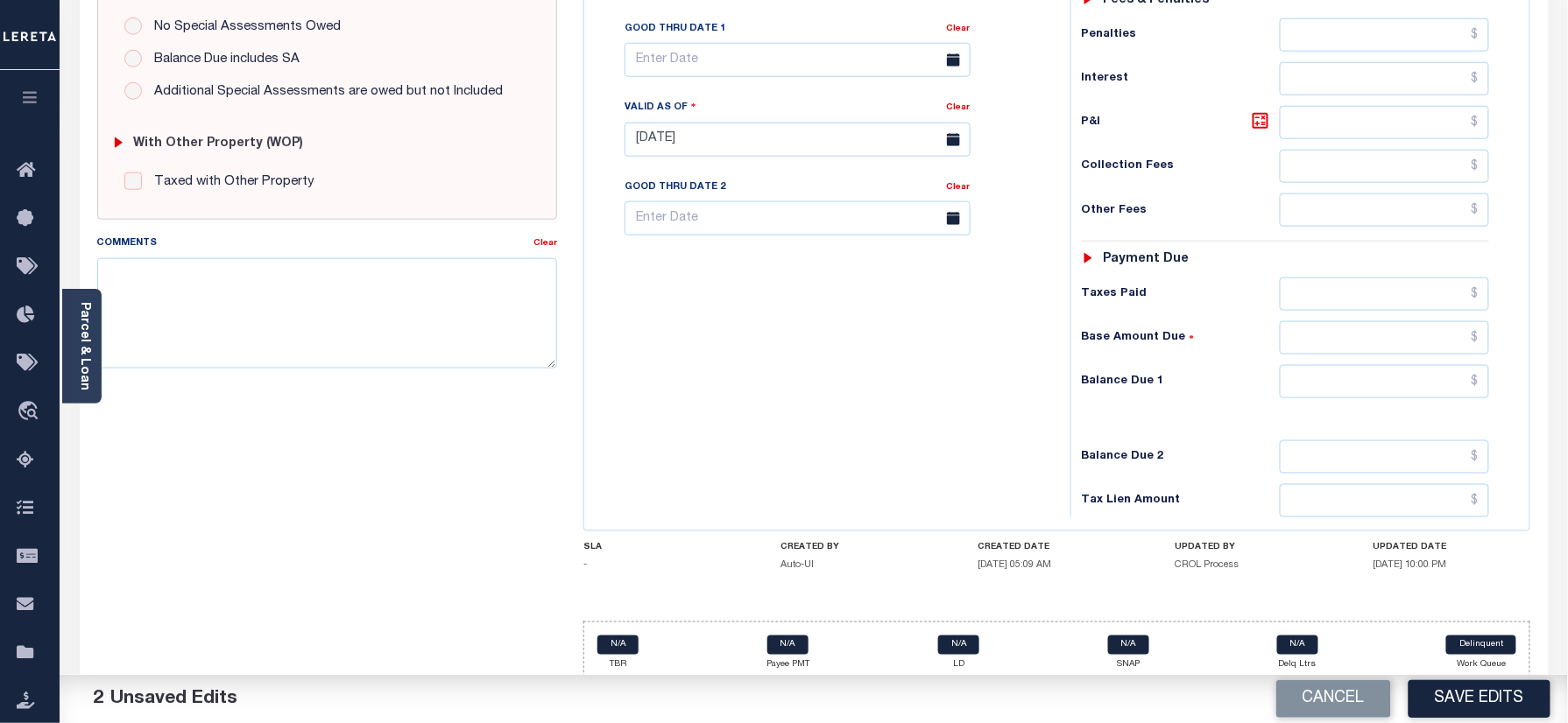
type input "$1,930.70"
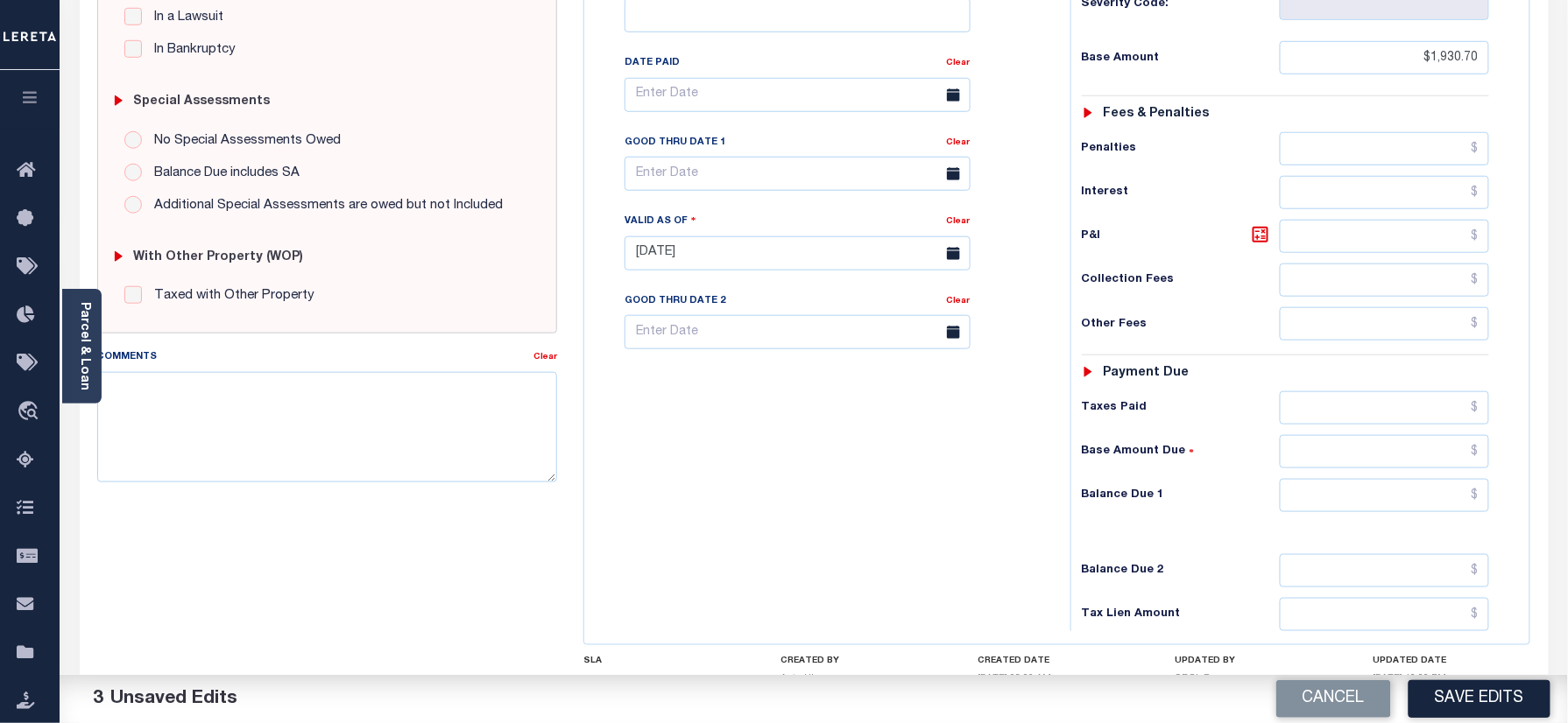
scroll to position [614, 0]
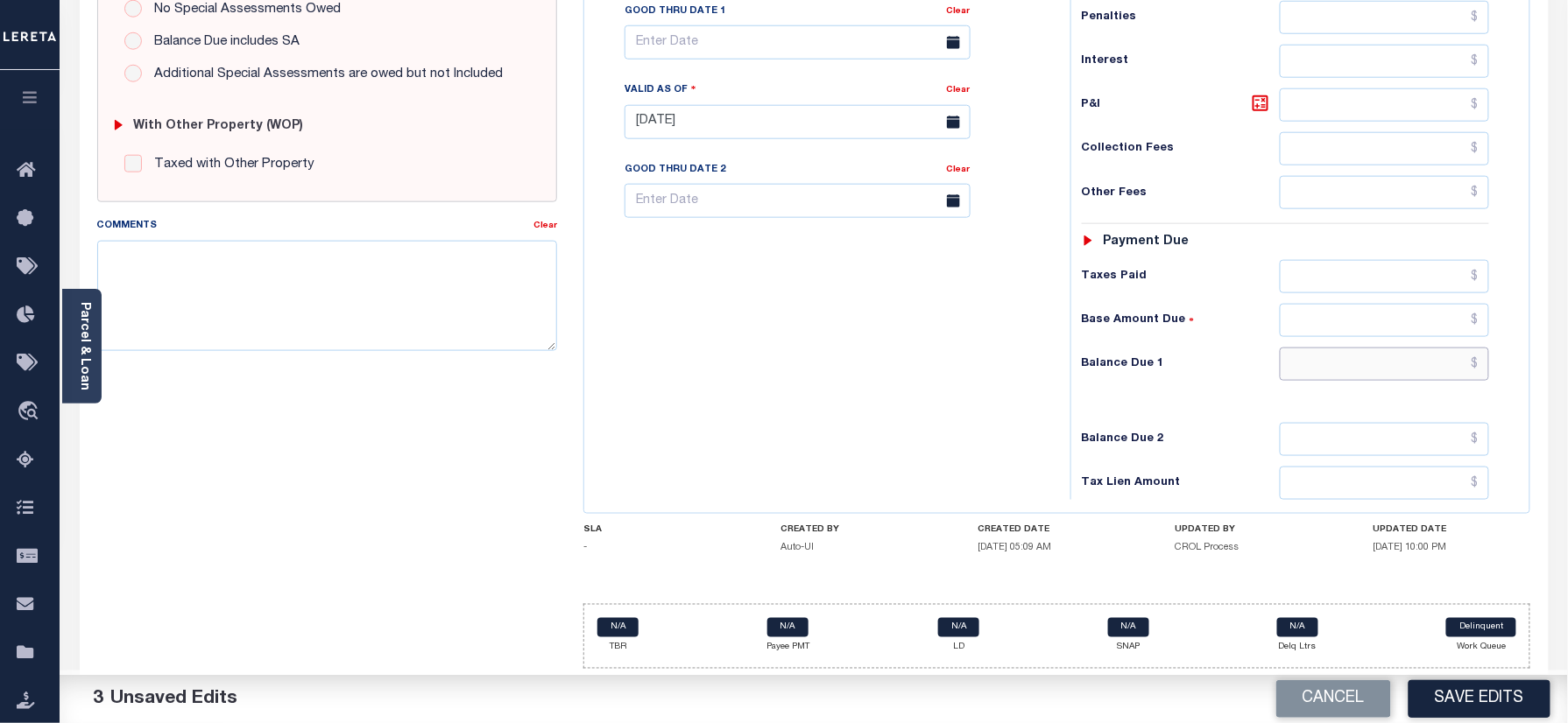
click at [1413, 368] on input "text" at bounding box center [1385, 364] width 210 height 33
click at [1421, 357] on input "text" at bounding box center [1385, 364] width 210 height 33
type input "$0.00"
click at [1058, 403] on div "Tax Status Status" at bounding box center [1292, 114] width 469 height 774
click at [1498, 701] on button "Save Edits" at bounding box center [1479, 698] width 142 height 37
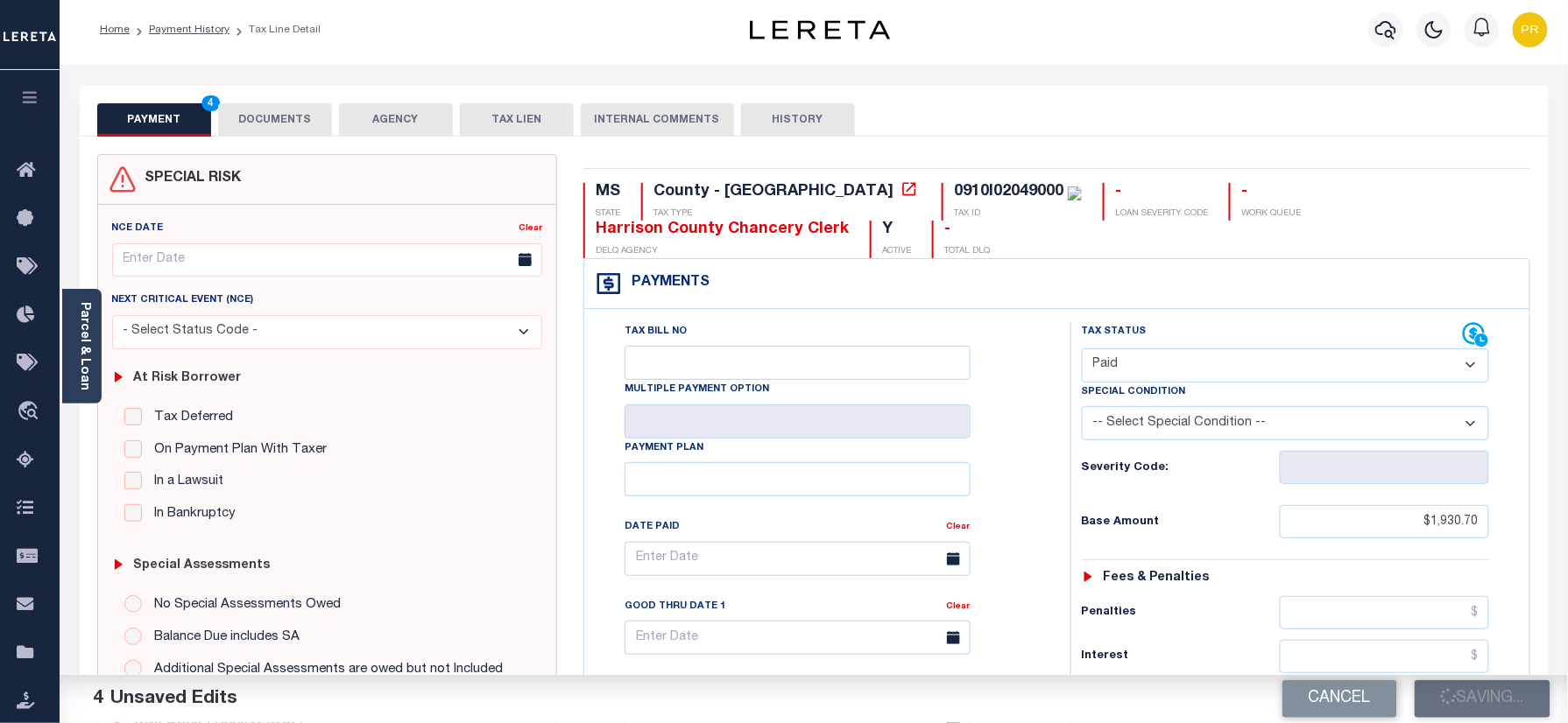
scroll to position [0, 0]
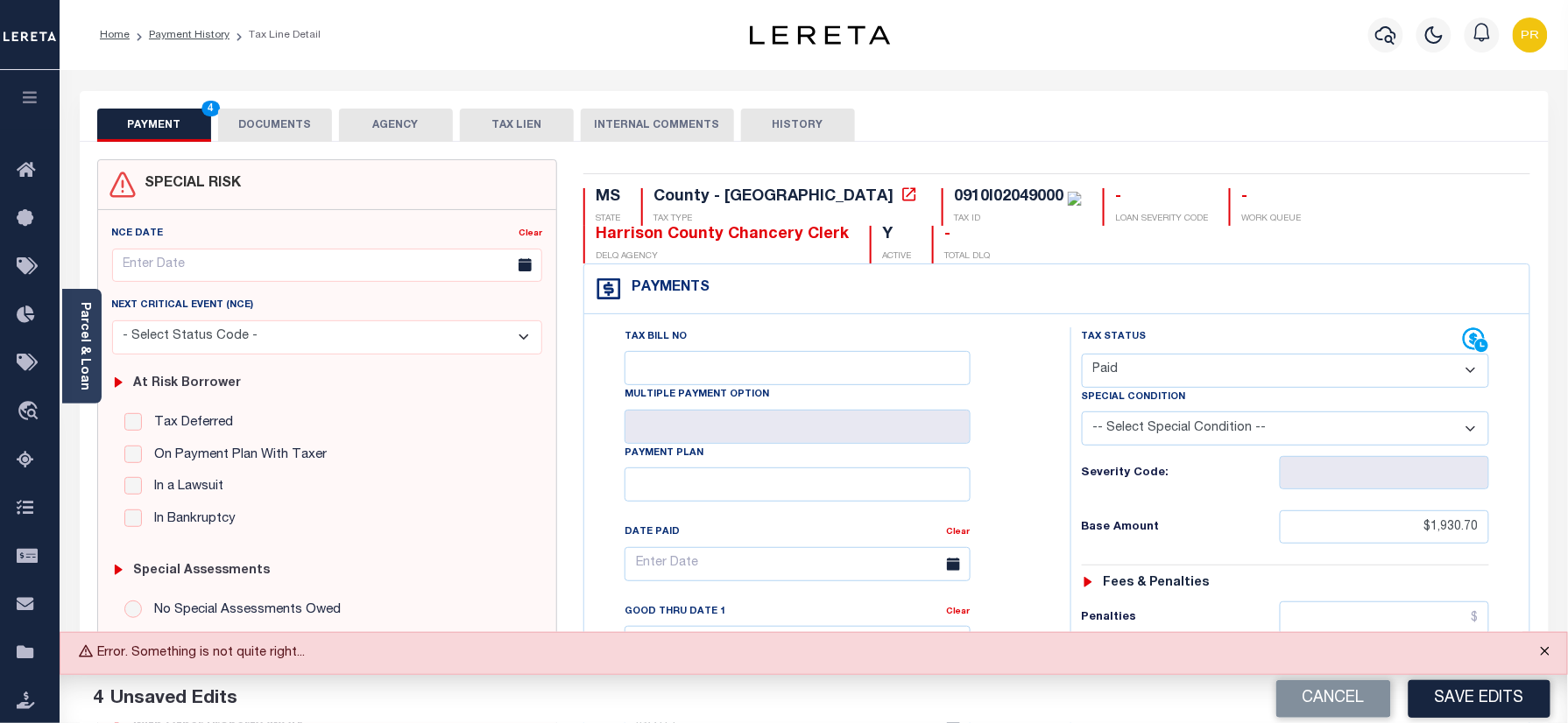
click at [1549, 659] on button "Close" at bounding box center [1546, 652] width 44 height 38
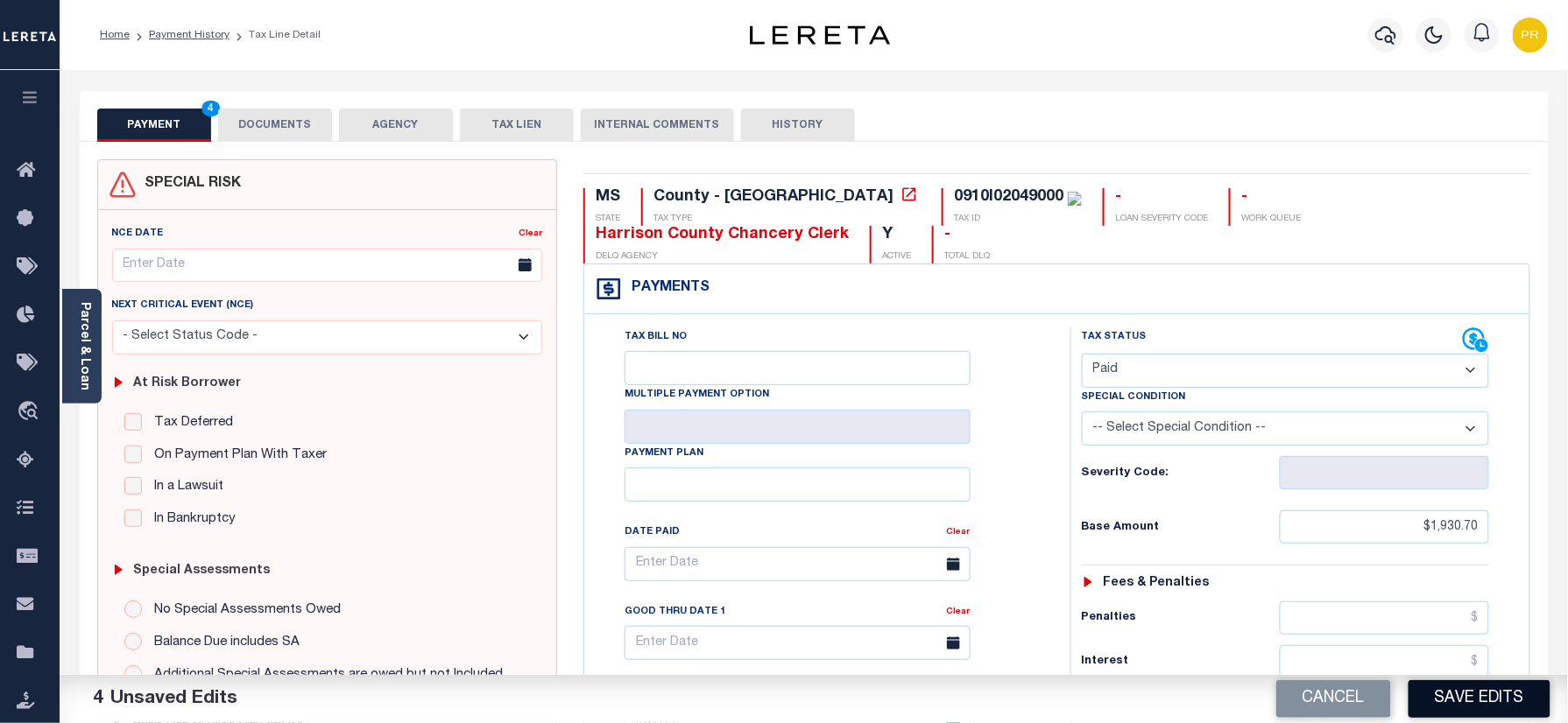
click at [1505, 712] on button "Save Edits" at bounding box center [1479, 698] width 142 height 37
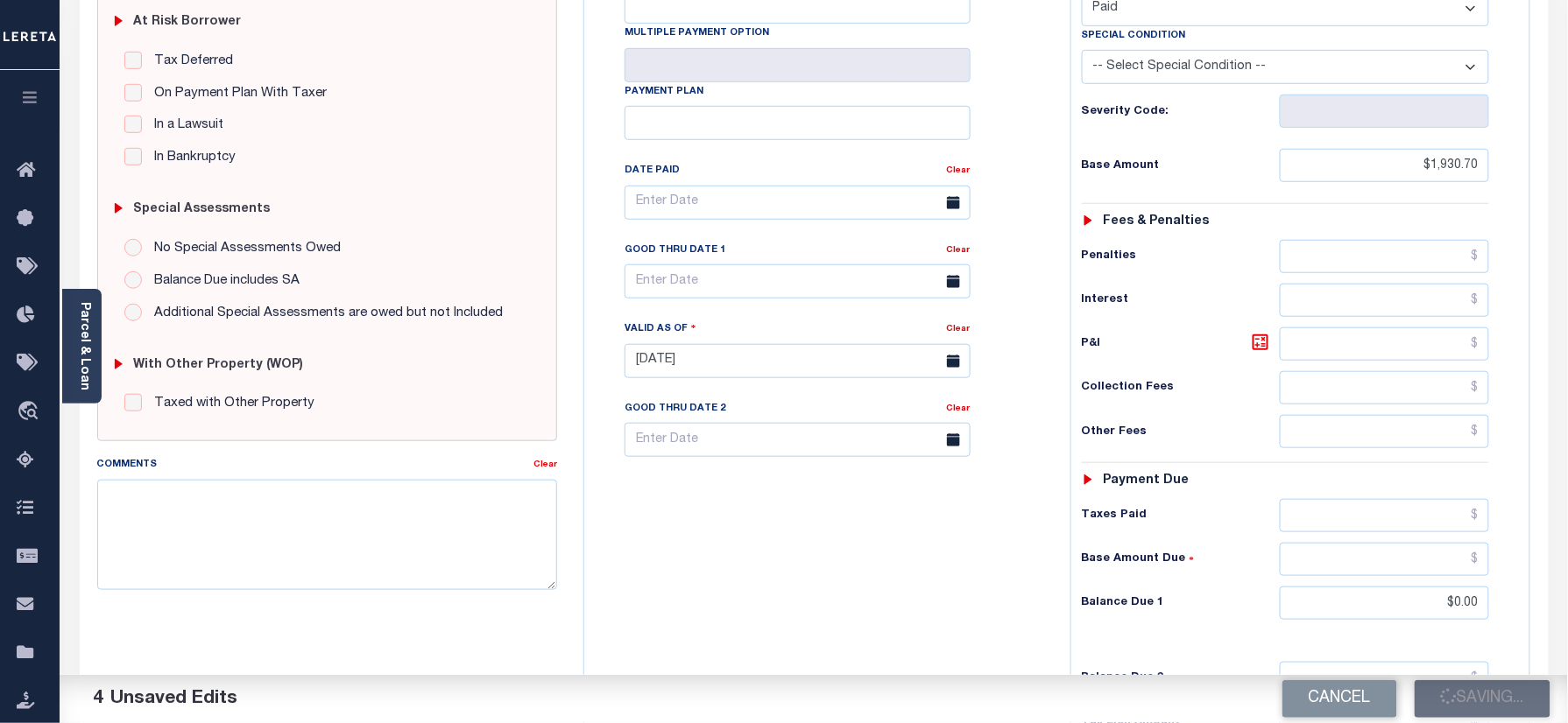
scroll to position [614, 0]
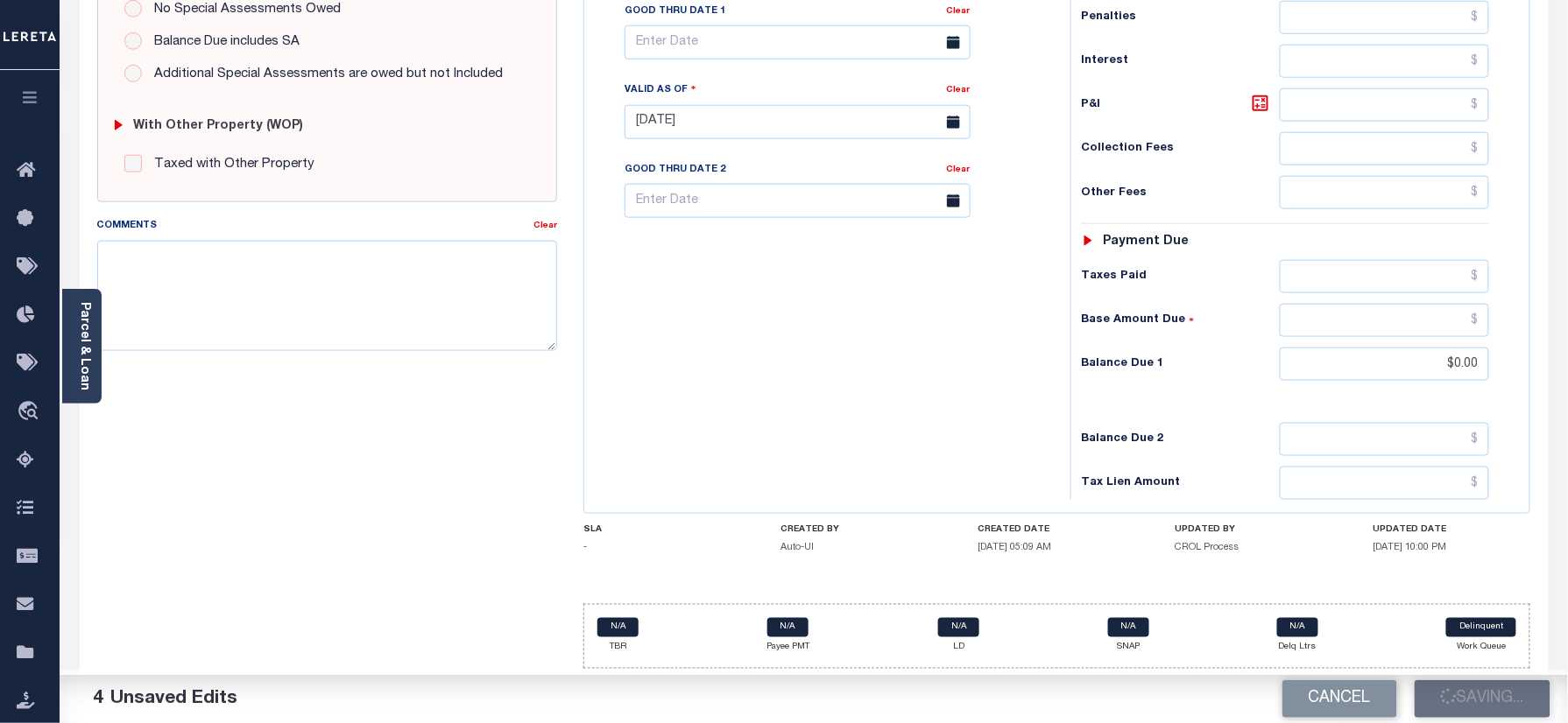
click at [1498, 709] on div "Cancel Saving..." at bounding box center [1191, 699] width 754 height 49
click at [1514, 691] on div "Cancel Saving..." at bounding box center [1191, 699] width 754 height 49
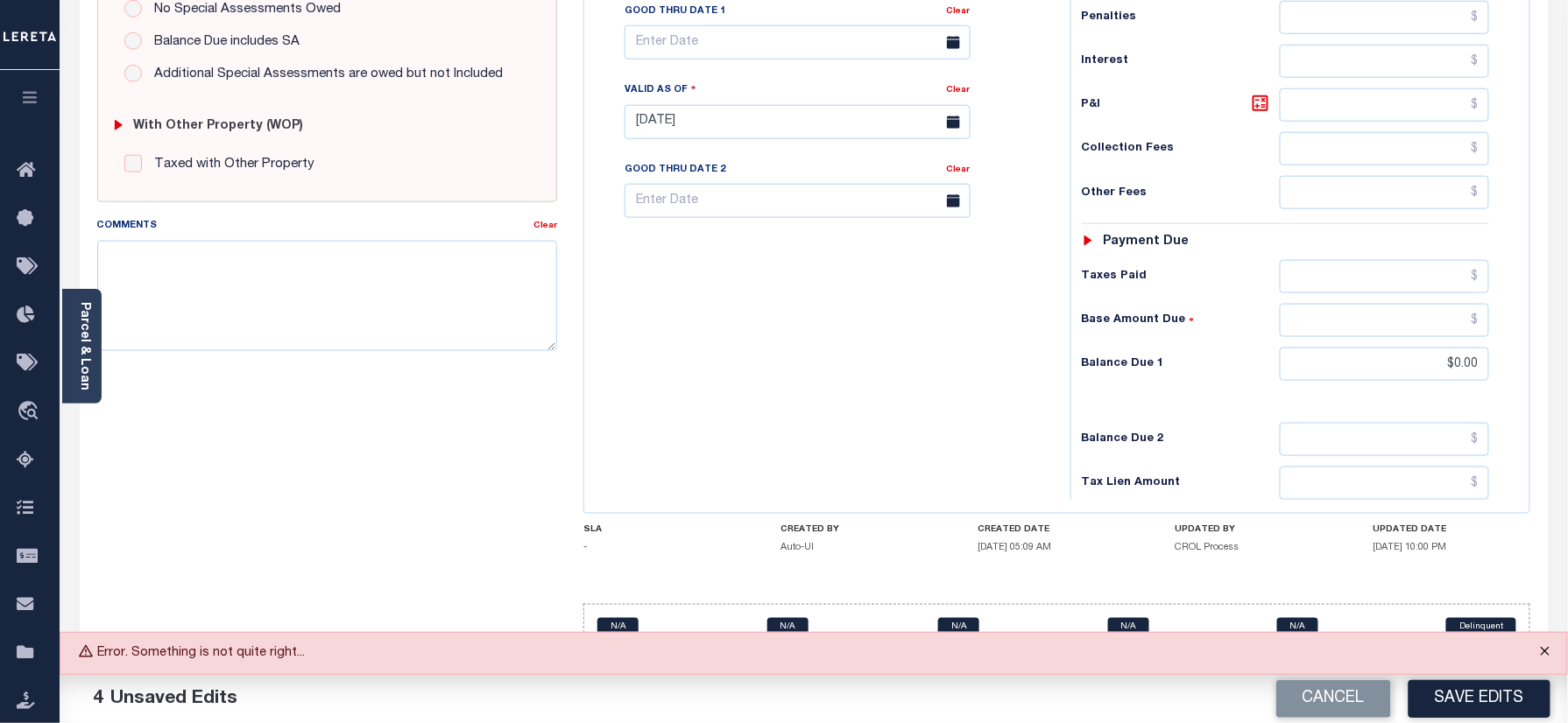
click at [1542, 652] on button "Close" at bounding box center [1546, 652] width 44 height 38
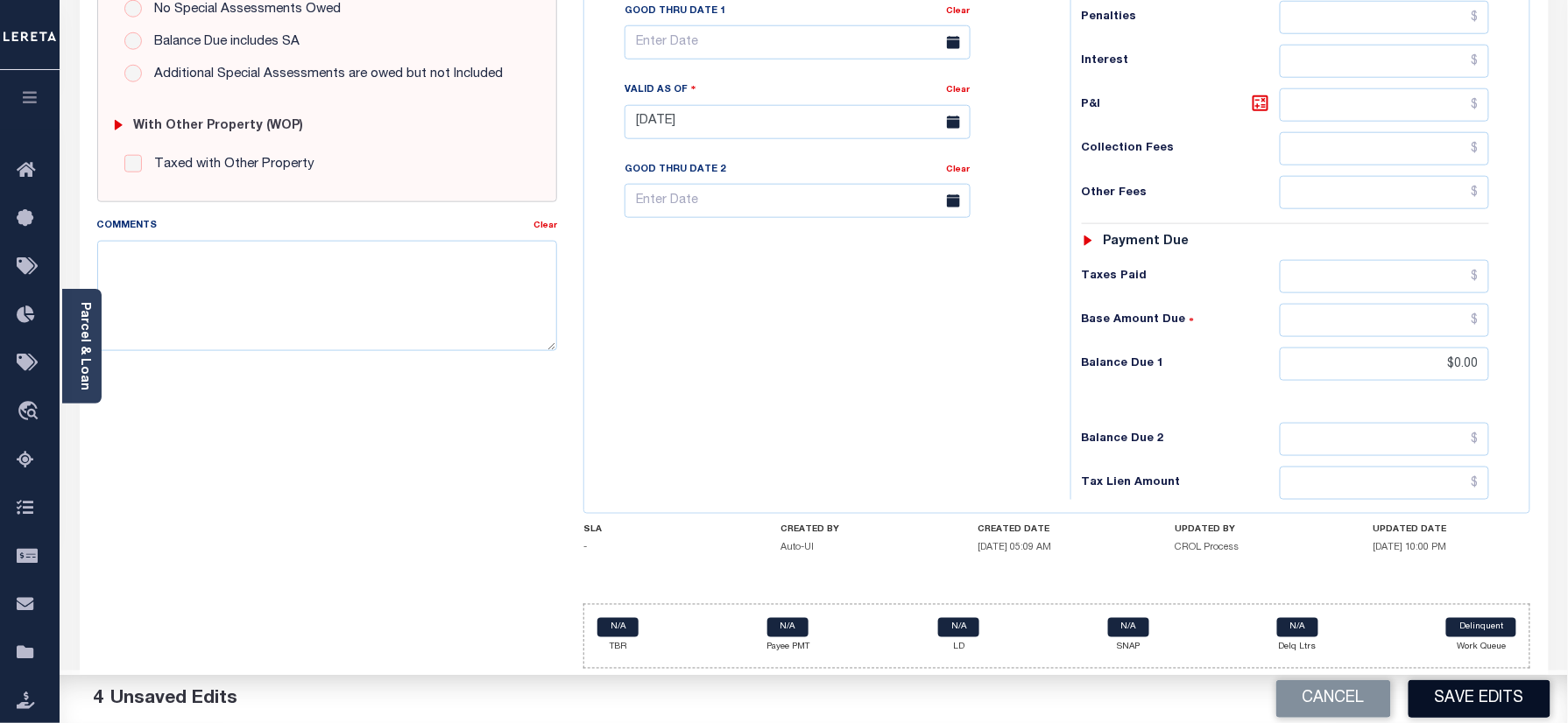
click at [1482, 691] on button "Save Edits" at bounding box center [1479, 698] width 142 height 37
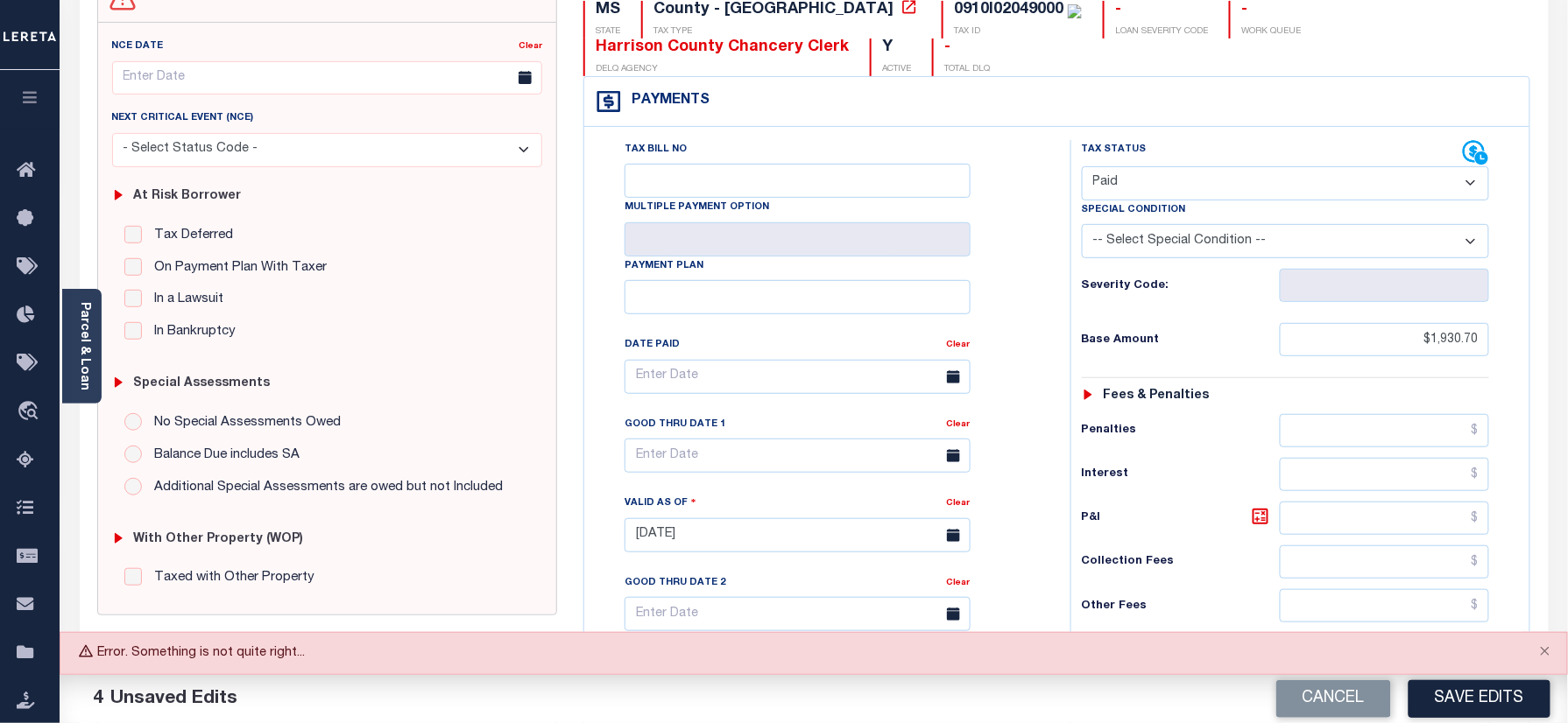
scroll to position [30, 0]
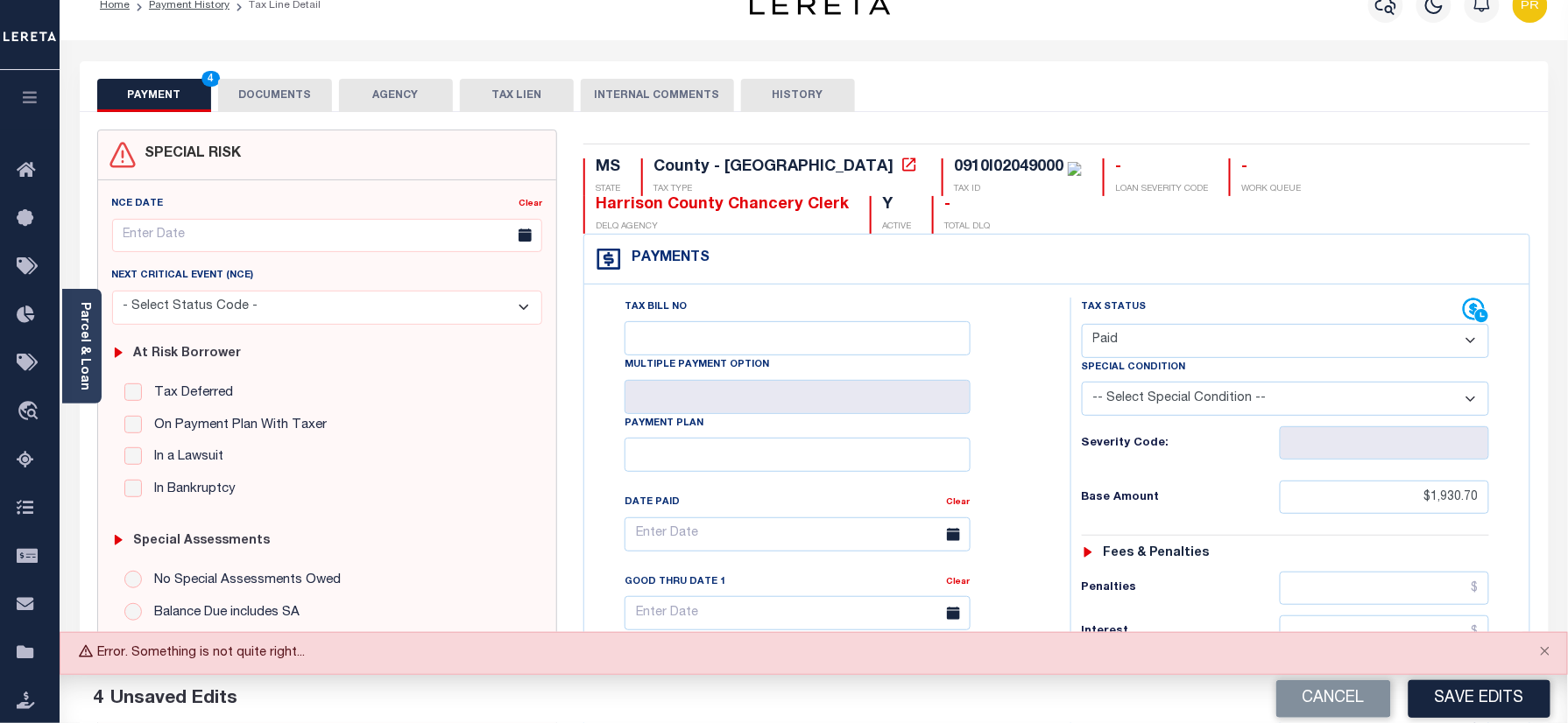
click at [1350, 96] on div "PAYMENT 4 DOCUMENTS AGENCY DELINQUENT PAYEE TAX LIEN HISTORY" at bounding box center [814, 96] width 1434 height 32
